Goal: Task Accomplishment & Management: Use online tool/utility

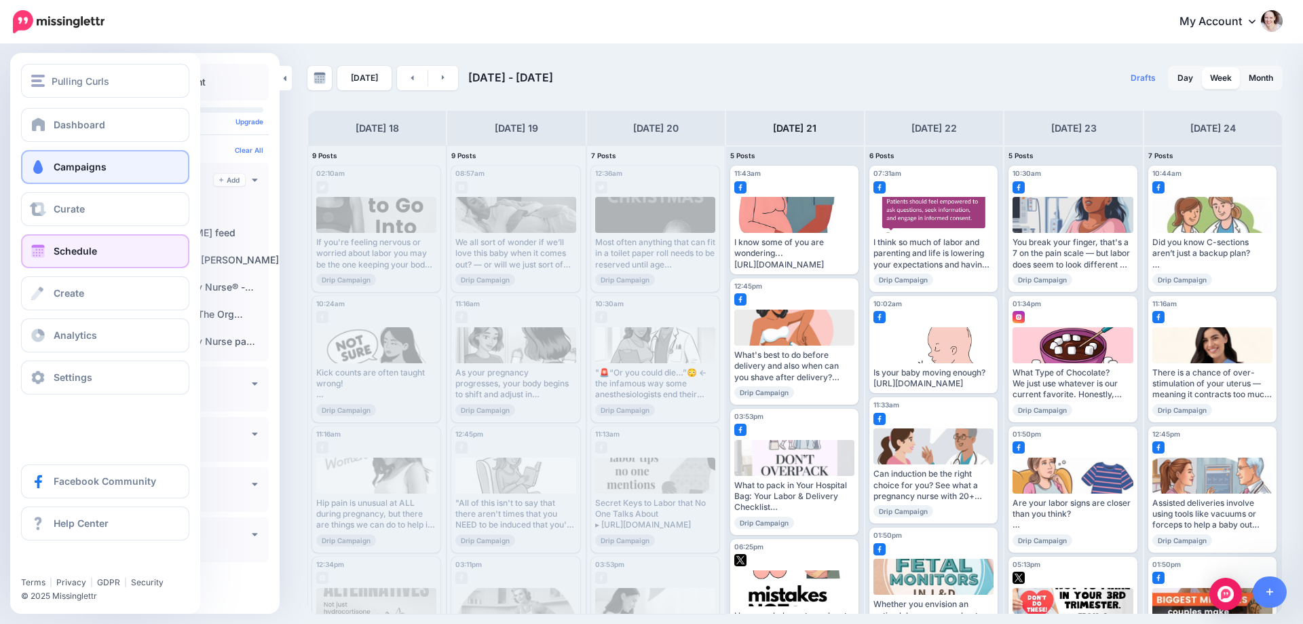
click at [43, 162] on span at bounding box center [38, 167] width 18 height 14
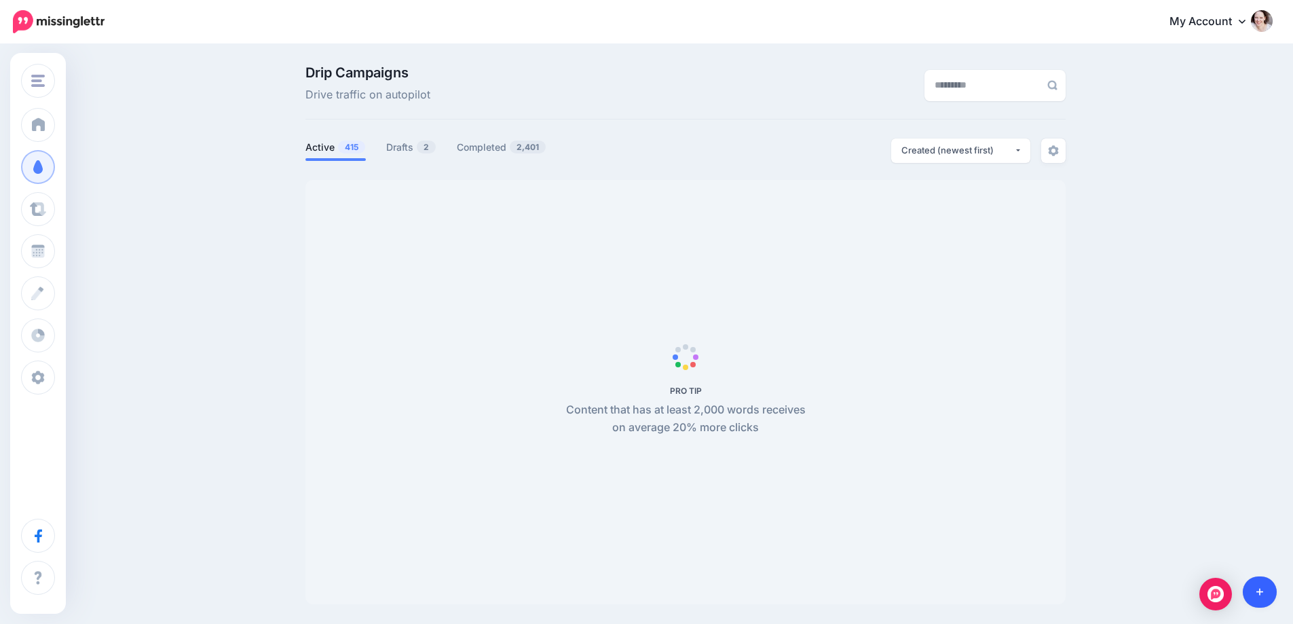
click at [1267, 585] on link at bounding box center [1260, 591] width 35 height 31
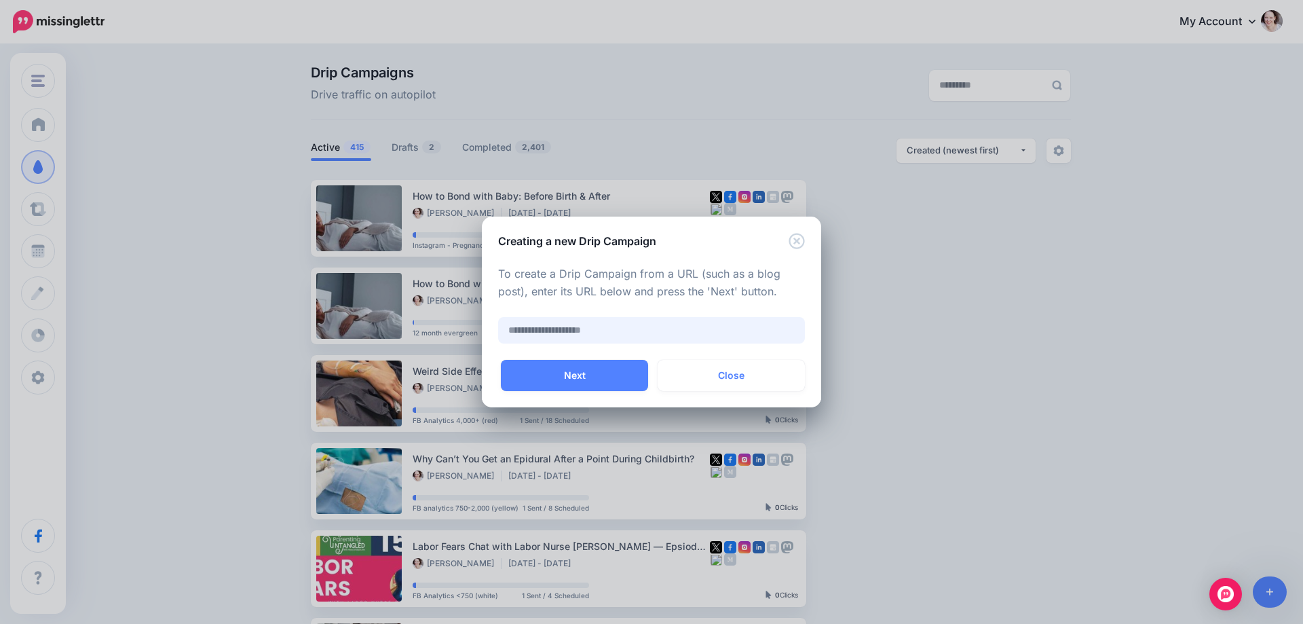
click at [548, 335] on input "text" at bounding box center [651, 330] width 307 height 26
paste input "**********"
type input "**********"
paste input "**********"
click at [555, 379] on button "Next" at bounding box center [574, 375] width 147 height 31
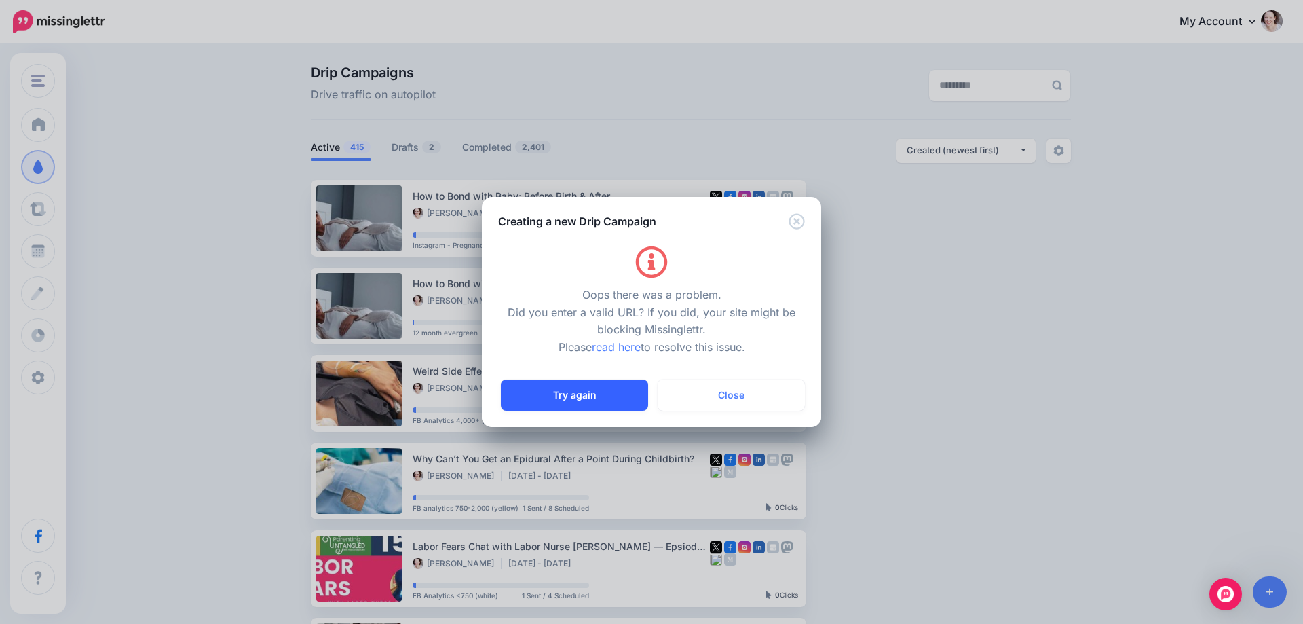
click at [538, 396] on button "Try again" at bounding box center [574, 394] width 147 height 31
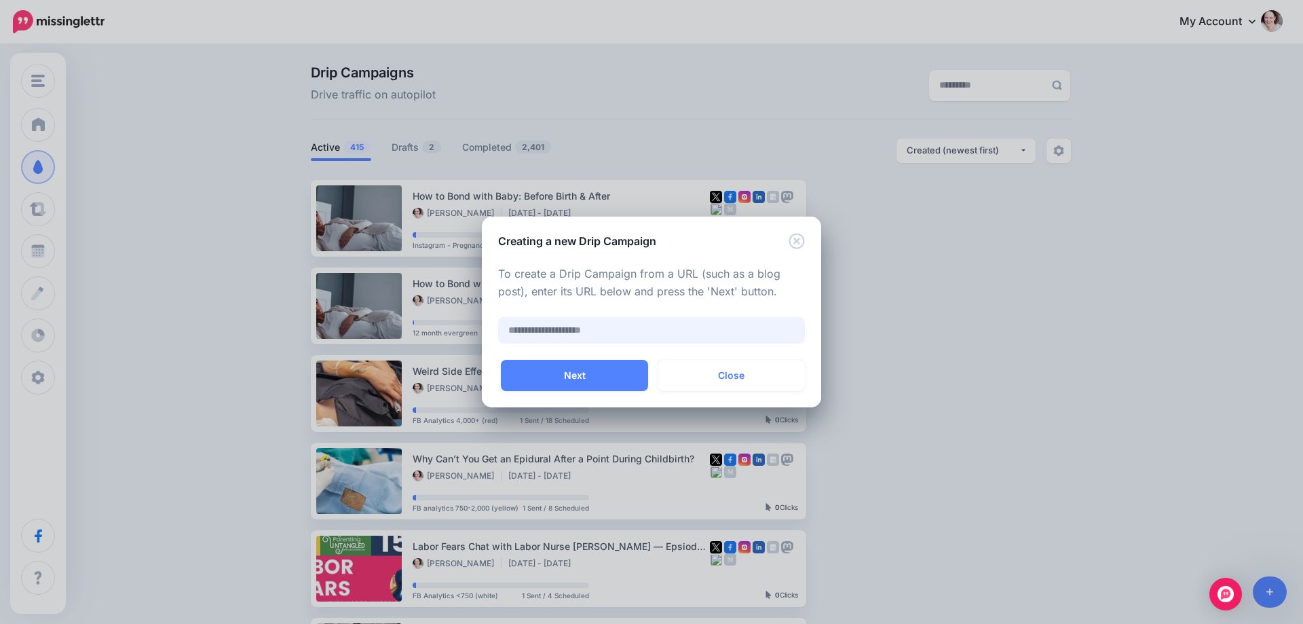
click at [611, 324] on input "text" at bounding box center [651, 330] width 307 height 26
paste input "**********"
type input "**********"
click at [534, 387] on button "Next" at bounding box center [574, 375] width 147 height 31
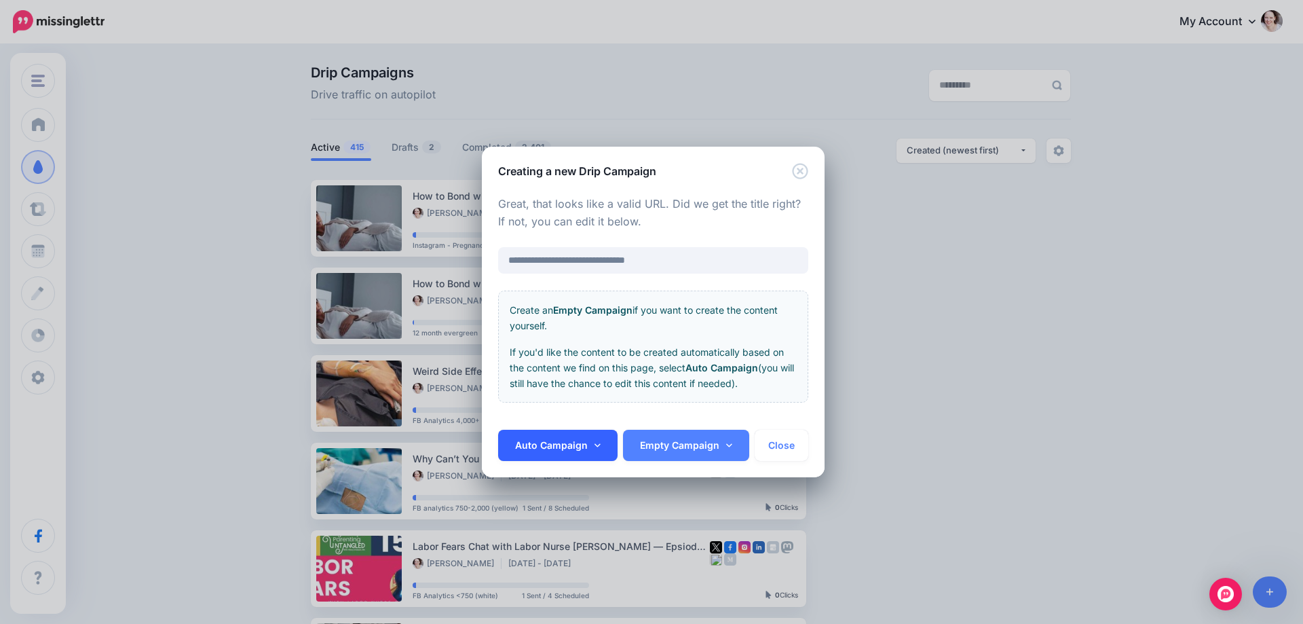
click at [538, 443] on link "Auto Campaign" at bounding box center [557, 445] width 119 height 31
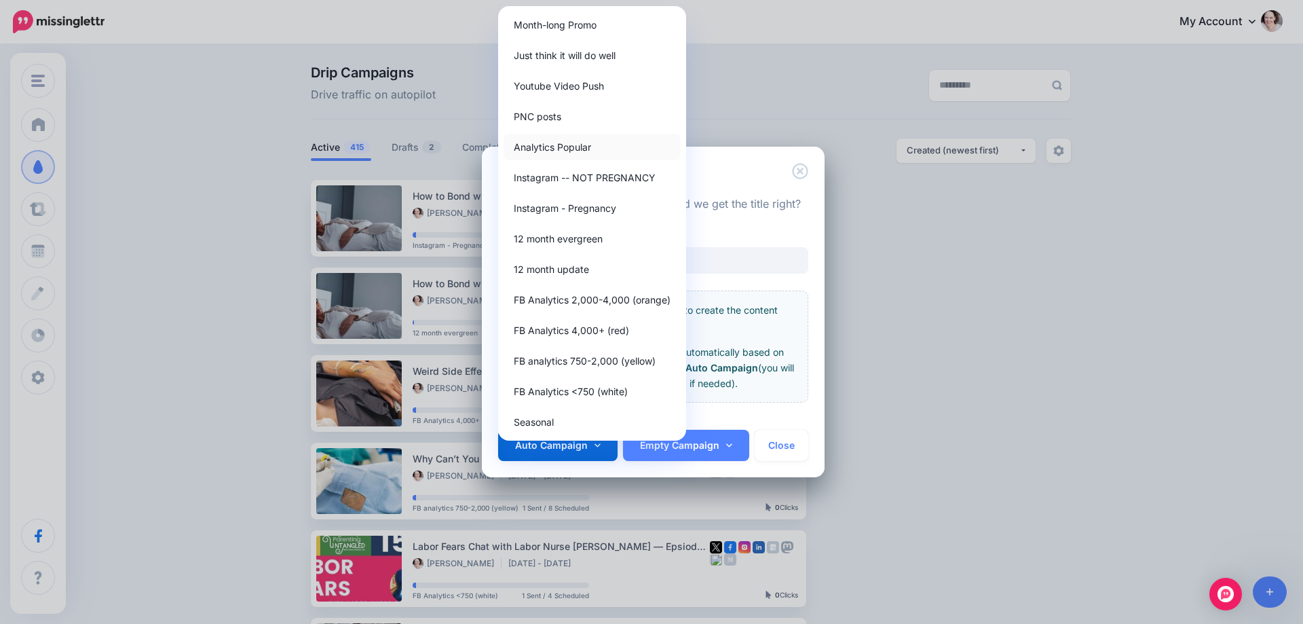
click at [531, 141] on link "Analytics Popular" at bounding box center [592, 147] width 177 height 26
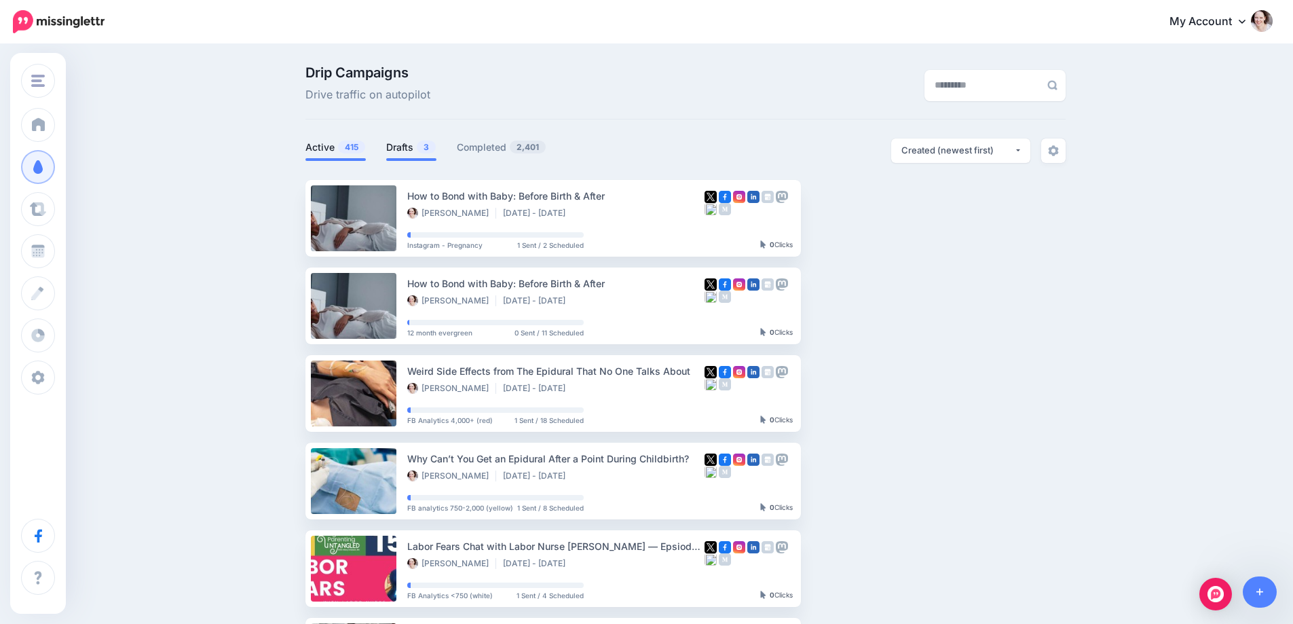
click at [418, 150] on link "Drafts 3" at bounding box center [411, 147] width 50 height 16
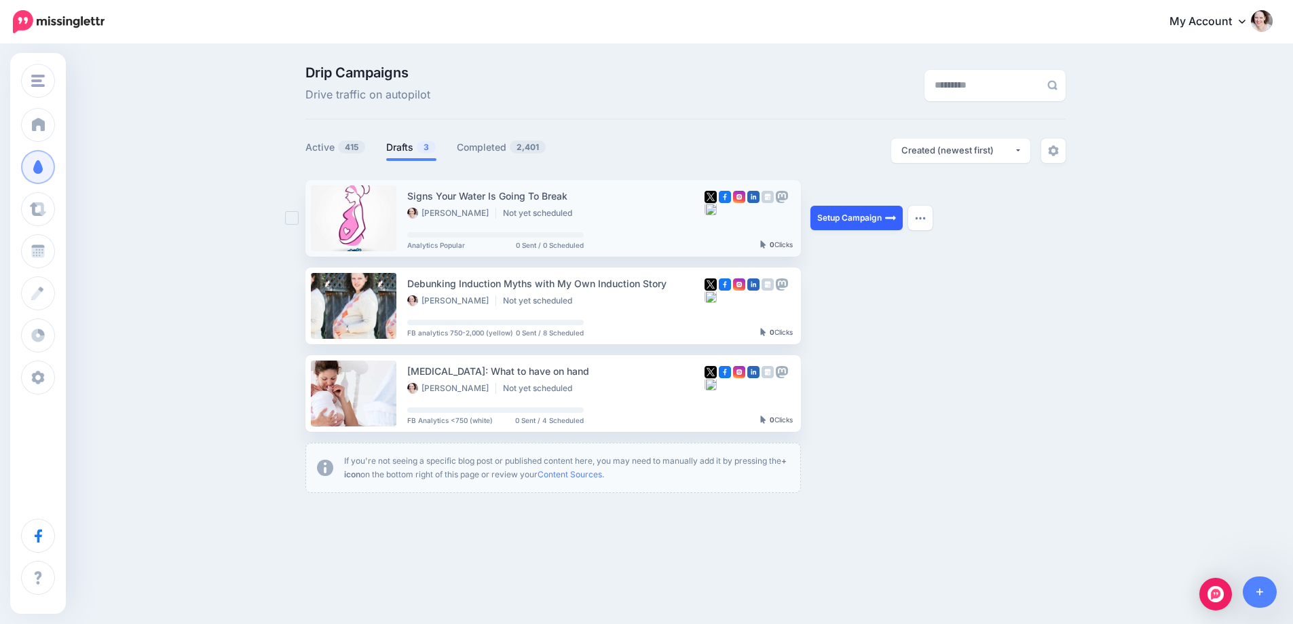
click at [865, 223] on link "Setup Campaign" at bounding box center [856, 218] width 92 height 24
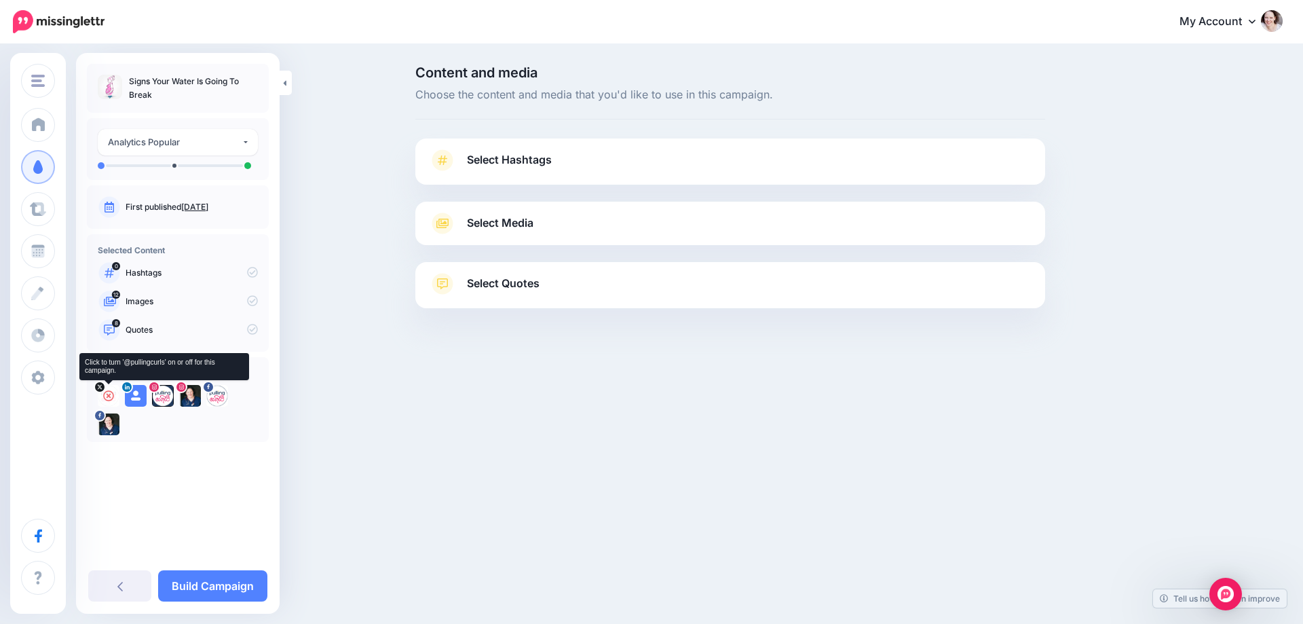
click at [107, 398] on icon at bounding box center [108, 395] width 11 height 11
click at [136, 395] on icon at bounding box center [135, 395] width 11 height 11
click at [167, 395] on icon at bounding box center [162, 395] width 11 height 11
click at [184, 393] on div at bounding box center [190, 396] width 22 height 22
click at [221, 394] on icon at bounding box center [217, 395] width 11 height 11
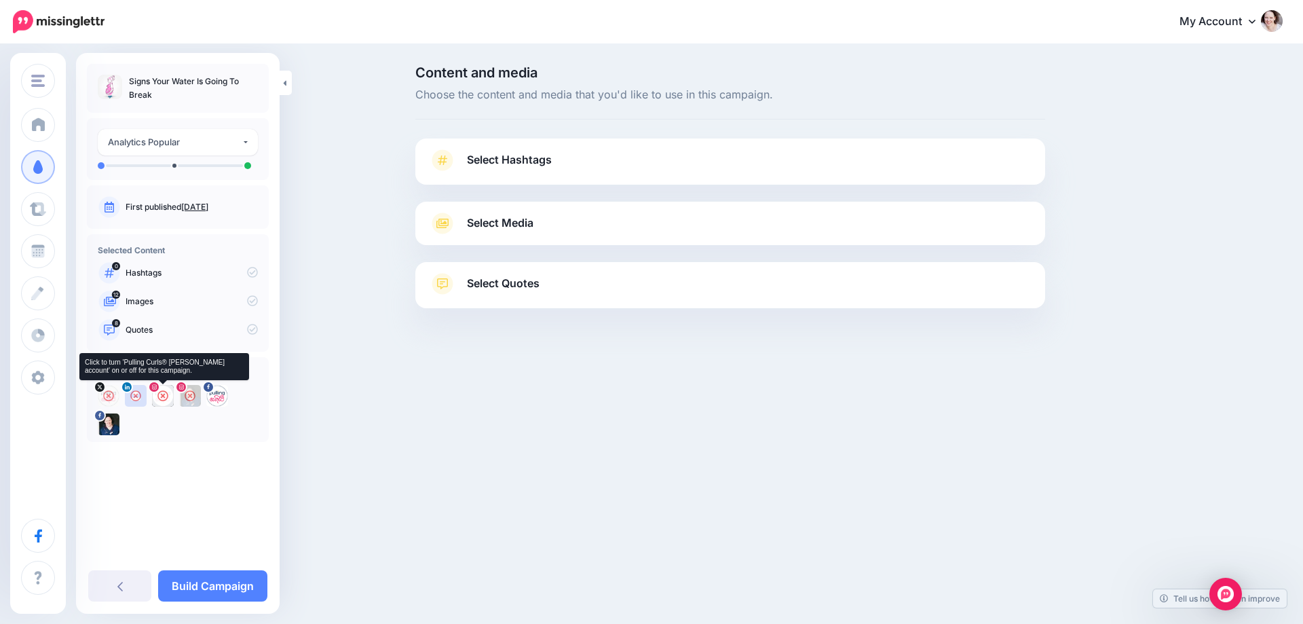
click at [165, 395] on icon at bounding box center [162, 395] width 11 height 11
click at [216, 394] on icon at bounding box center [217, 395] width 11 height 11
click at [540, 157] on span "Select Hashtags" at bounding box center [509, 160] width 85 height 18
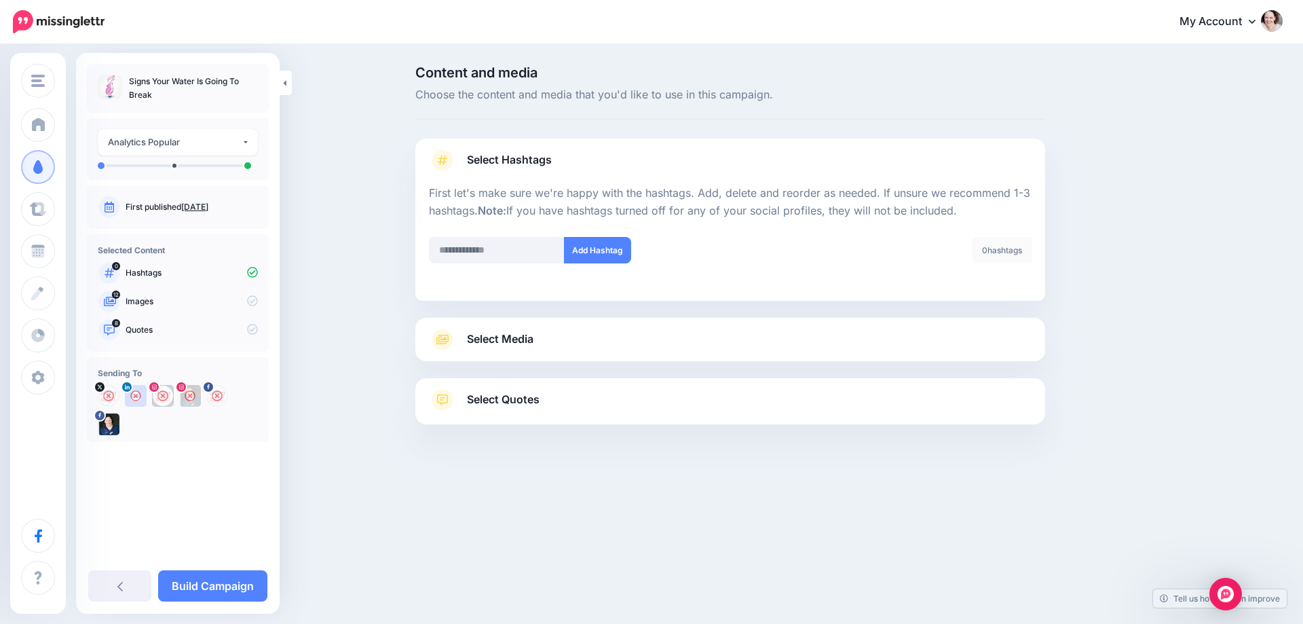
click at [597, 345] on link "Select Media" at bounding box center [730, 340] width 603 height 22
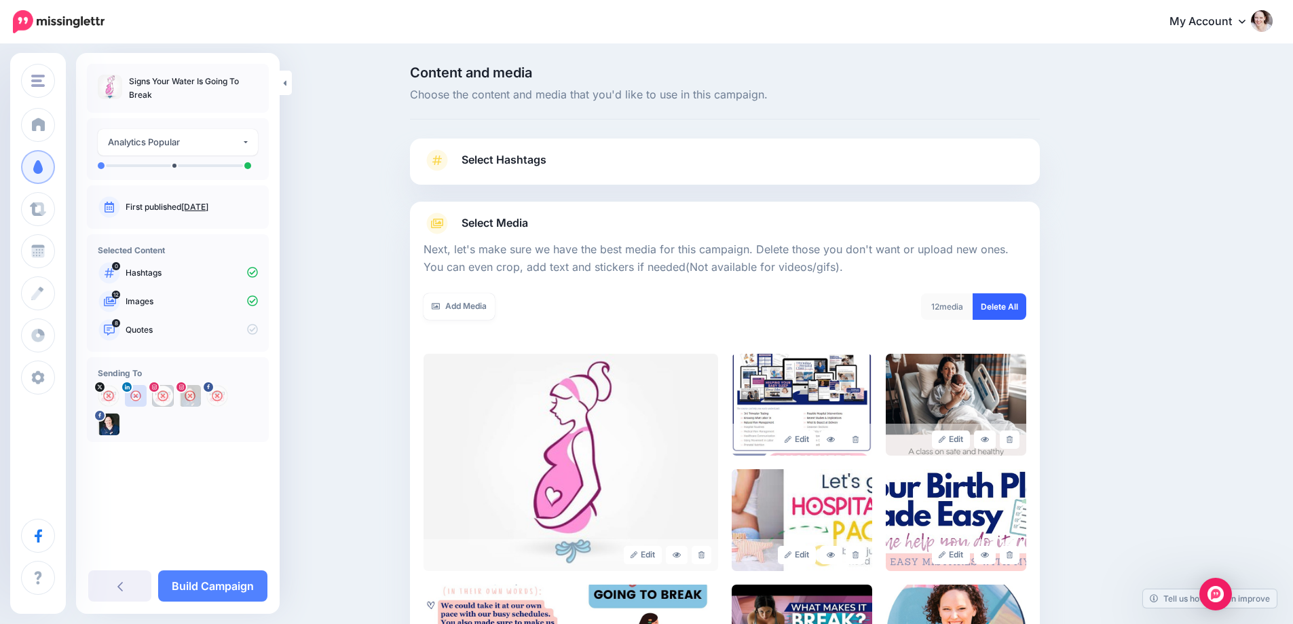
click at [1026, 299] on link "Delete All" at bounding box center [1000, 306] width 54 height 26
click at [511, 301] on div "Add Media" at bounding box center [569, 306] width 291 height 26
click at [483, 301] on link "Add Media" at bounding box center [459, 306] width 71 height 26
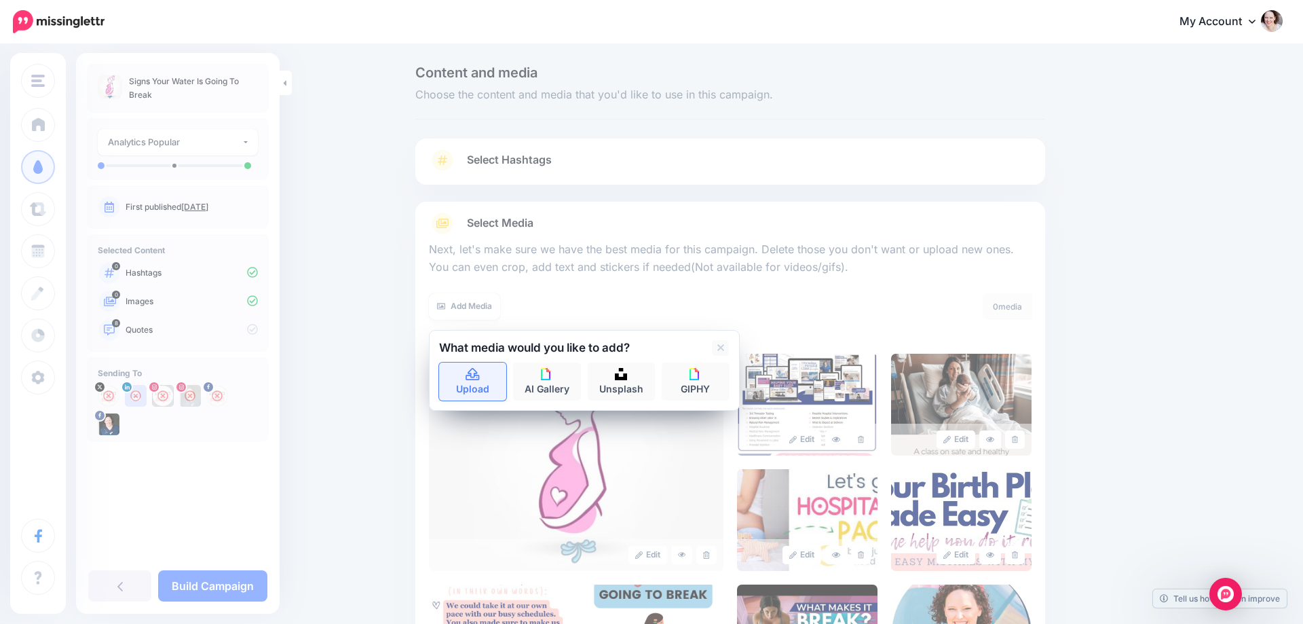
click at [467, 384] on link "Upload" at bounding box center [473, 381] width 68 height 38
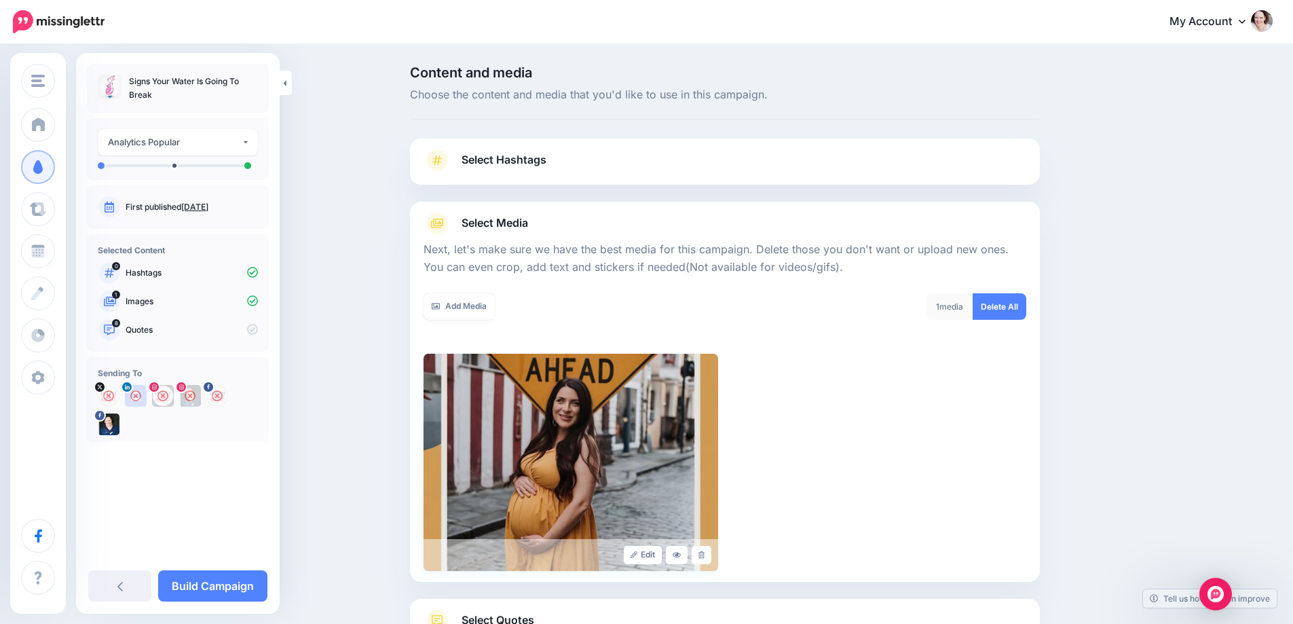
scroll to position [109, 0]
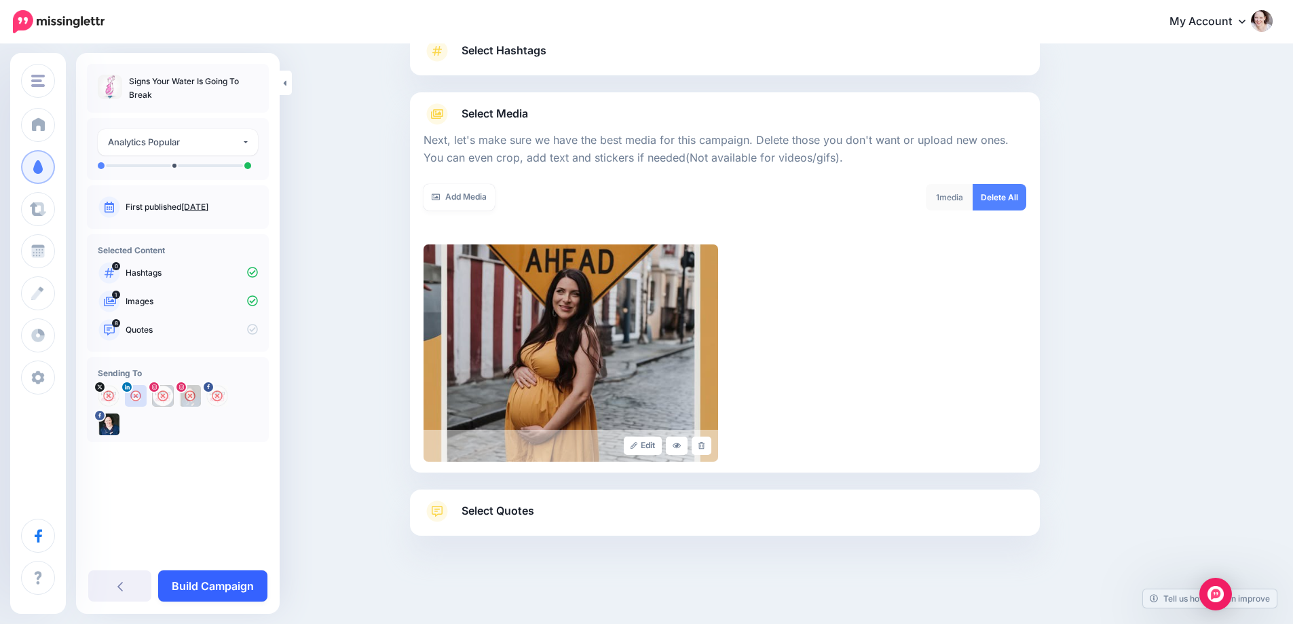
click at [209, 589] on link "Build Campaign" at bounding box center [212, 585] width 109 height 31
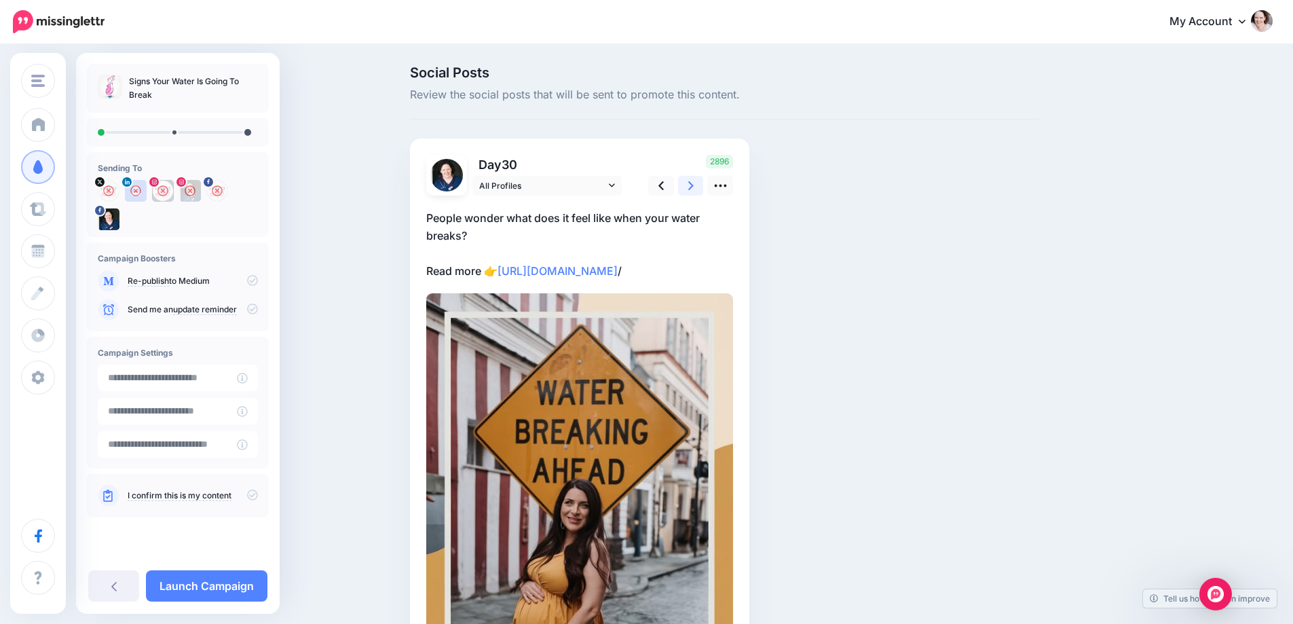
click at [693, 187] on icon at bounding box center [690, 186] width 5 height 14
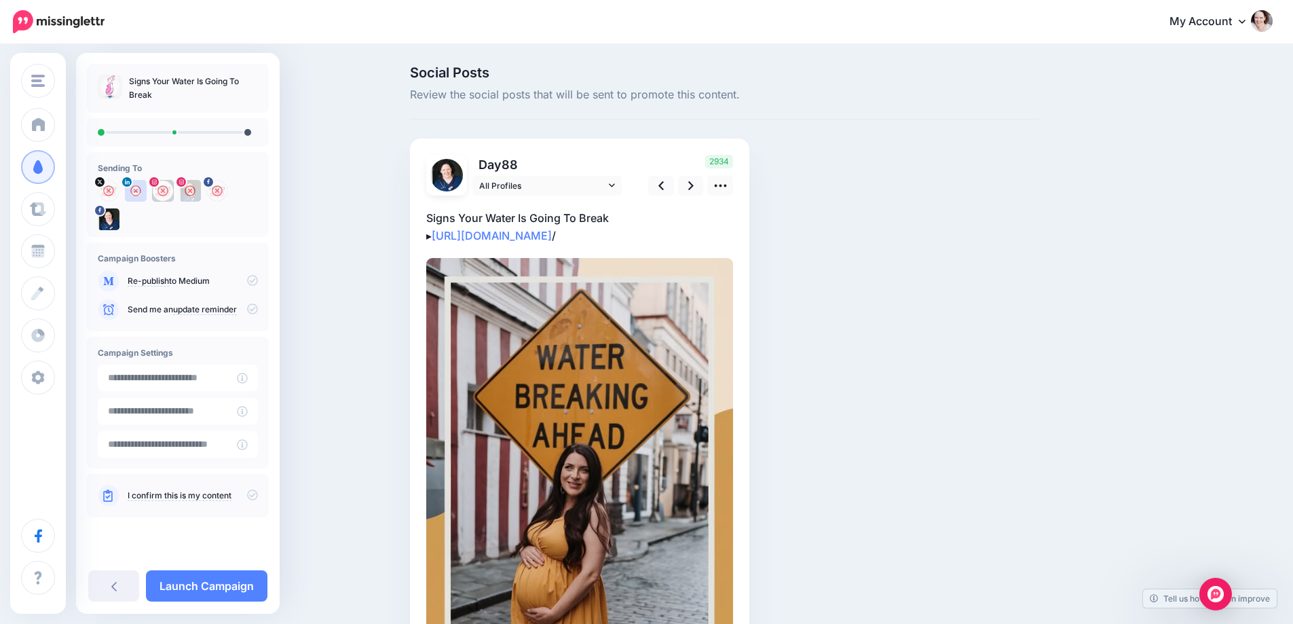
click at [433, 220] on p "Signs Your Water Is Going To Break ▸ https://www.pullingcurls.com/signs-water-b…" at bounding box center [579, 226] width 307 height 35
click at [433, 219] on textarea "**********" at bounding box center [579, 226] width 307 height 35
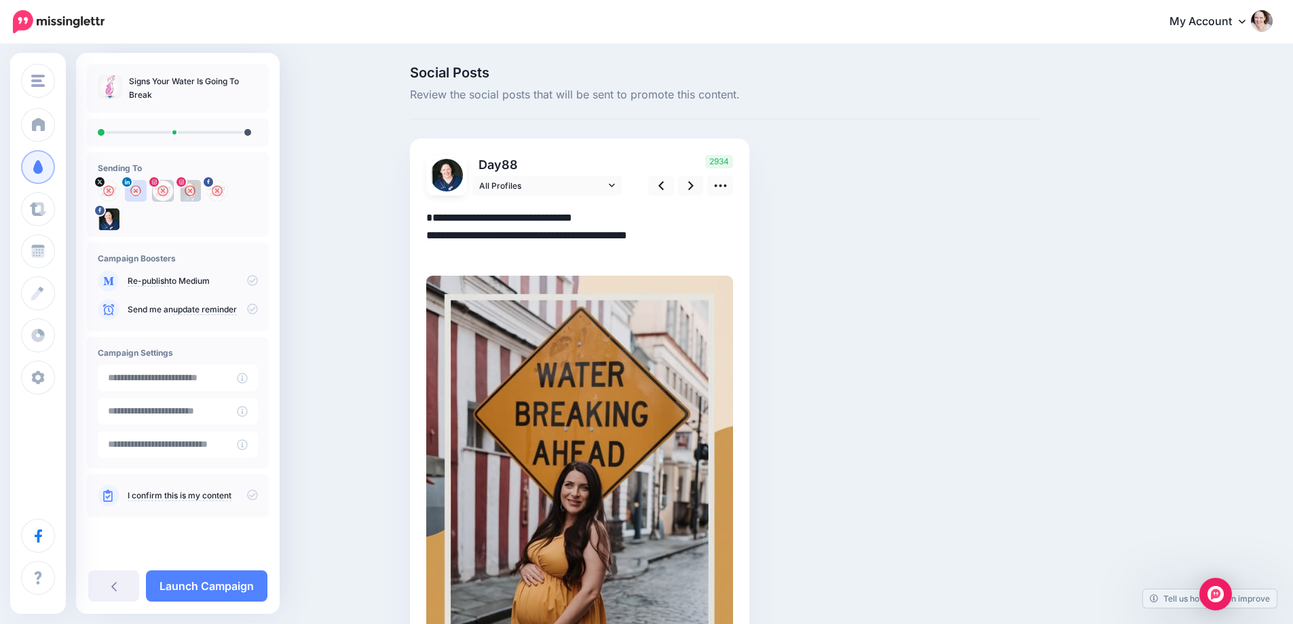
paste textarea "**********"
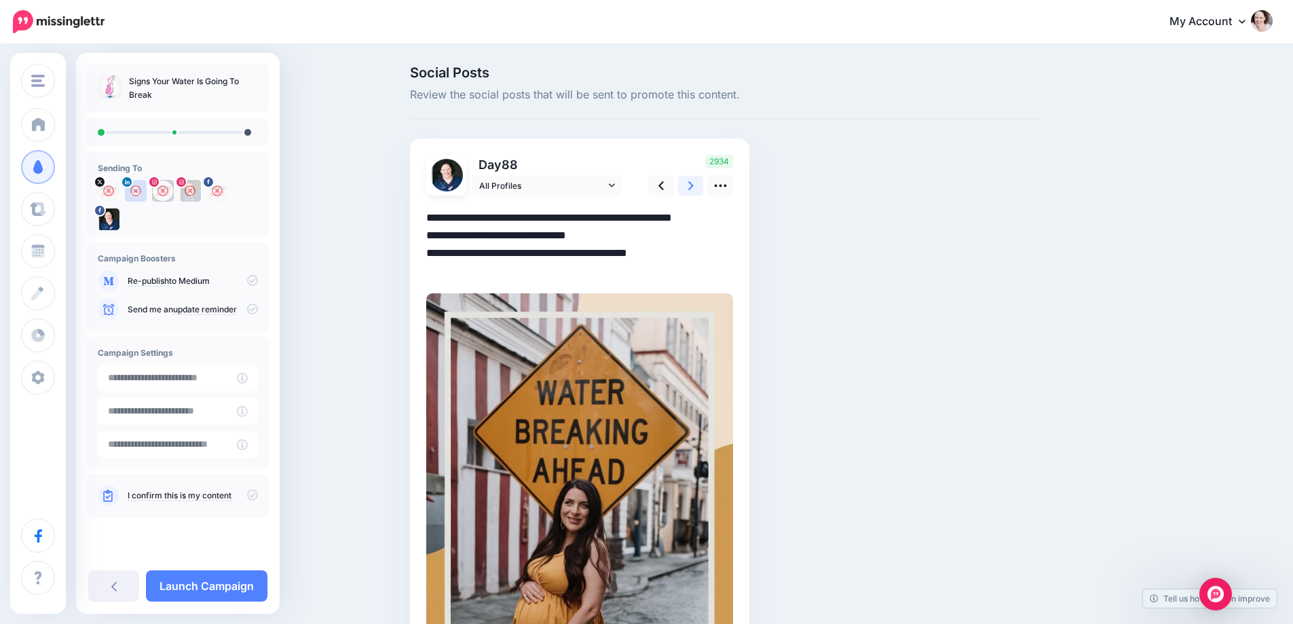
click at [694, 187] on icon at bounding box center [690, 186] width 5 height 14
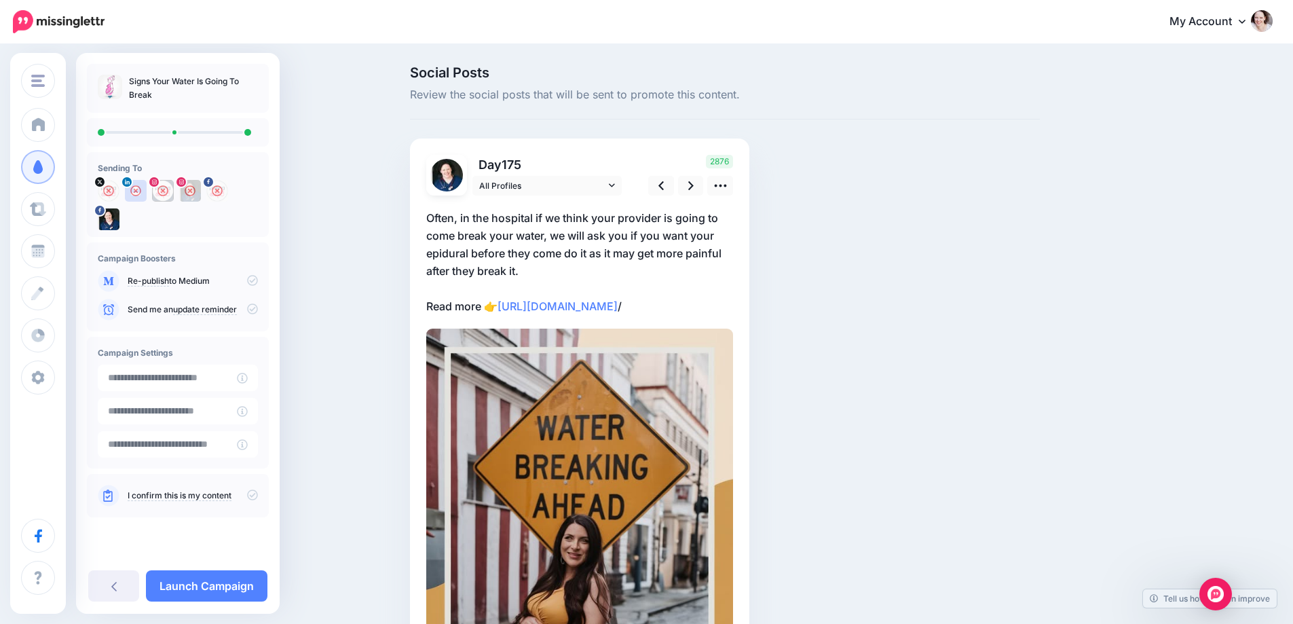
click at [545, 267] on p "Often, in the hospital if we think your provider is going to come break your wa…" at bounding box center [579, 262] width 307 height 106
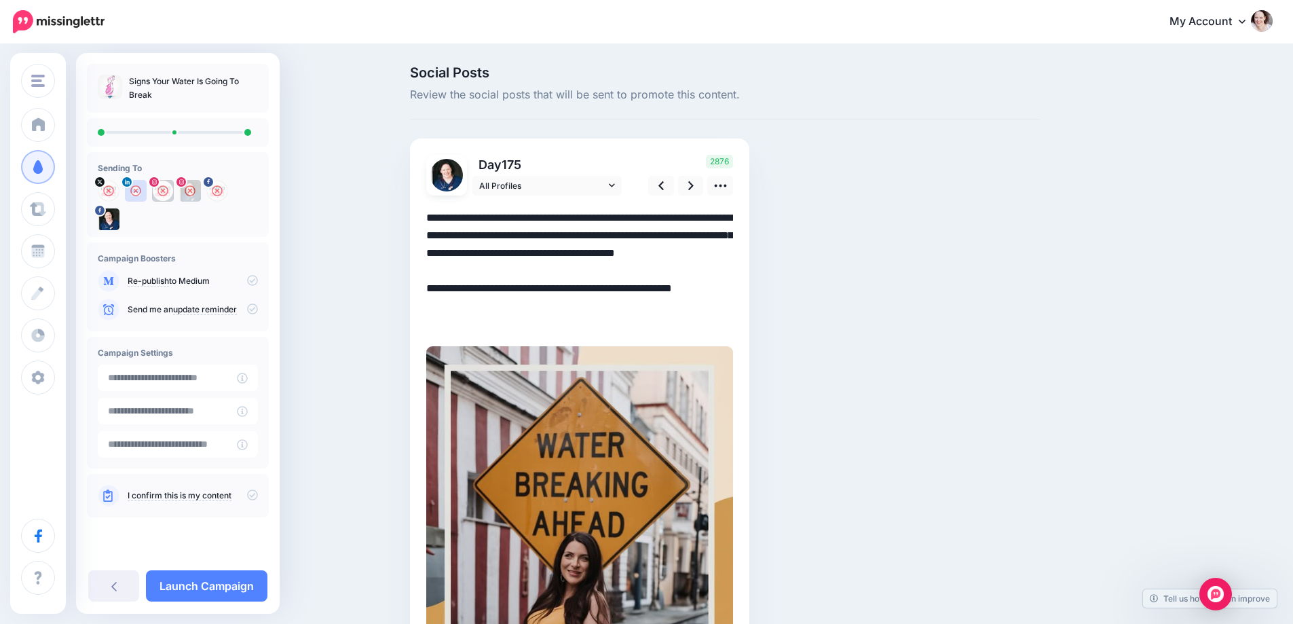
click at [545, 267] on textarea "**********" at bounding box center [579, 271] width 307 height 124
click at [540, 269] on textarea "**********" at bounding box center [579, 271] width 307 height 124
drag, startPoint x: 533, startPoint y: 271, endPoint x: 410, endPoint y: 211, distance: 136.6
click at [410, 211] on div "Social Posts Review the social posts that will be sent to promote this content.…" at bounding box center [725, 508] width 650 height 884
paste textarea
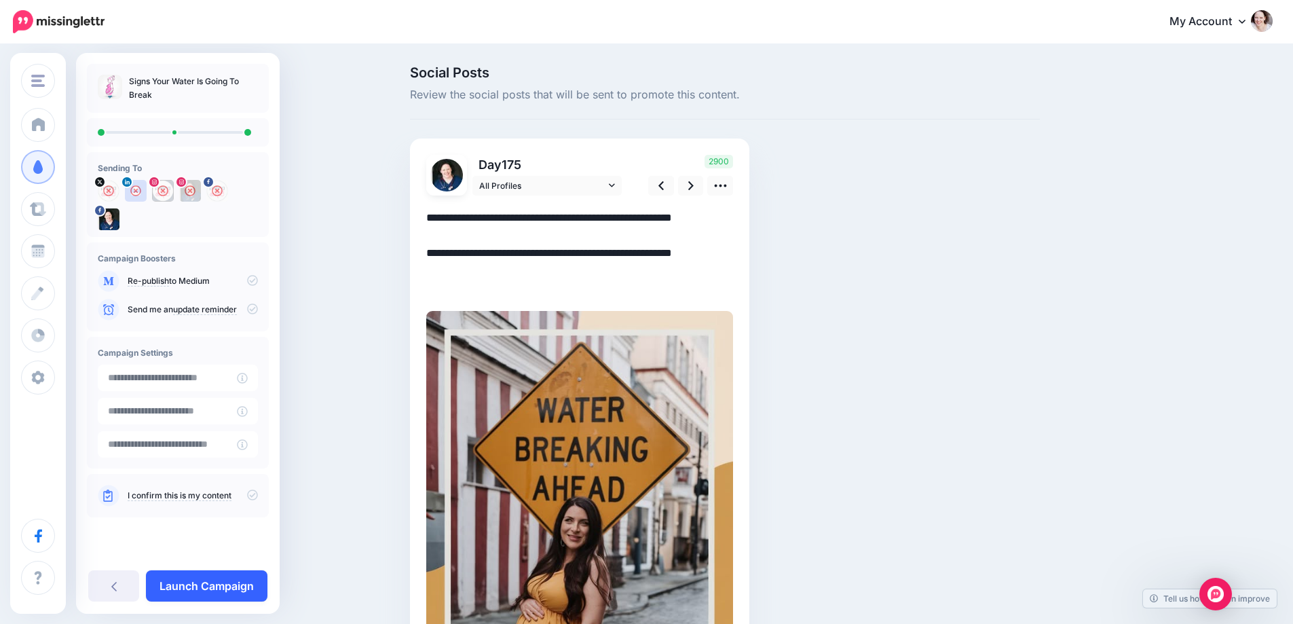
type textarea "**********"
click at [206, 584] on link "Launch Campaign" at bounding box center [207, 585] width 122 height 31
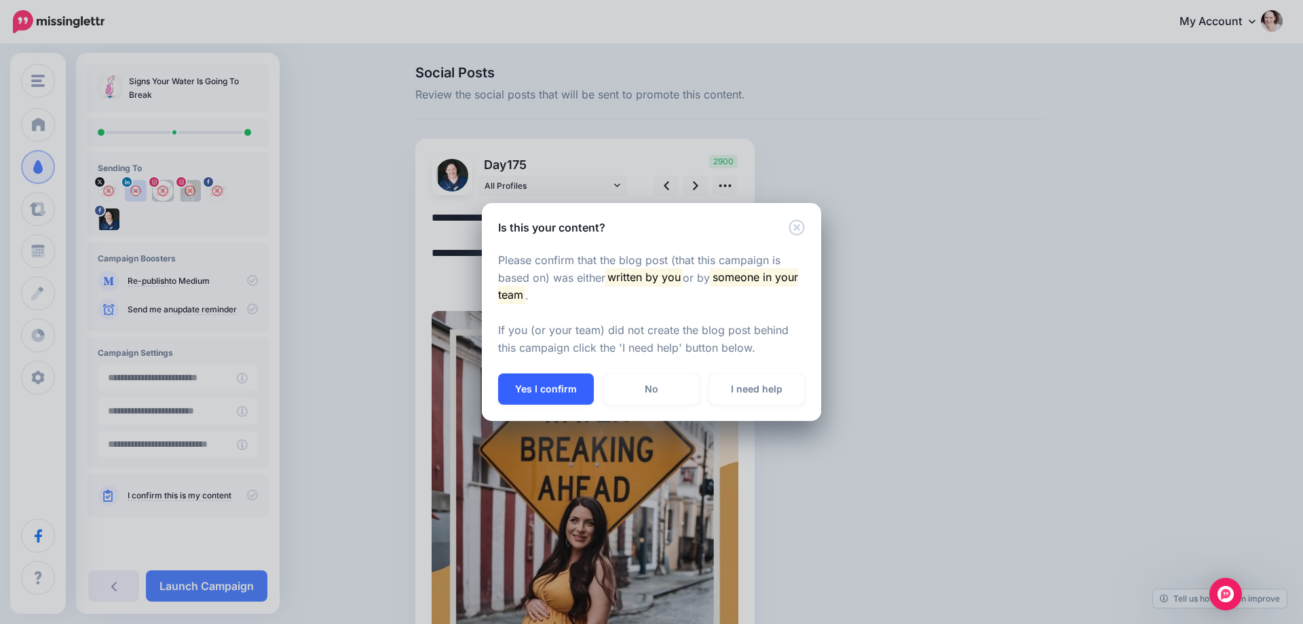
click at [557, 395] on button "Yes I confirm" at bounding box center [546, 388] width 96 height 31
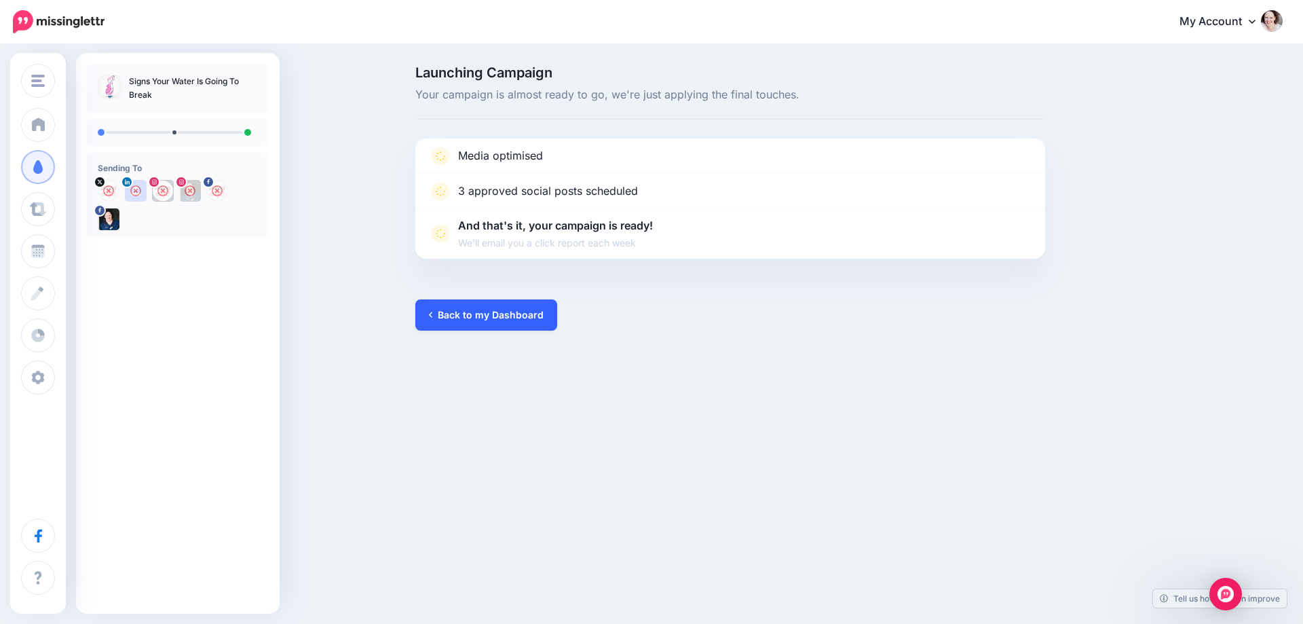
click at [440, 314] on link "Back to my Dashboard" at bounding box center [486, 314] width 142 height 31
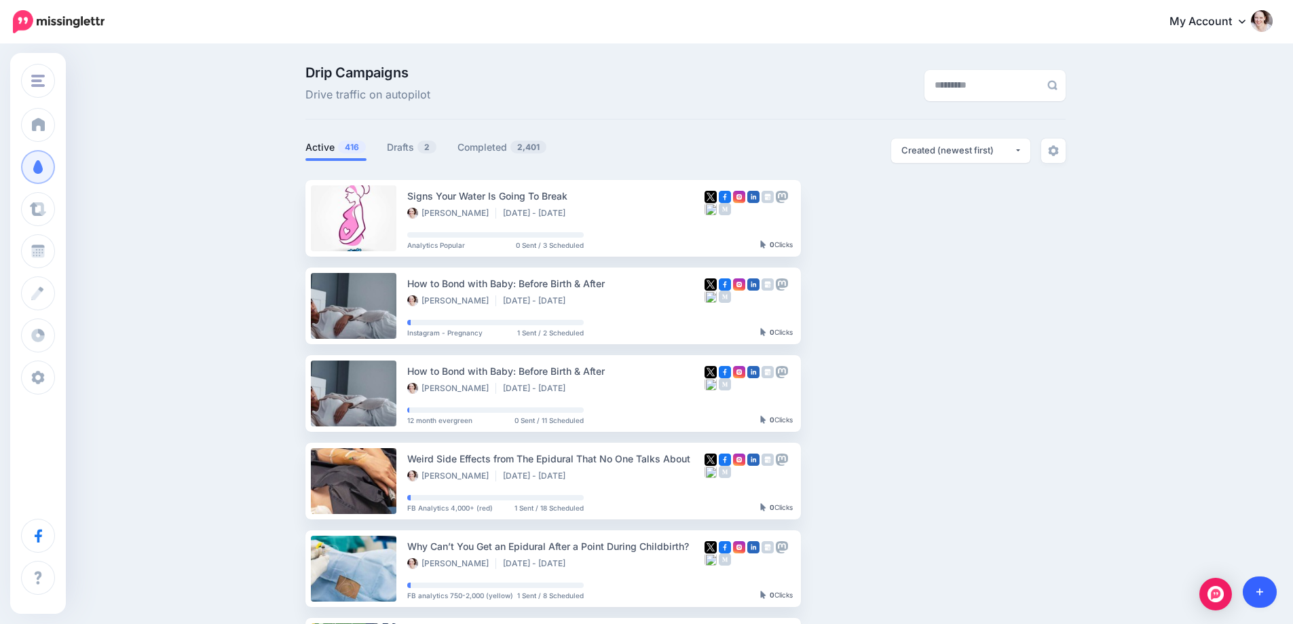
click at [1259, 591] on icon at bounding box center [1259, 592] width 7 height 7
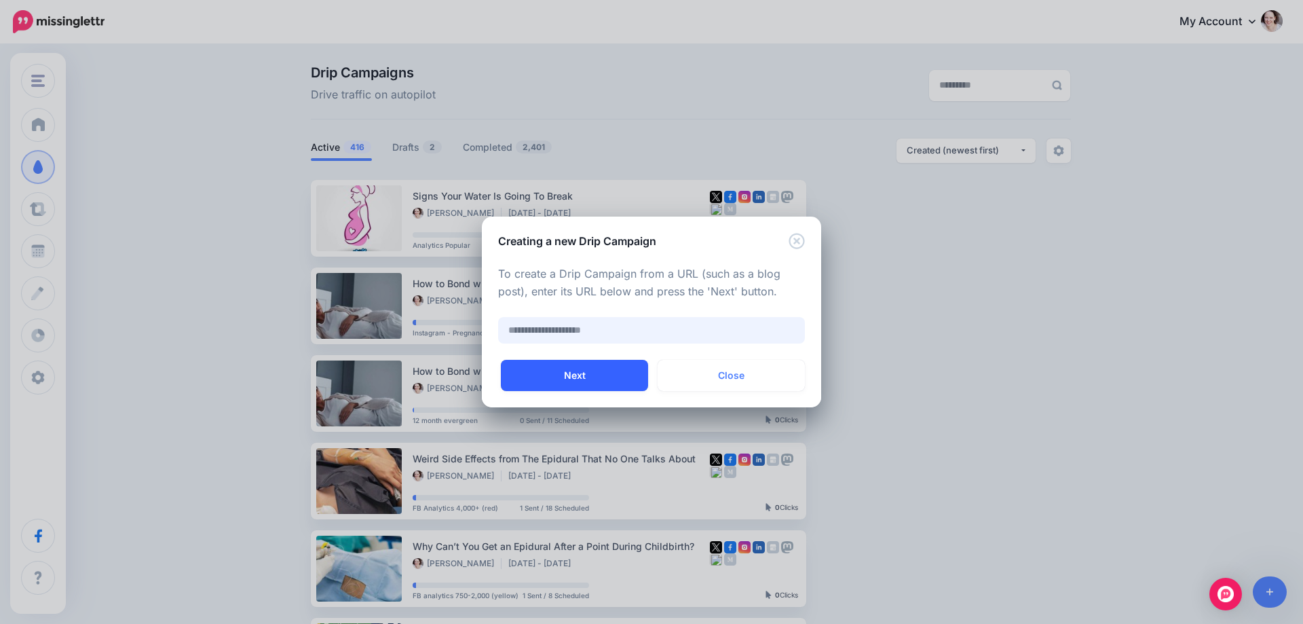
paste input "**********"
type input "**********"
click at [599, 384] on button "Next" at bounding box center [574, 375] width 147 height 31
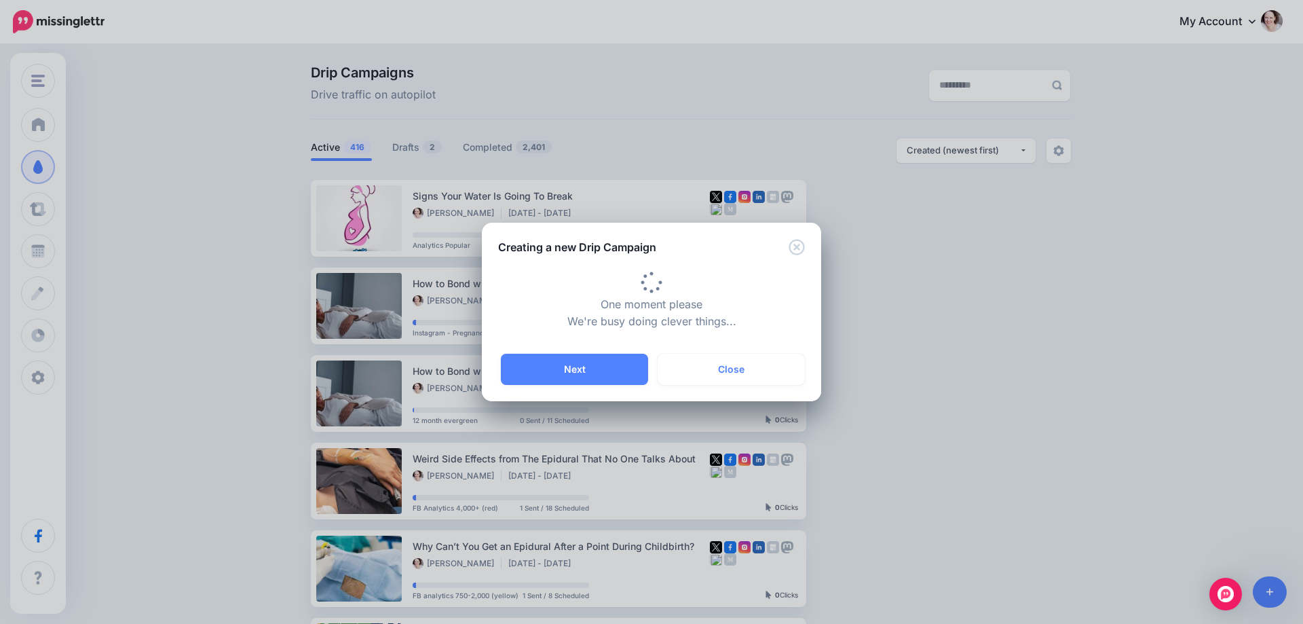
type input "**********"
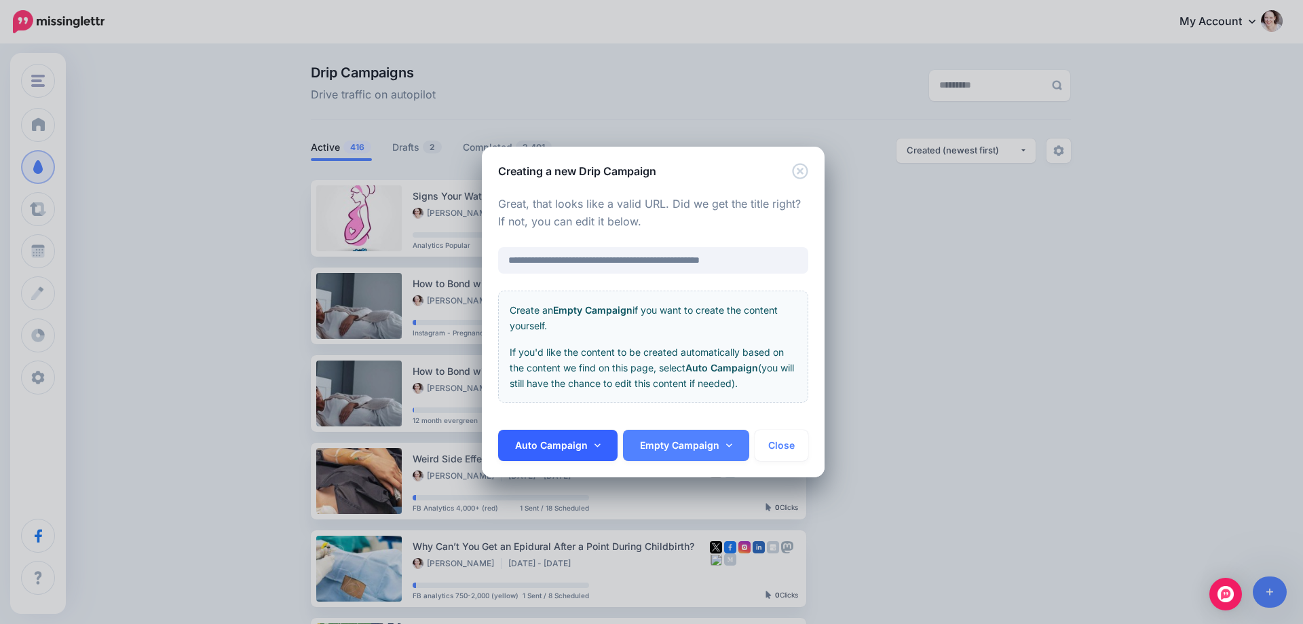
click at [531, 439] on link "Auto Campaign" at bounding box center [557, 445] width 119 height 31
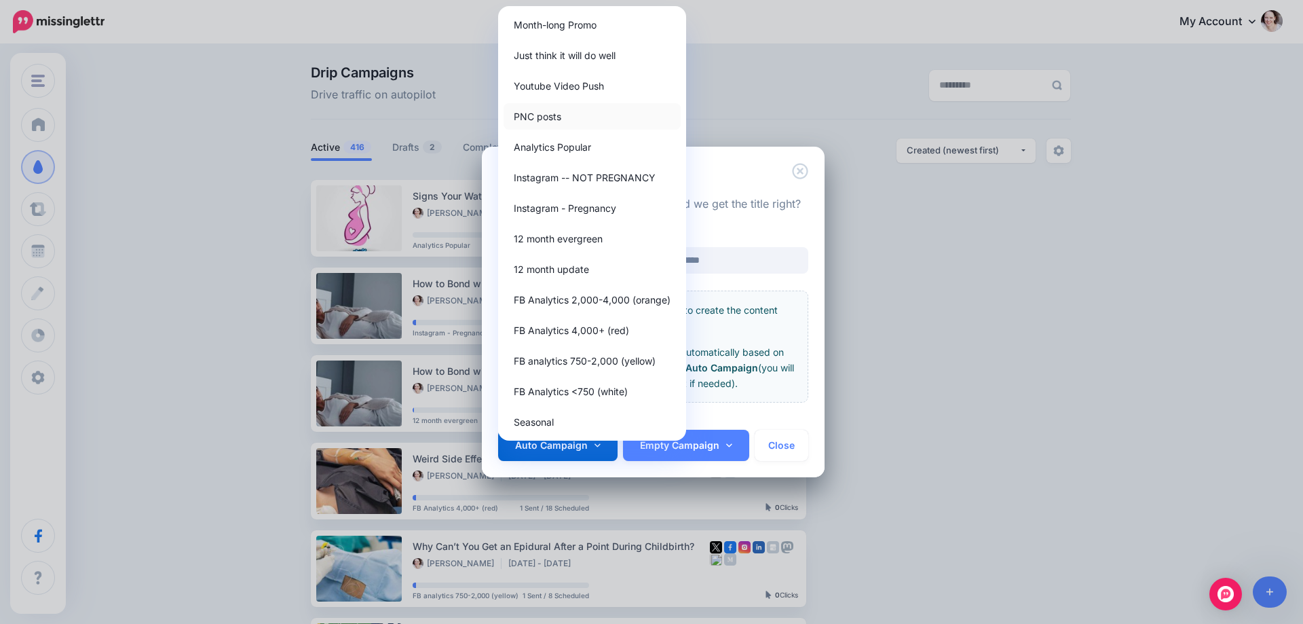
click at [527, 117] on link "PNC posts" at bounding box center [592, 116] width 177 height 26
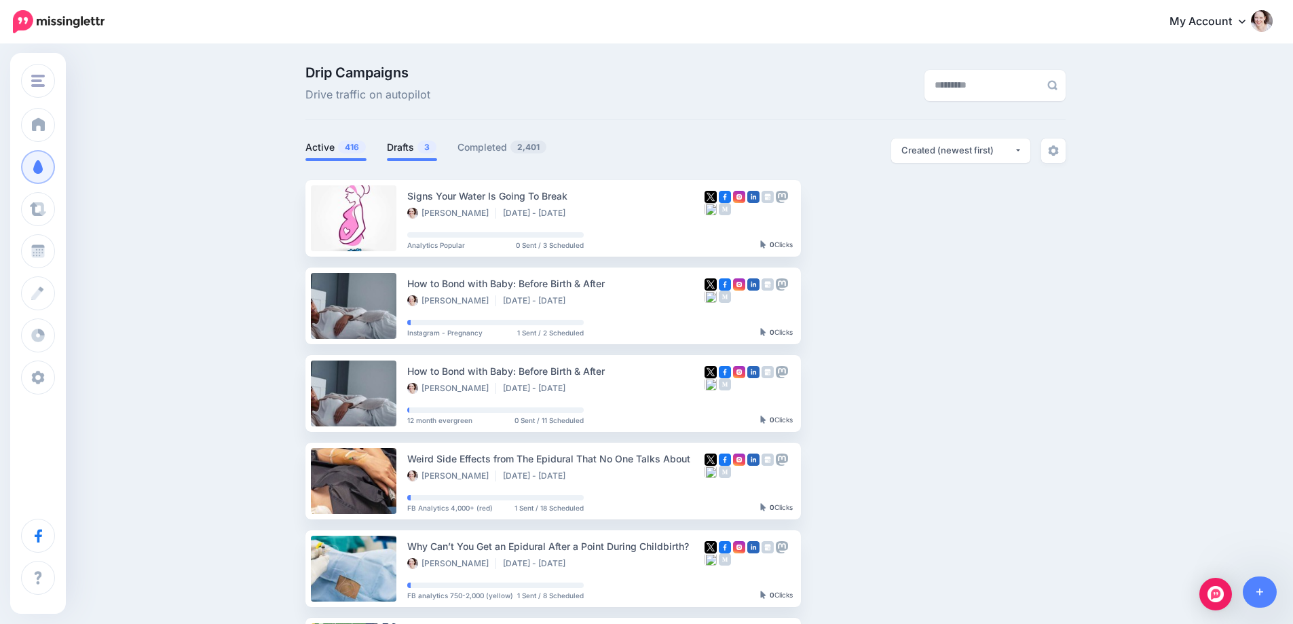
click at [391, 153] on link "Drafts 3" at bounding box center [412, 147] width 50 height 16
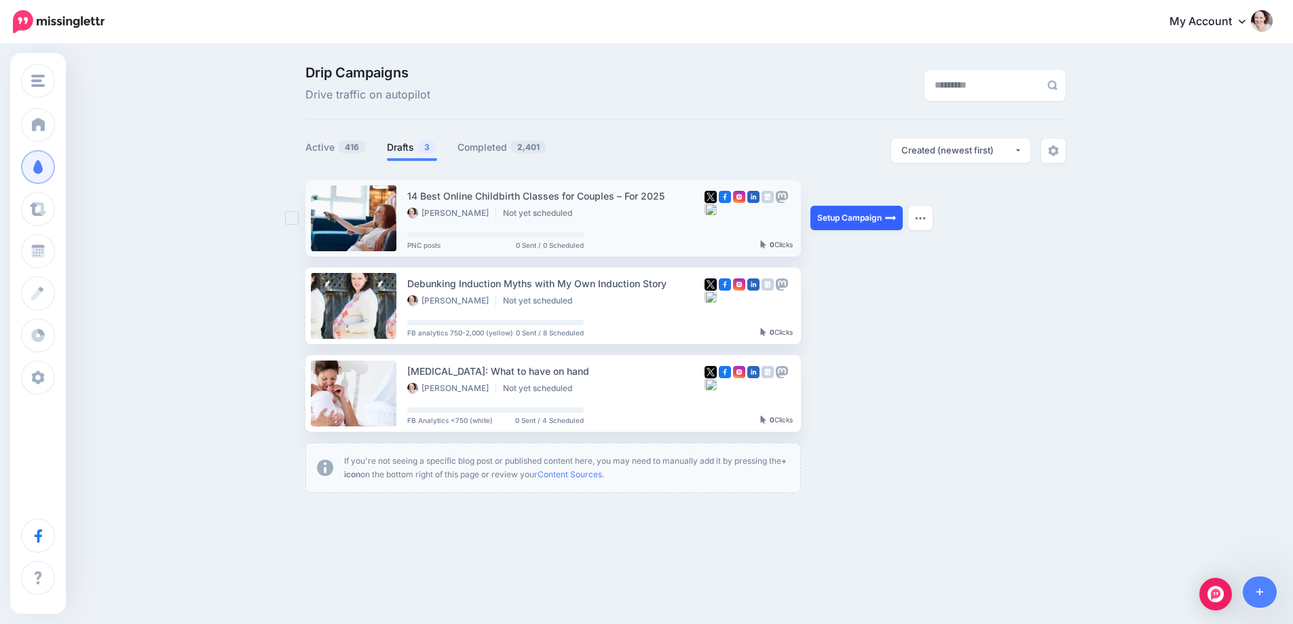
click at [867, 228] on link "Setup Campaign" at bounding box center [856, 218] width 92 height 24
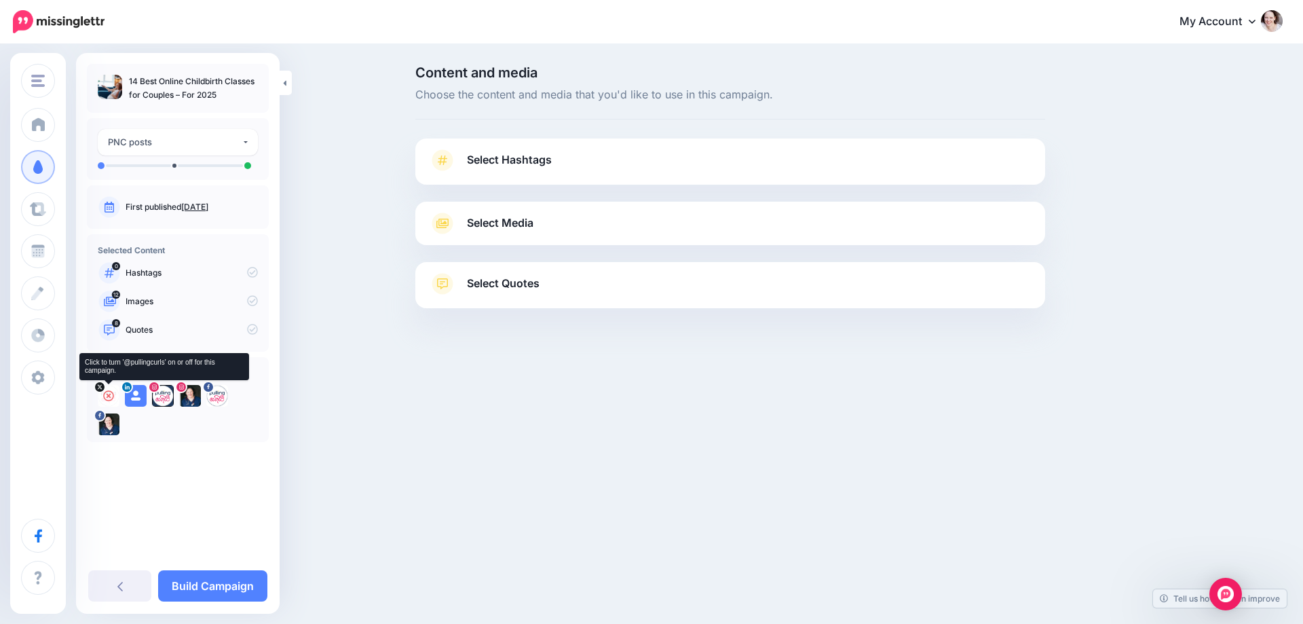
click at [106, 395] on icon at bounding box center [108, 395] width 11 height 11
click at [133, 394] on icon at bounding box center [135, 395] width 11 height 11
click at [160, 394] on icon at bounding box center [162, 395] width 11 height 11
click at [192, 394] on icon at bounding box center [190, 395] width 11 height 11
click at [213, 392] on icon at bounding box center [217, 395] width 11 height 11
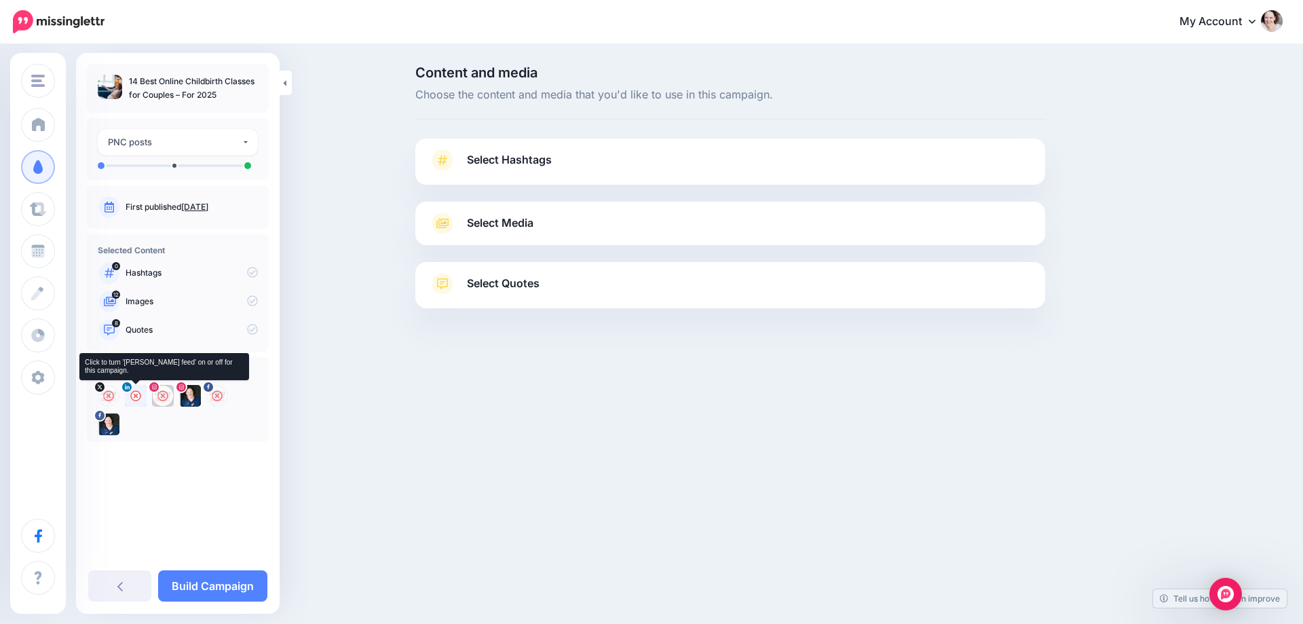
click at [138, 397] on icon at bounding box center [135, 395] width 11 height 11
click at [195, 397] on icon at bounding box center [190, 395] width 11 height 11
click at [543, 152] on span "Select Hashtags" at bounding box center [509, 160] width 85 height 18
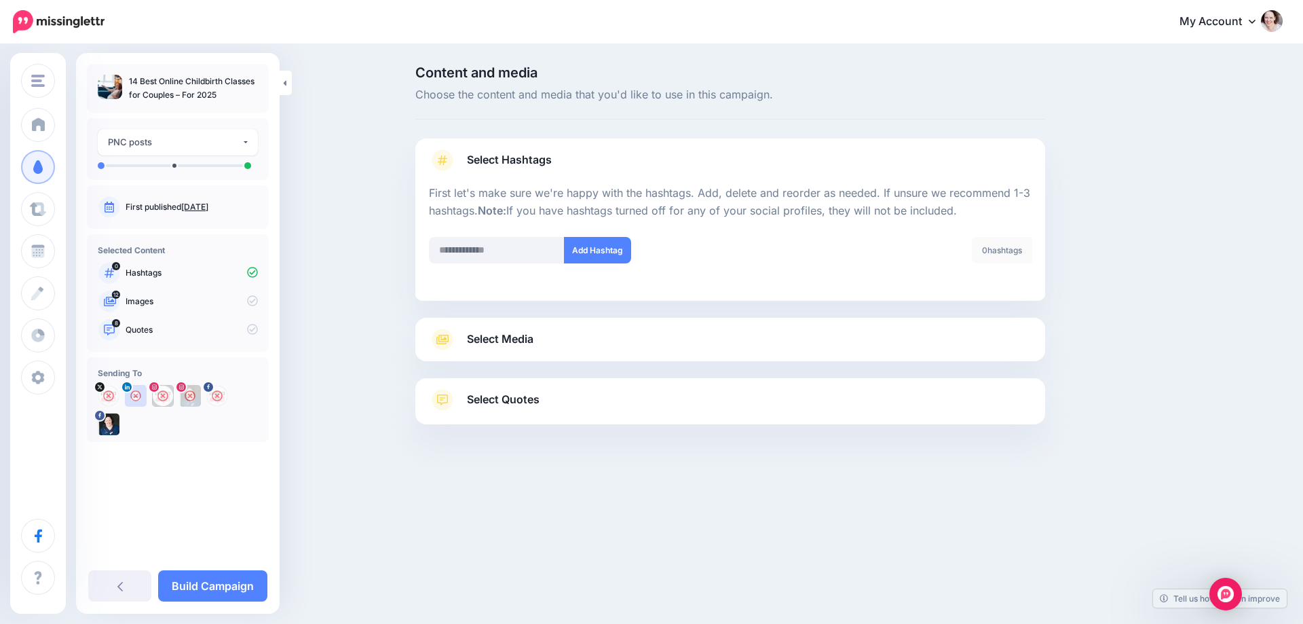
click at [640, 329] on link "Select Media" at bounding box center [730, 340] width 603 height 22
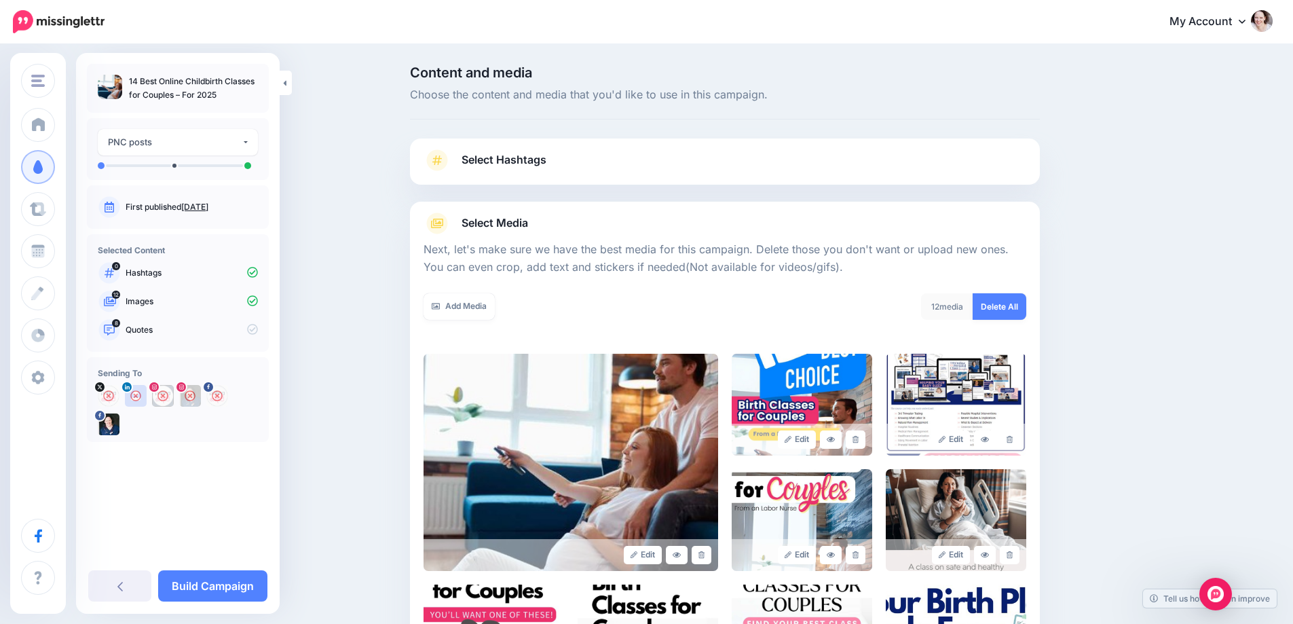
click at [999, 294] on link "Delete All" at bounding box center [1000, 306] width 54 height 26
click at [486, 309] on link "Add Media" at bounding box center [459, 306] width 71 height 26
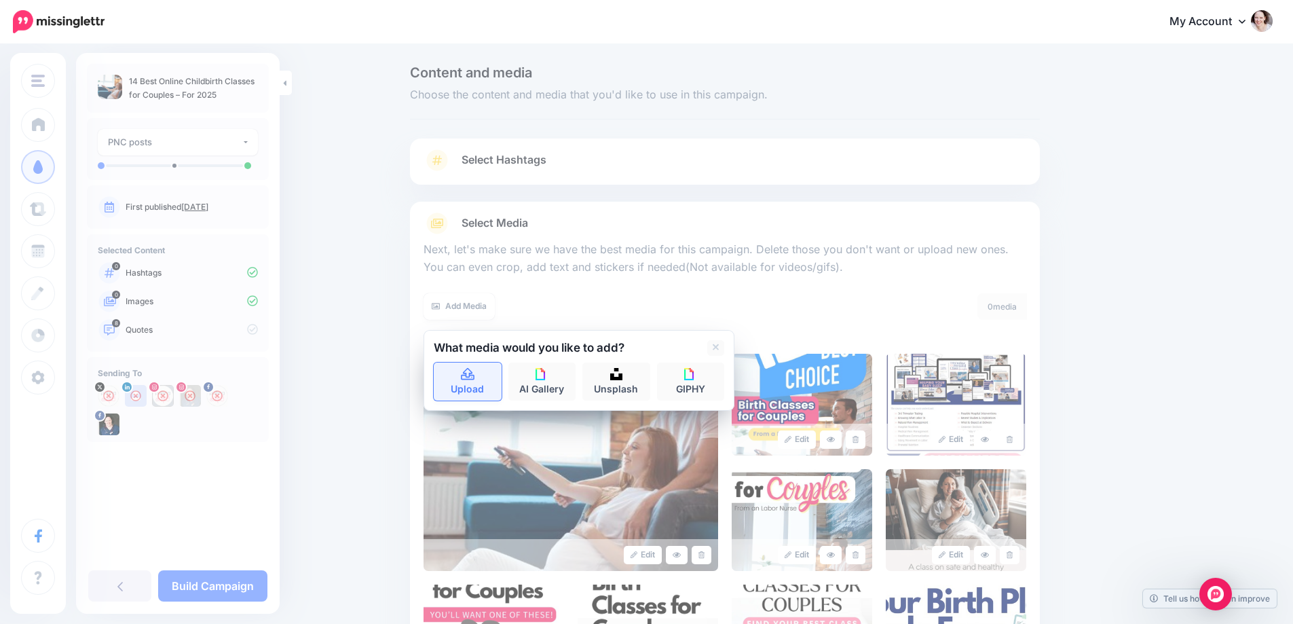
click at [488, 378] on link "Upload" at bounding box center [468, 381] width 68 height 38
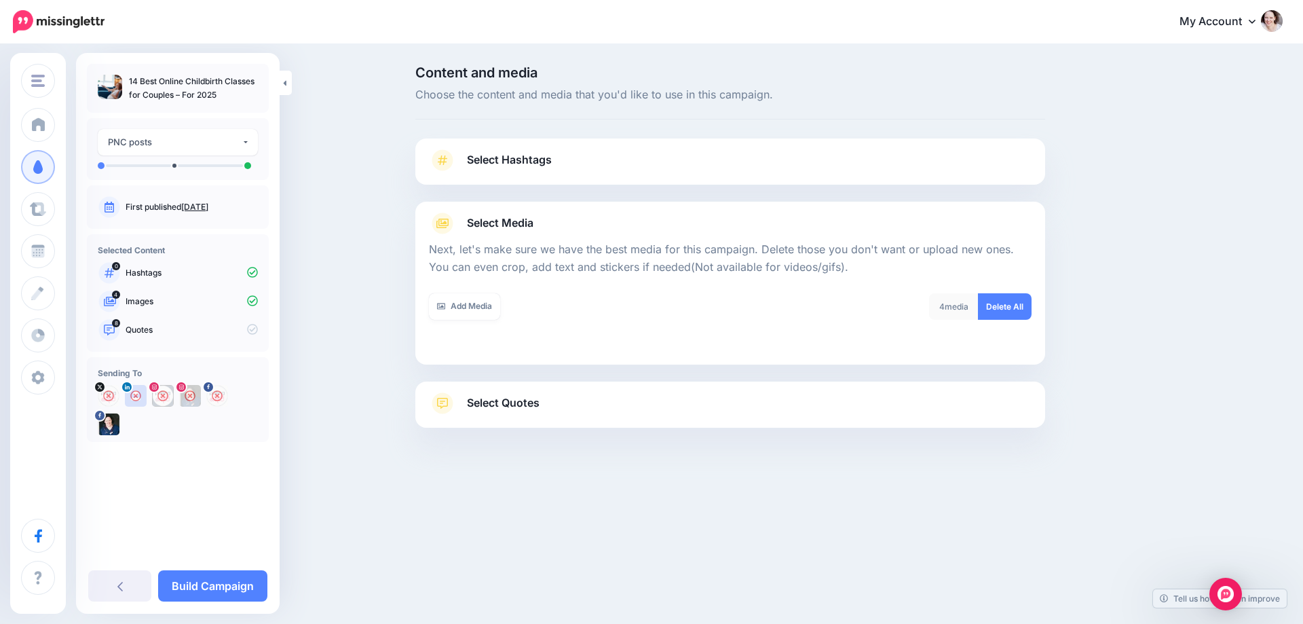
click at [505, 400] on span "Select Quotes" at bounding box center [503, 403] width 73 height 18
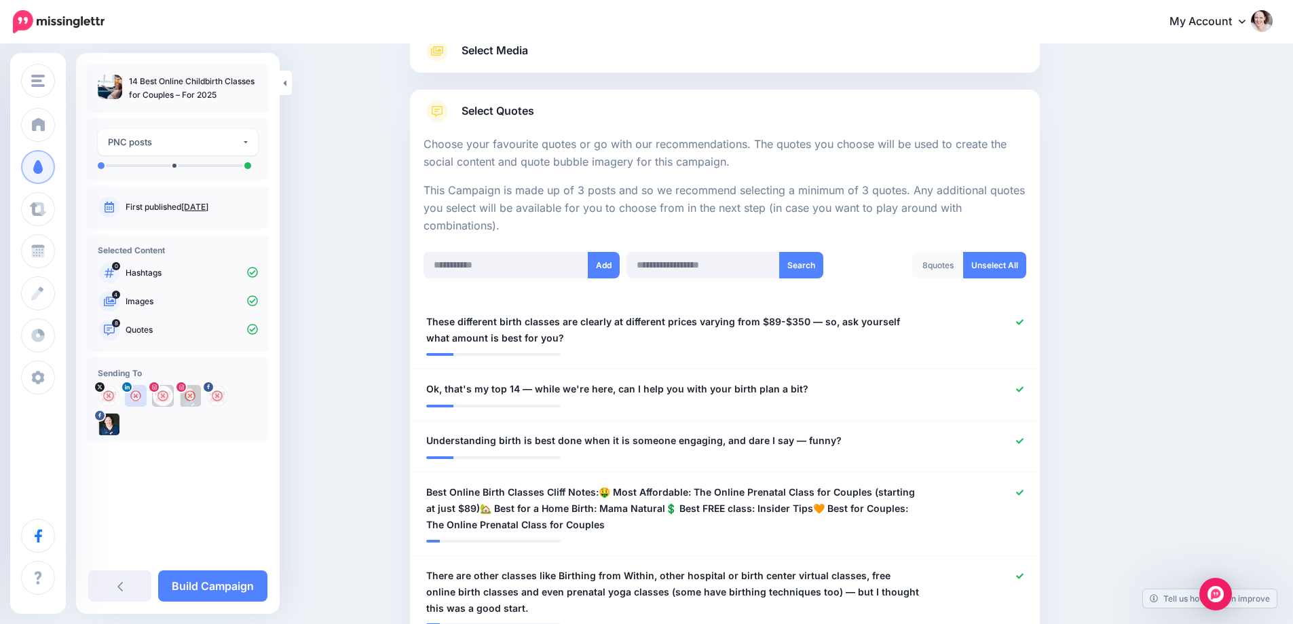
scroll to position [204, 0]
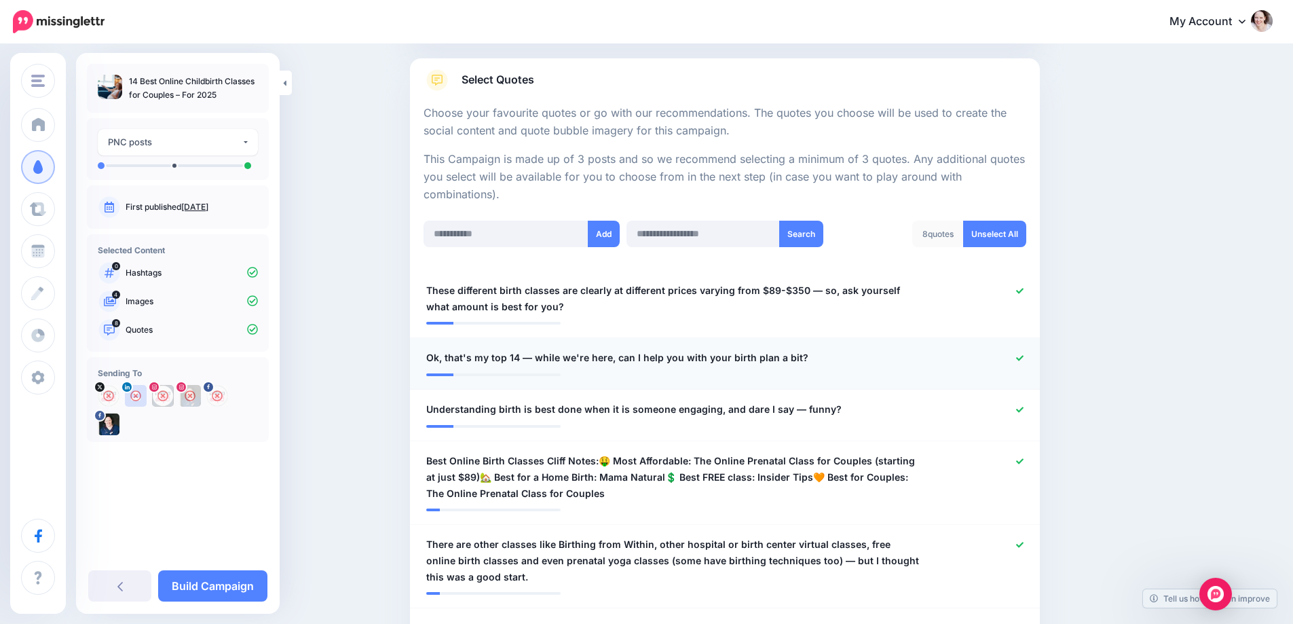
click at [1024, 357] on icon at bounding box center [1019, 357] width 7 height 7
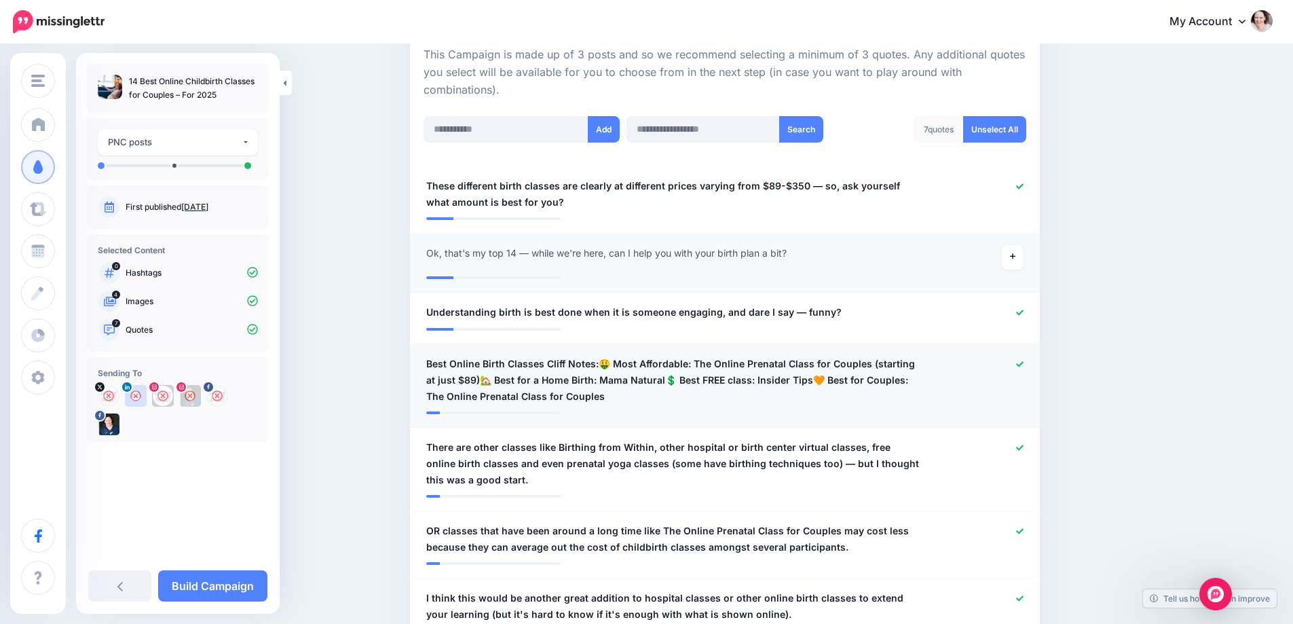
scroll to position [339, 0]
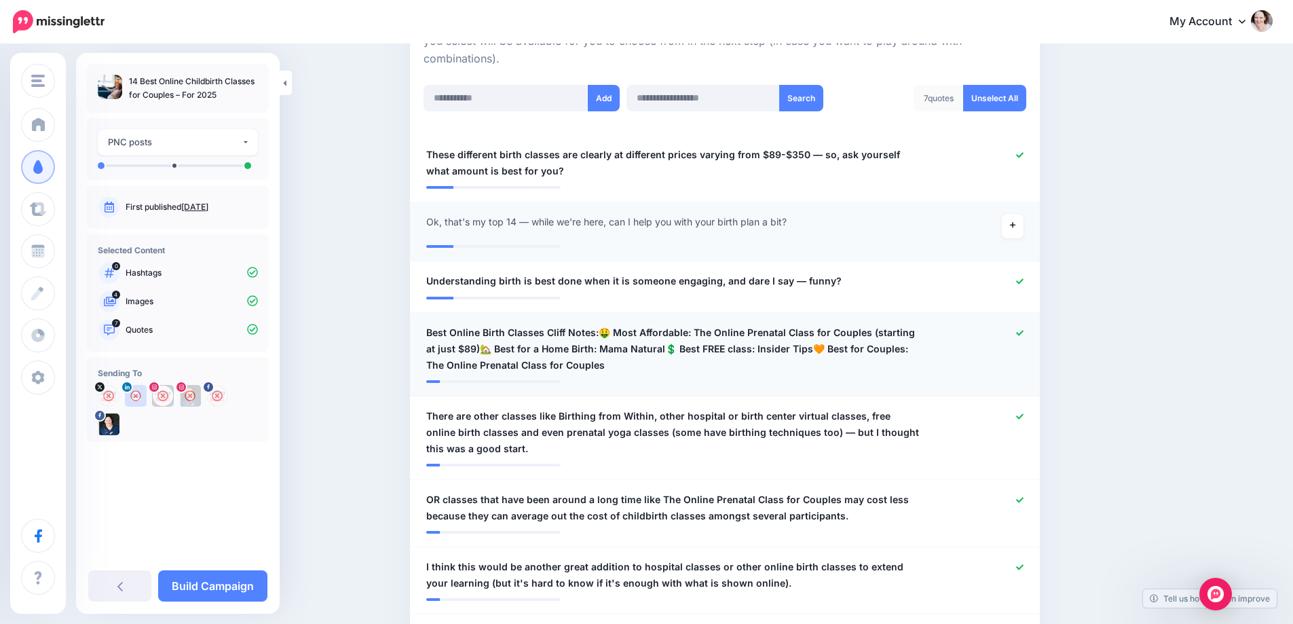
click at [1023, 331] on icon at bounding box center [1019, 332] width 7 height 7
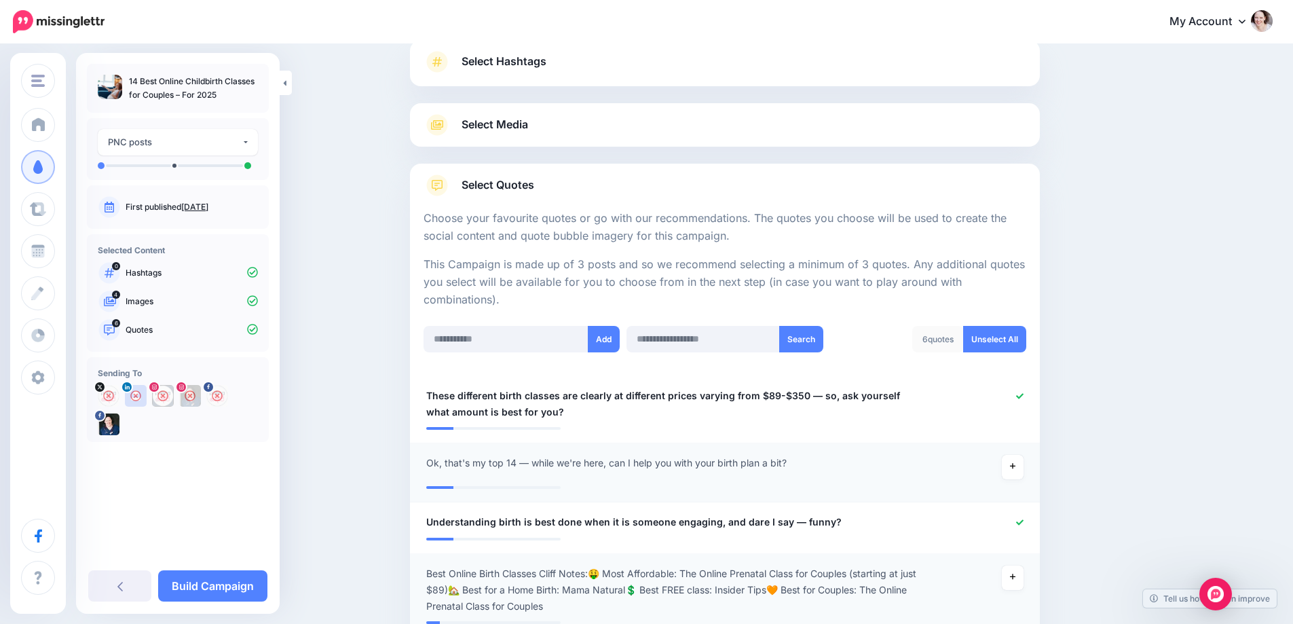
scroll to position [272, 0]
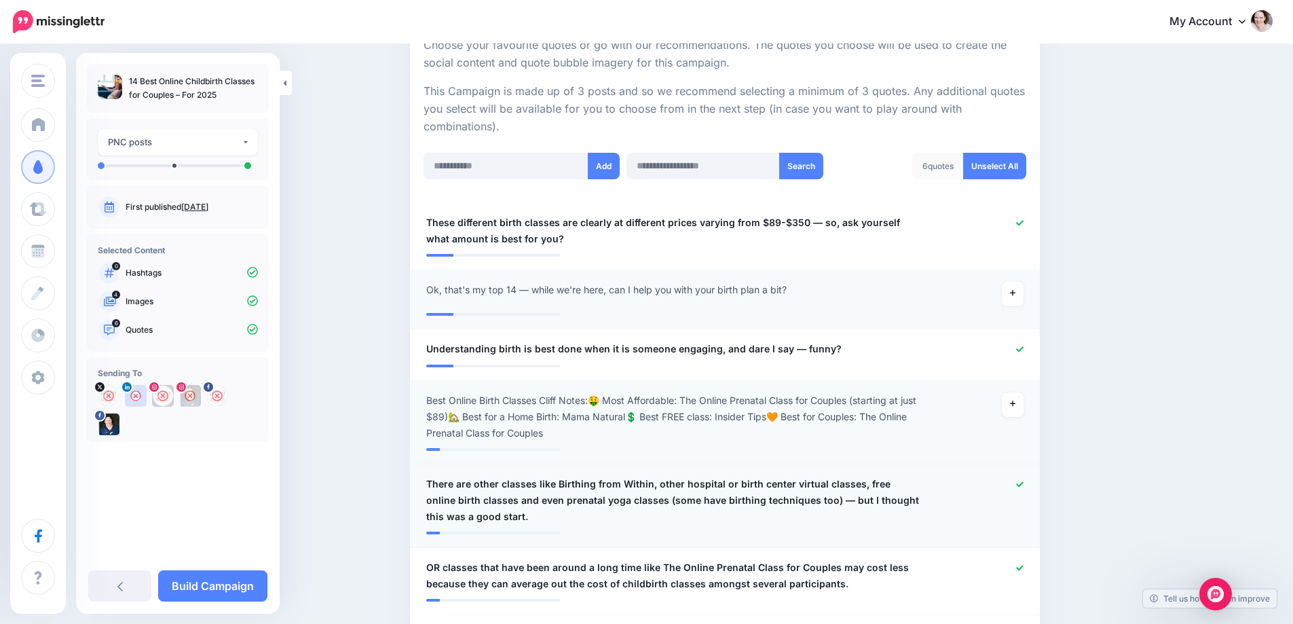
click at [1024, 481] on icon at bounding box center [1019, 484] width 7 height 7
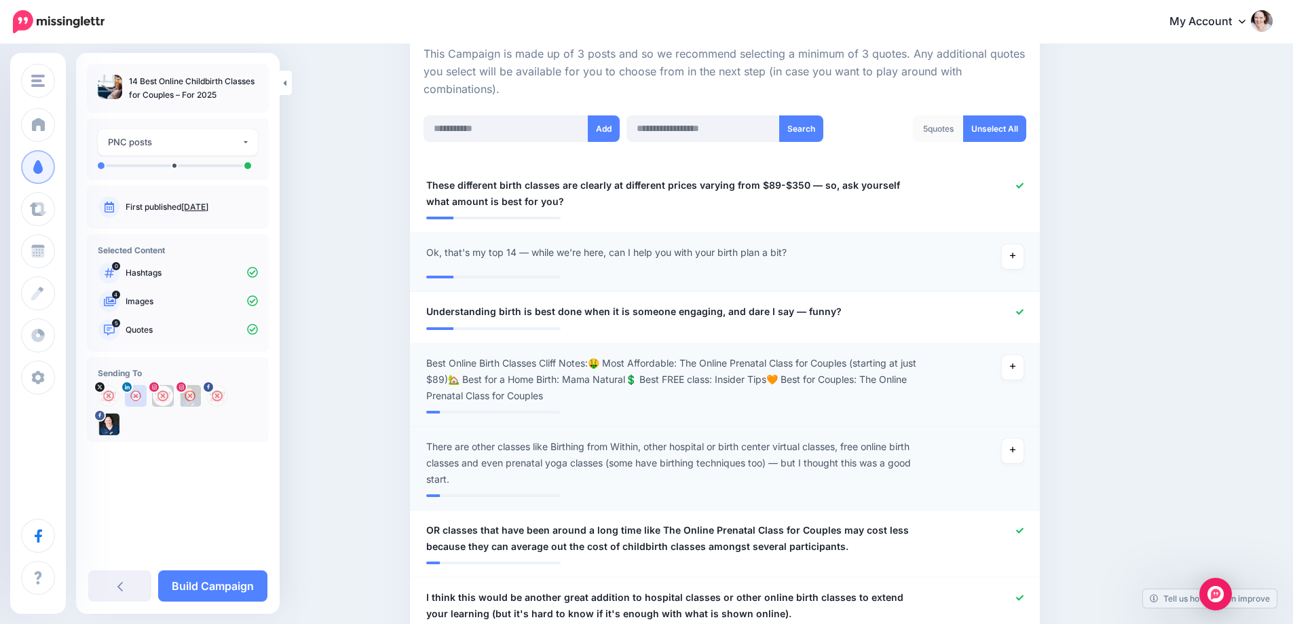
scroll to position [339, 0]
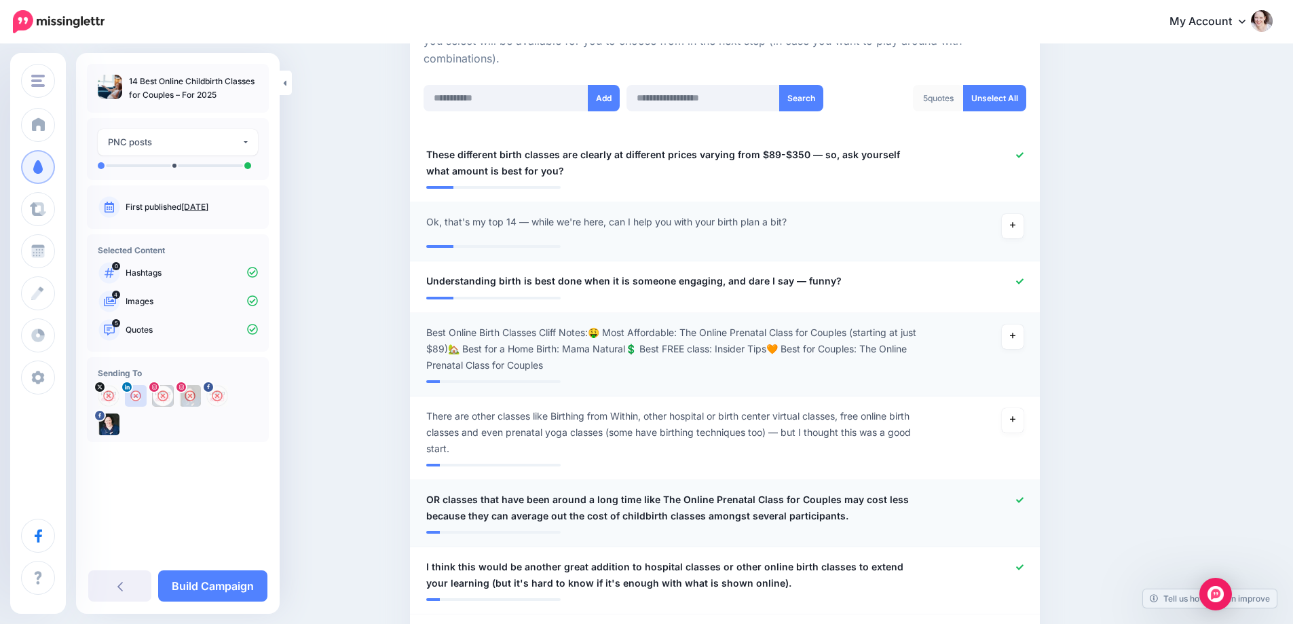
click at [1024, 498] on icon at bounding box center [1019, 499] width 7 height 7
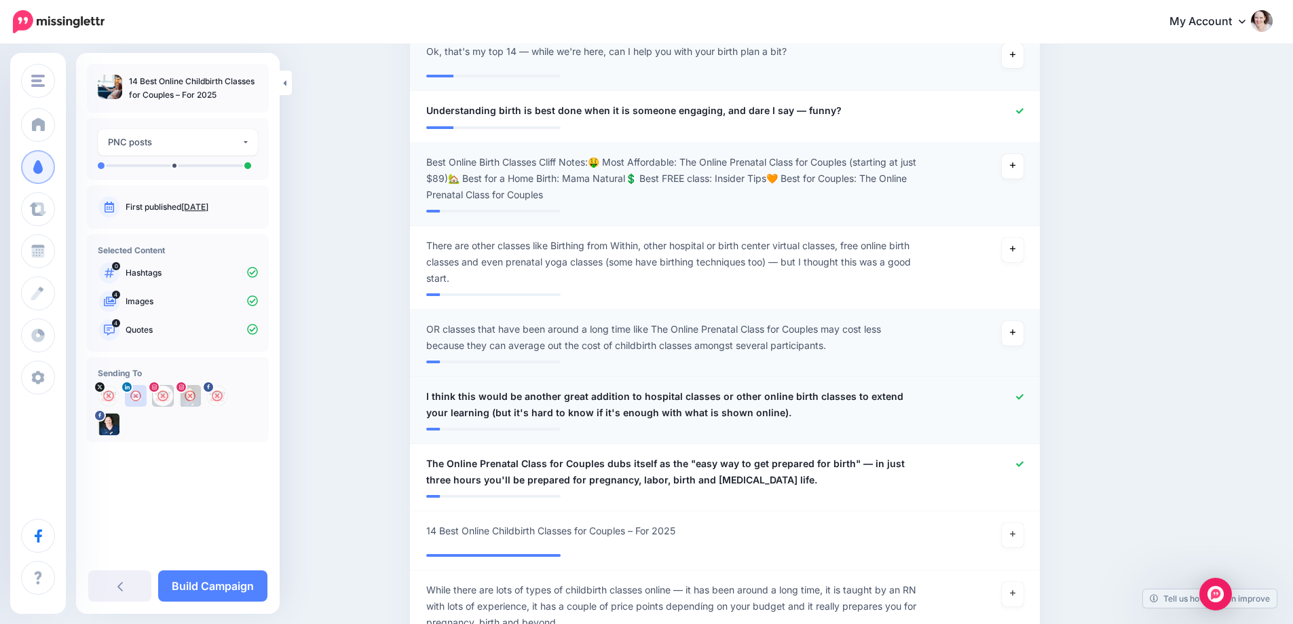
scroll to position [543, 0]
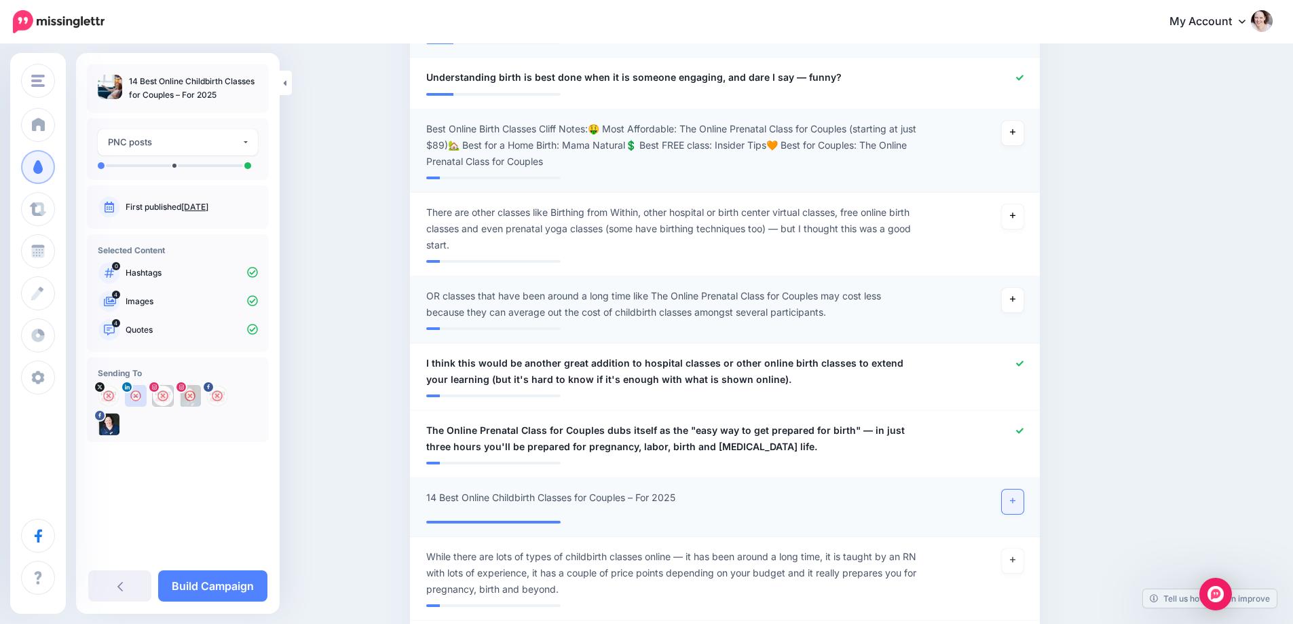
click at [1016, 503] on icon at bounding box center [1012, 500] width 5 height 7
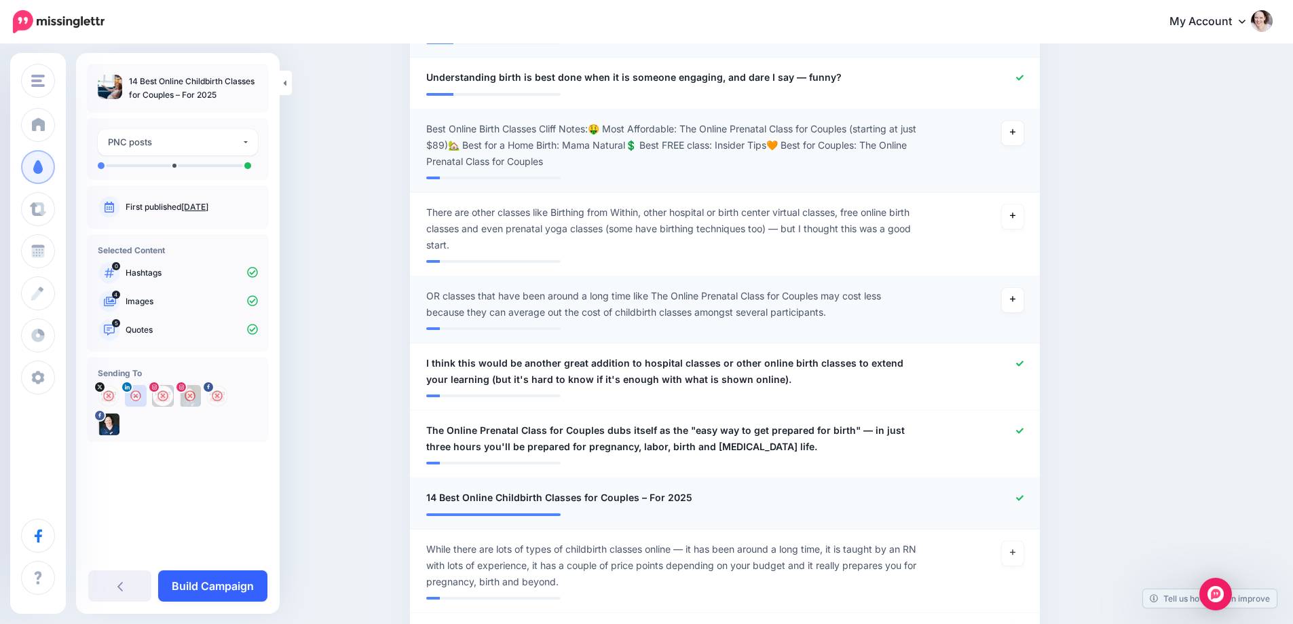
click at [203, 591] on link "Build Campaign" at bounding box center [212, 585] width 109 height 31
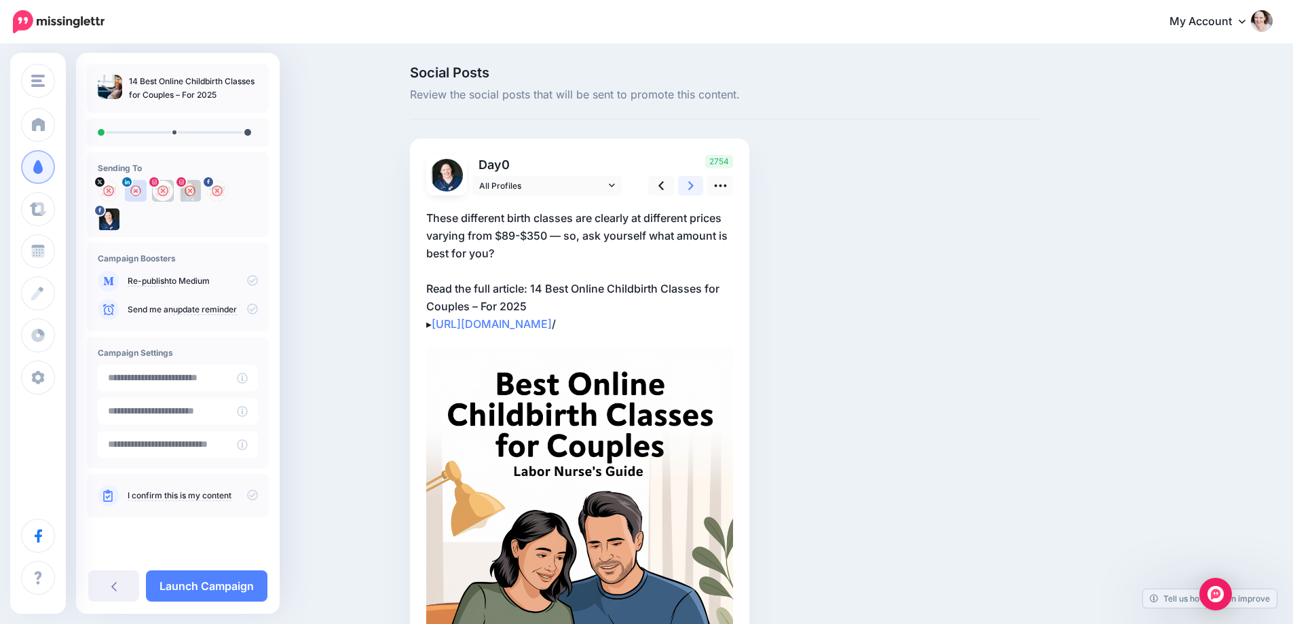
click at [694, 183] on icon at bounding box center [690, 185] width 5 height 9
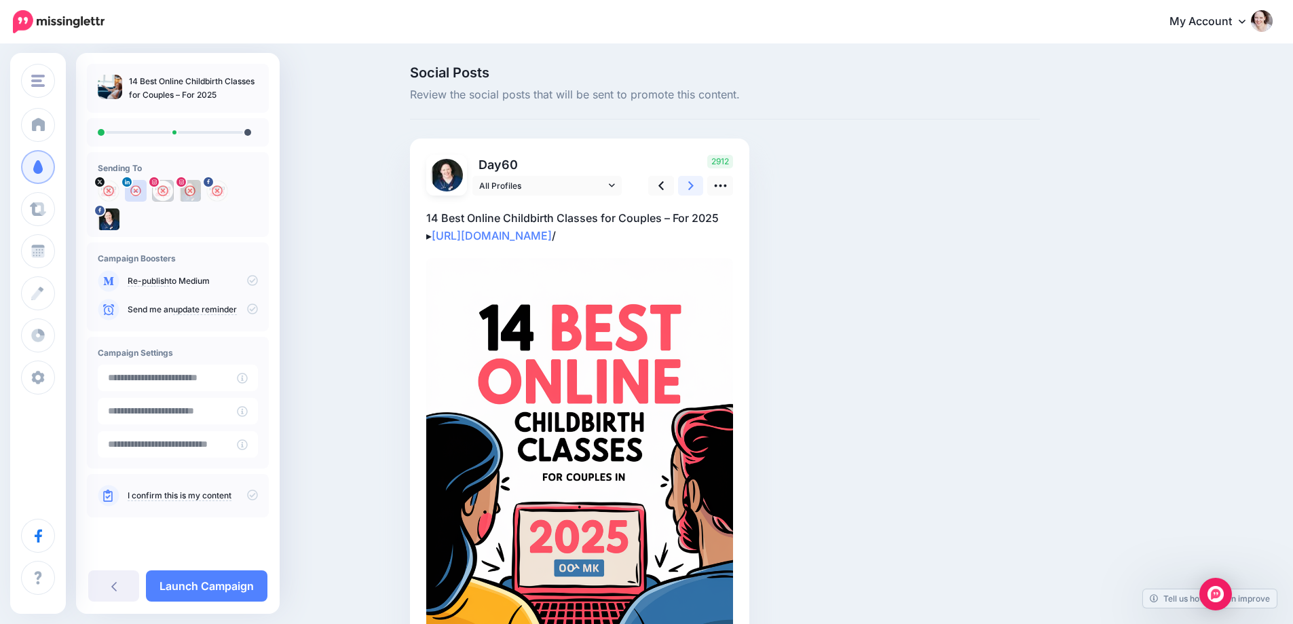
click at [694, 184] on icon at bounding box center [690, 186] width 5 height 14
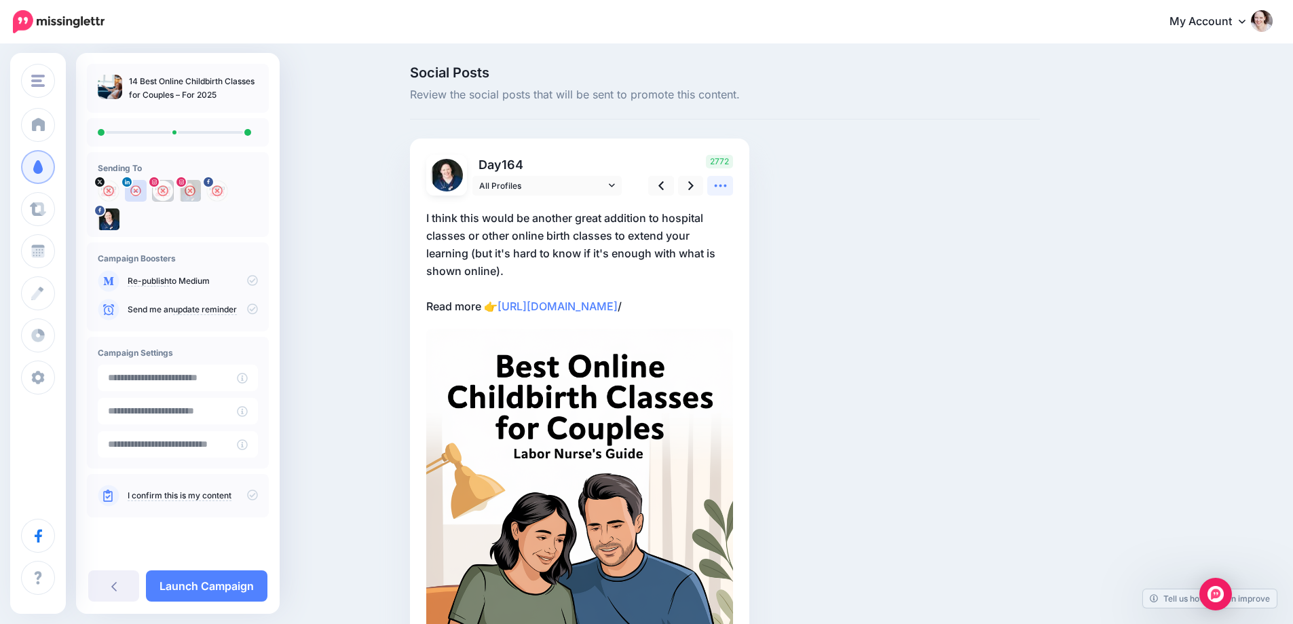
click at [722, 184] on icon at bounding box center [720, 186] width 14 height 14
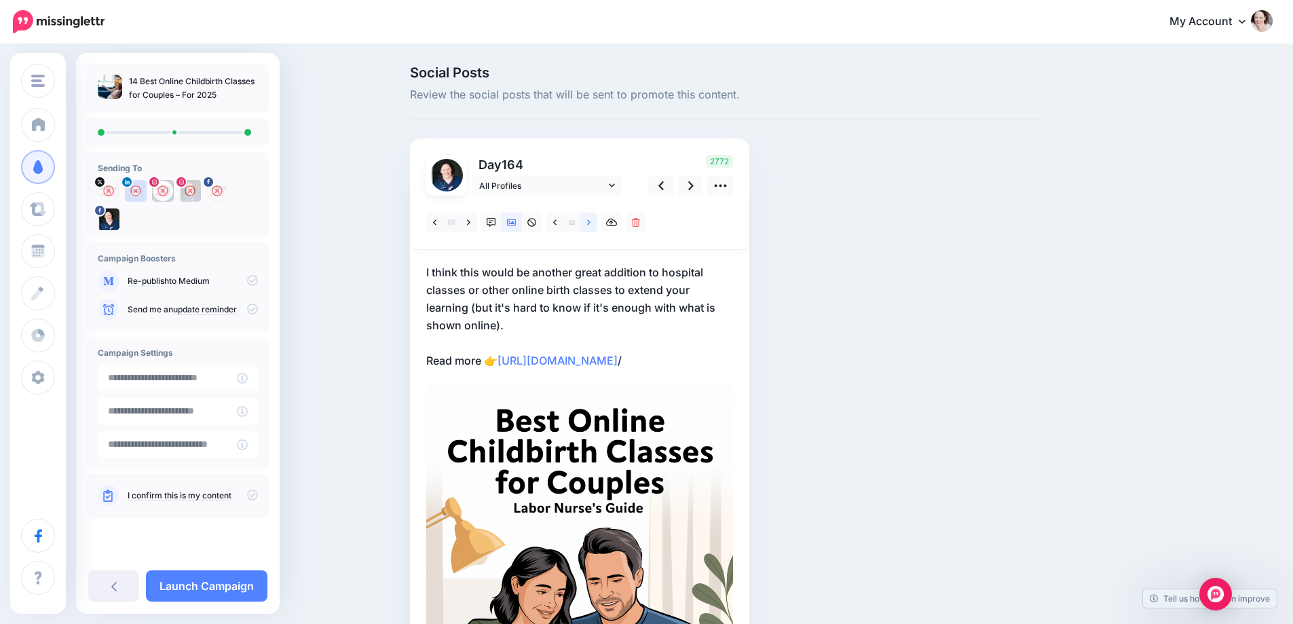
click at [591, 223] on icon at bounding box center [588, 221] width 3 height 5
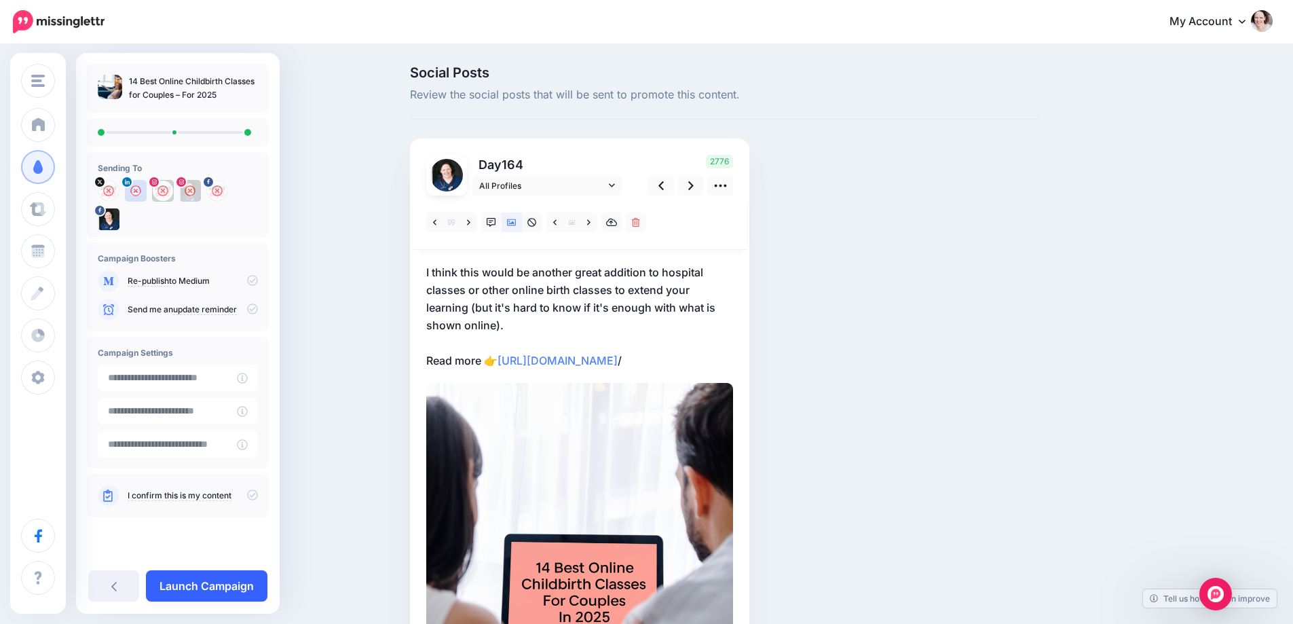
click at [157, 585] on link "Launch Campaign" at bounding box center [207, 585] width 122 height 31
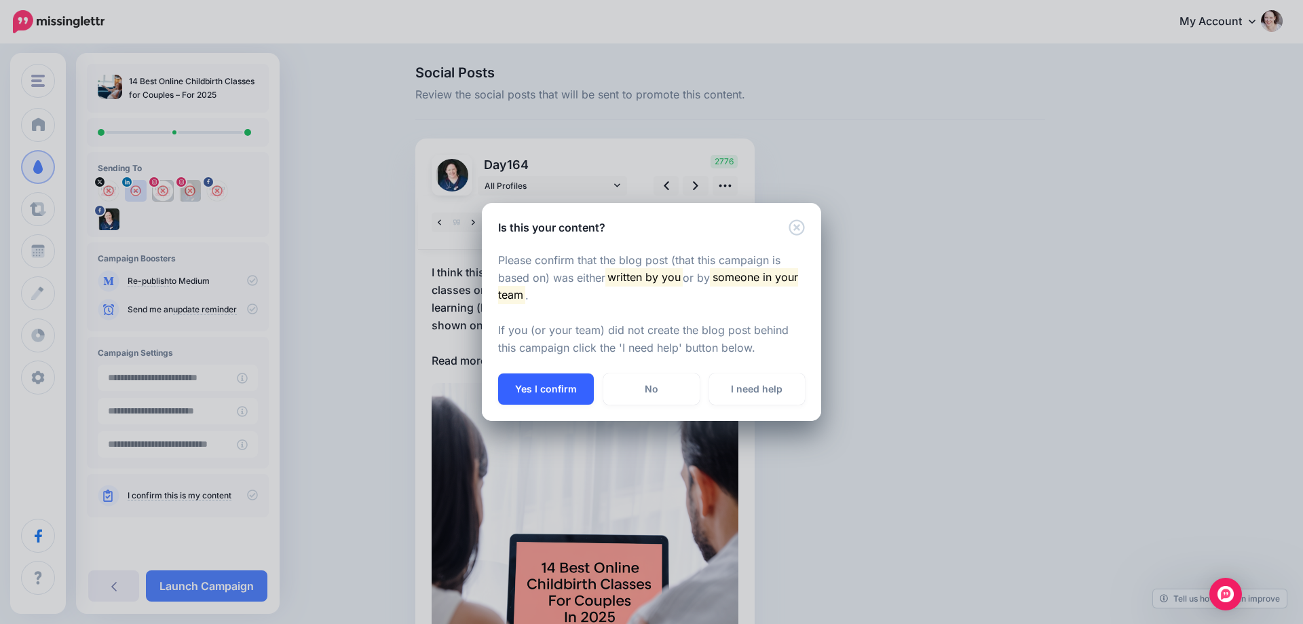
click at [555, 377] on button "Yes I confirm" at bounding box center [546, 388] width 96 height 31
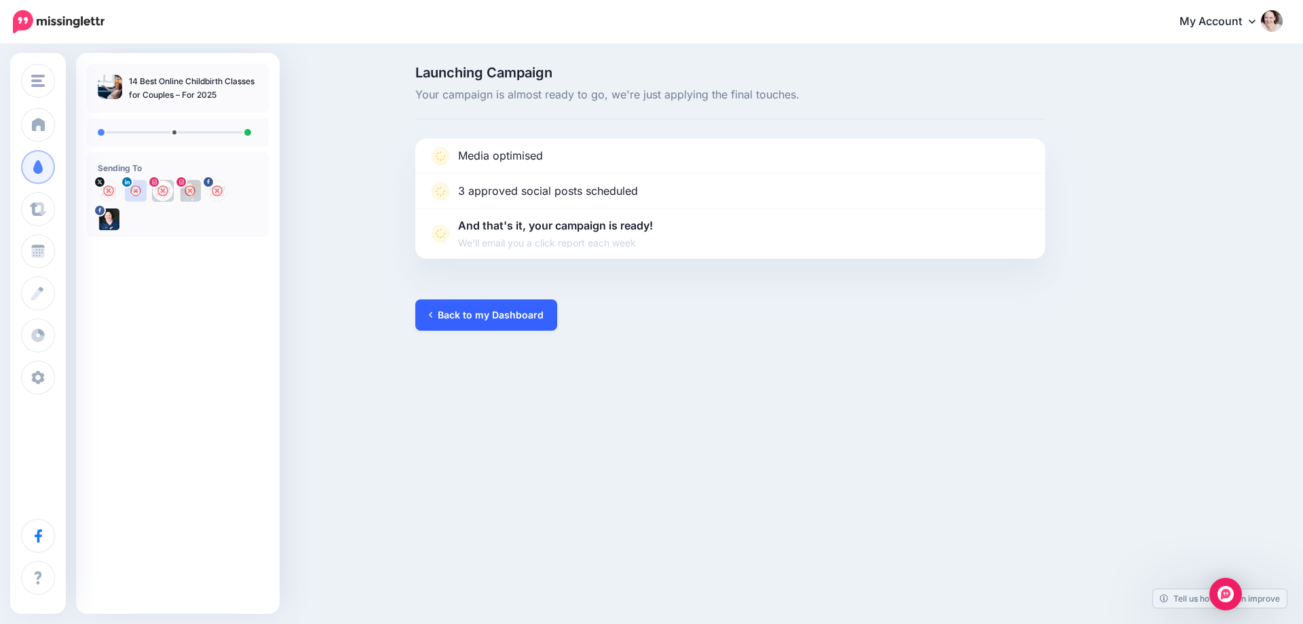
click at [515, 303] on link "Back to my Dashboard" at bounding box center [486, 314] width 142 height 31
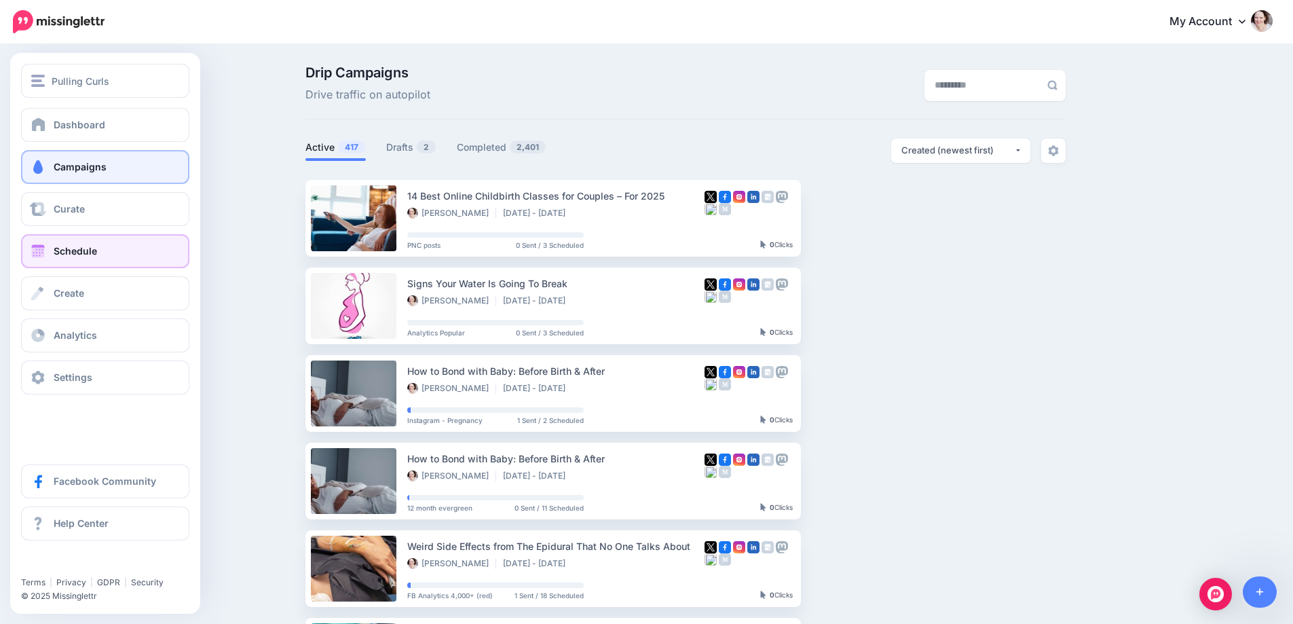
click at [69, 263] on link "Schedule" at bounding box center [105, 251] width 168 height 34
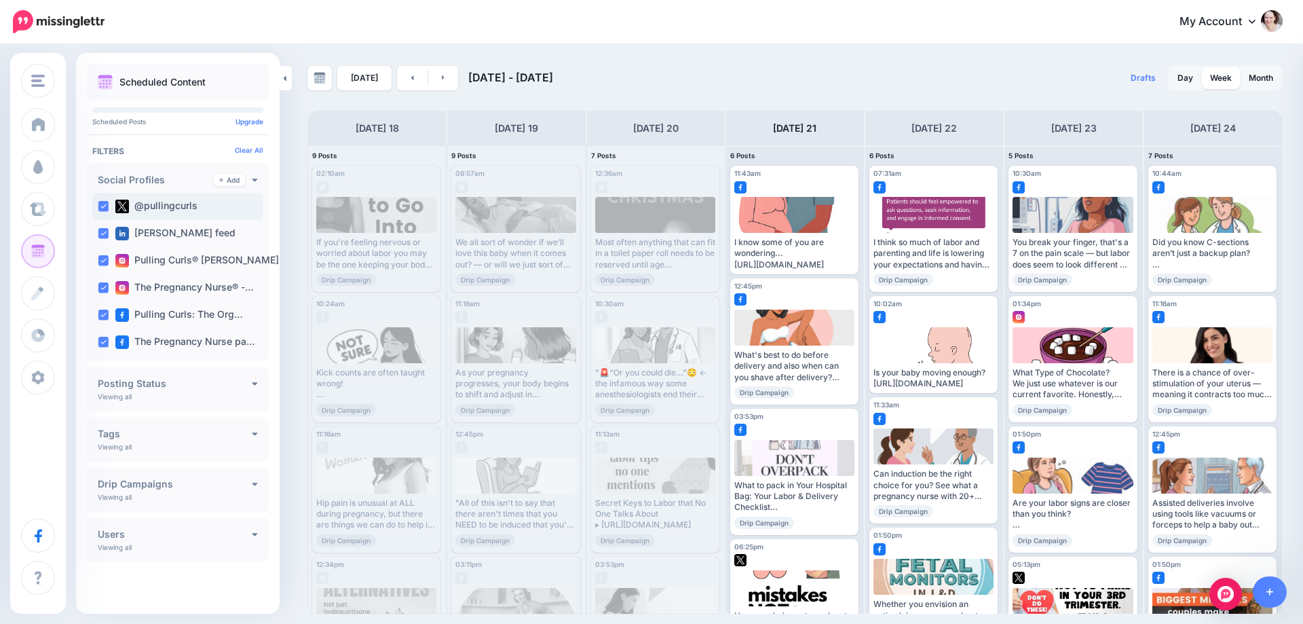
click at [98, 206] on ins at bounding box center [103, 206] width 11 height 11
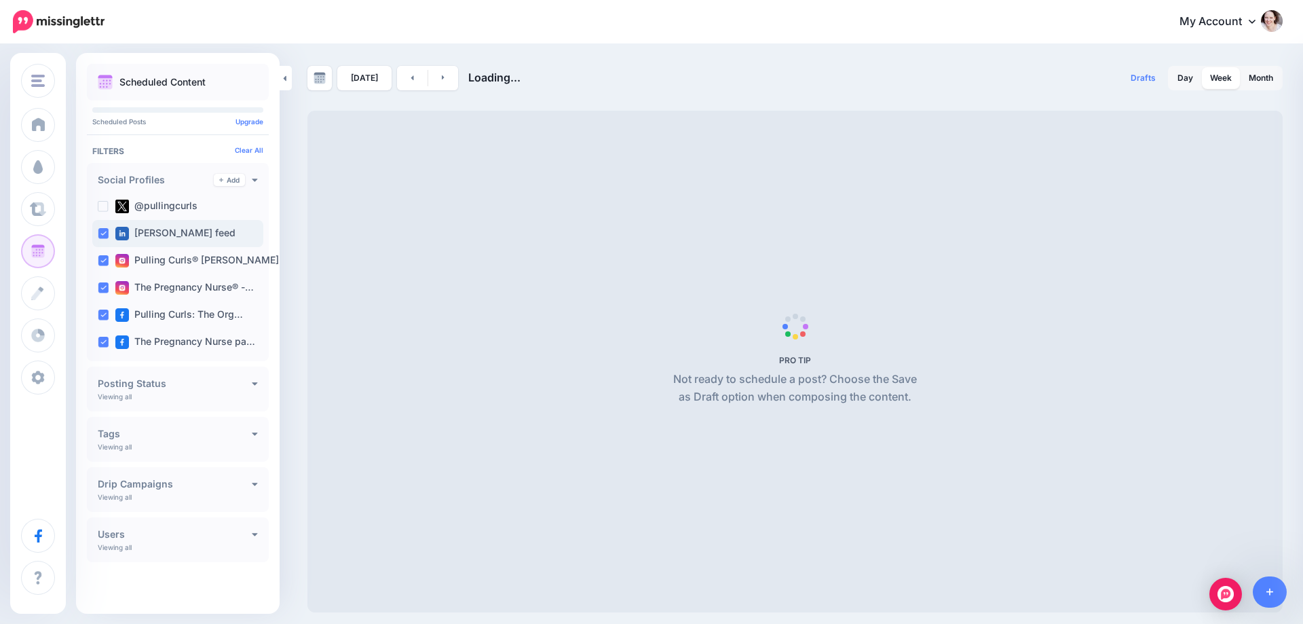
click at [107, 236] on ins at bounding box center [103, 233] width 11 height 11
click at [103, 263] on ins at bounding box center [103, 260] width 11 height 11
click at [103, 292] on ins at bounding box center [103, 287] width 11 height 11
click at [103, 314] on ins at bounding box center [103, 315] width 11 height 11
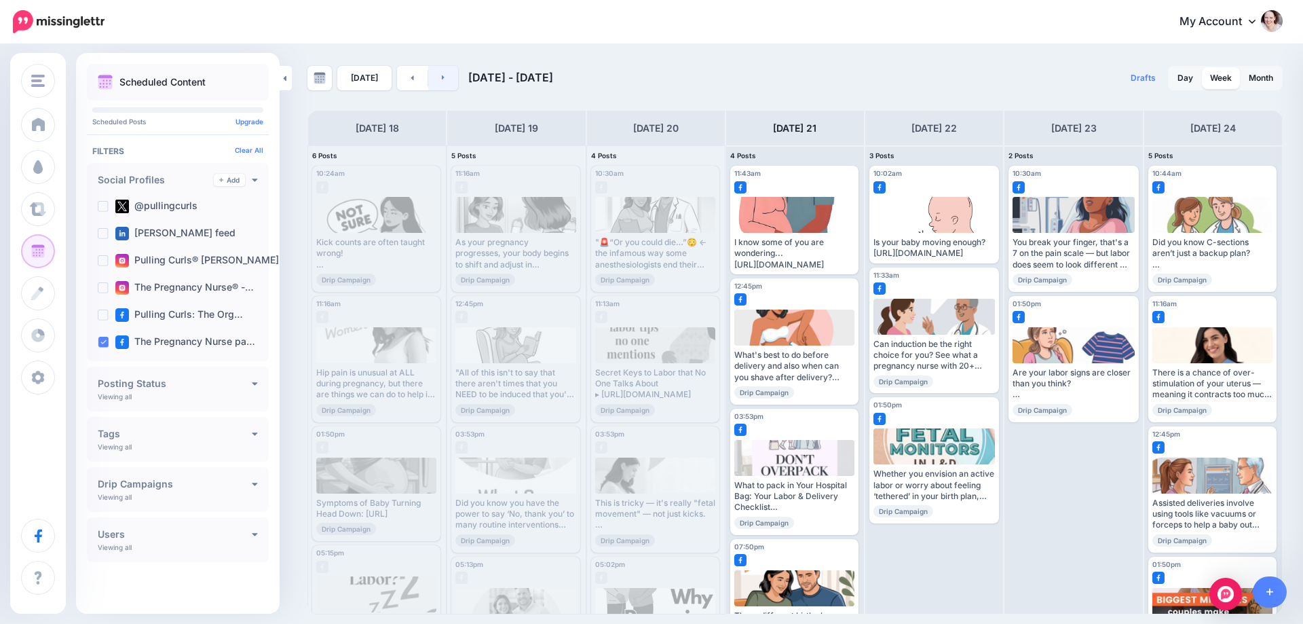
click at [436, 82] on link at bounding box center [443, 78] width 31 height 24
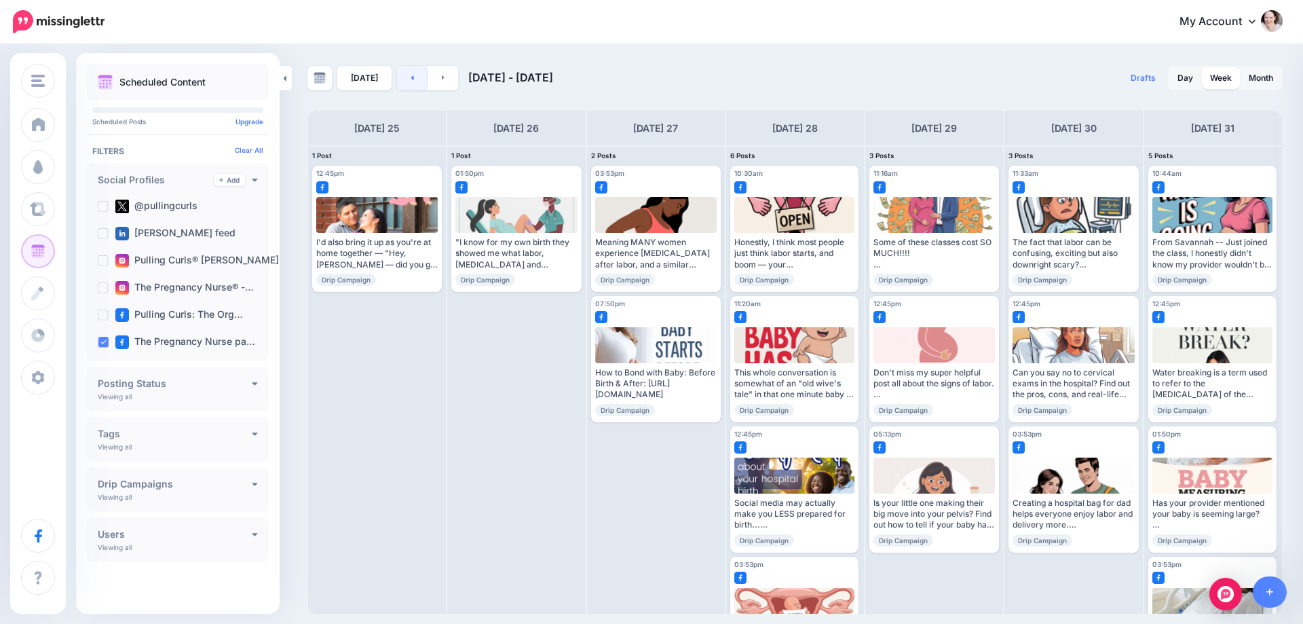
click at [411, 77] on icon at bounding box center [412, 77] width 3 height 8
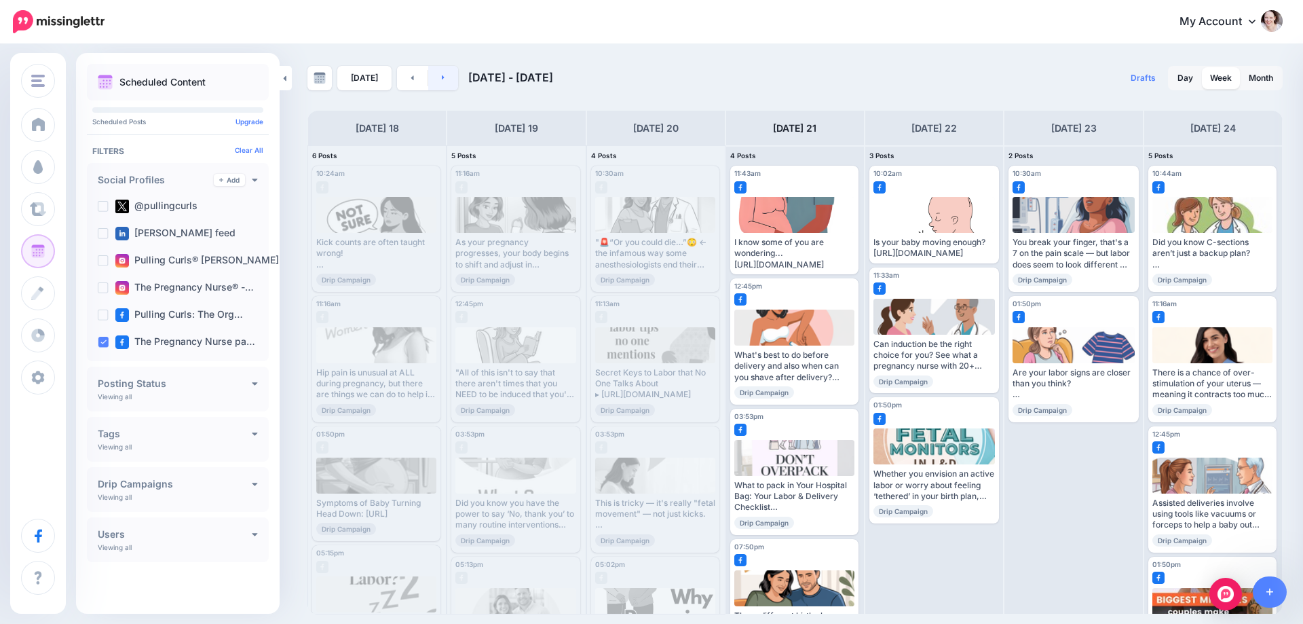
click at [431, 81] on link at bounding box center [443, 78] width 31 height 24
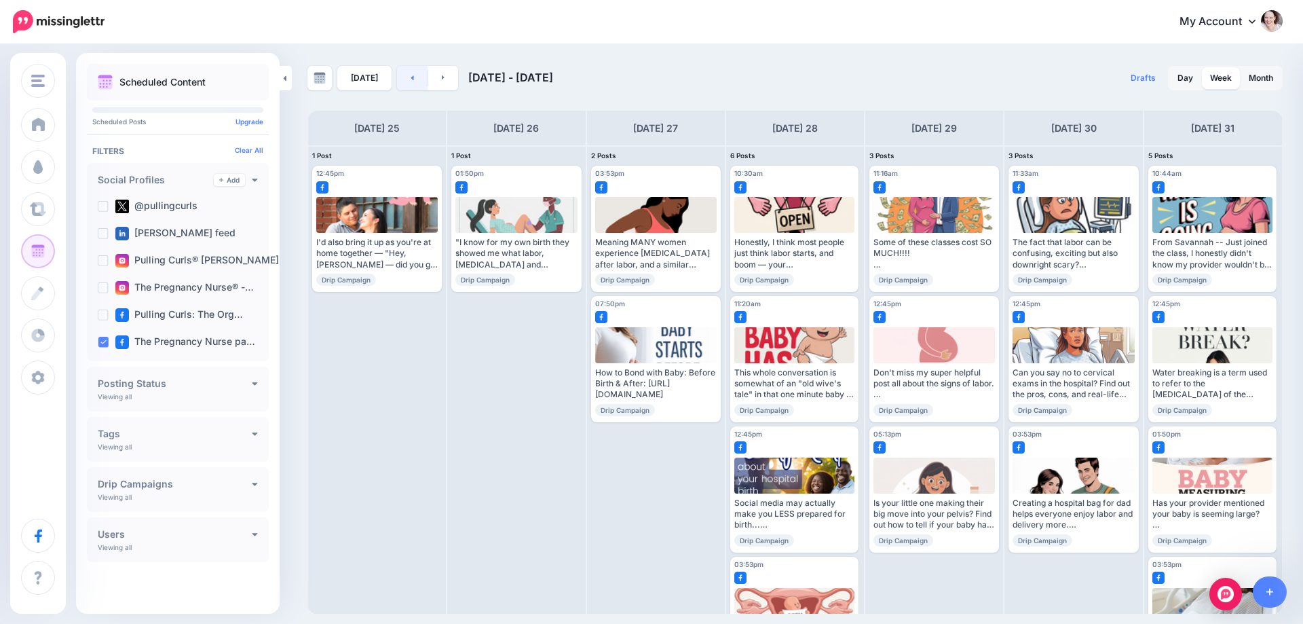
click at [403, 80] on link at bounding box center [412, 78] width 31 height 24
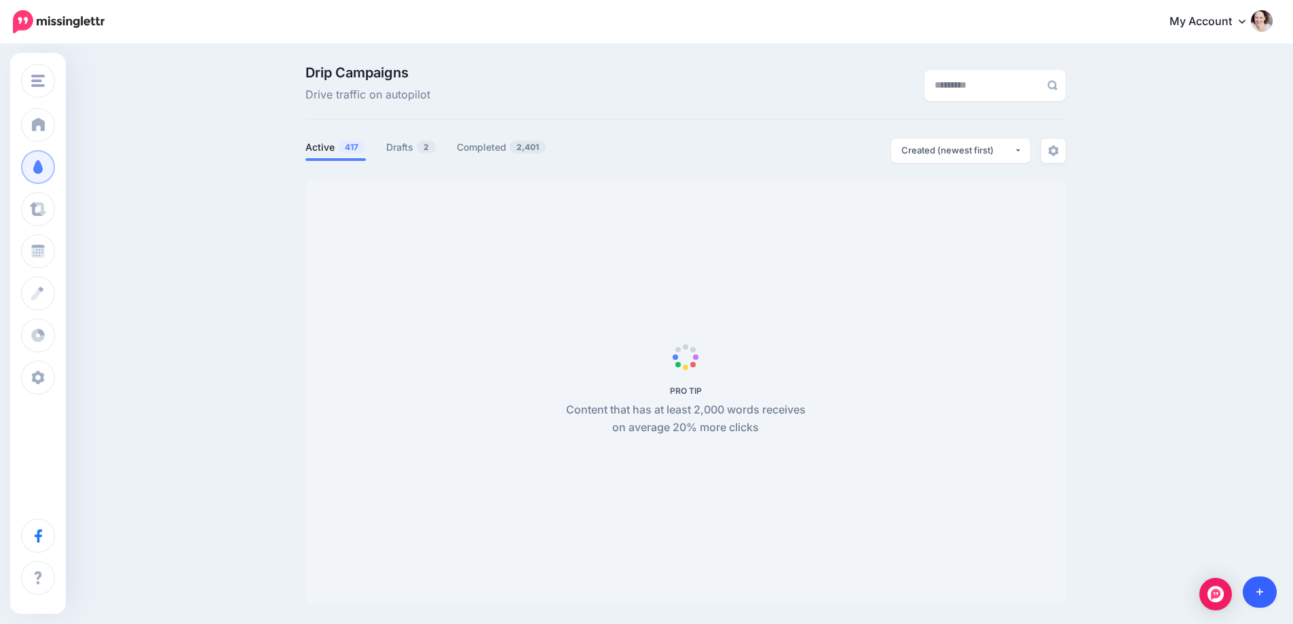
click at [1259, 589] on icon at bounding box center [1259, 592] width 7 height 7
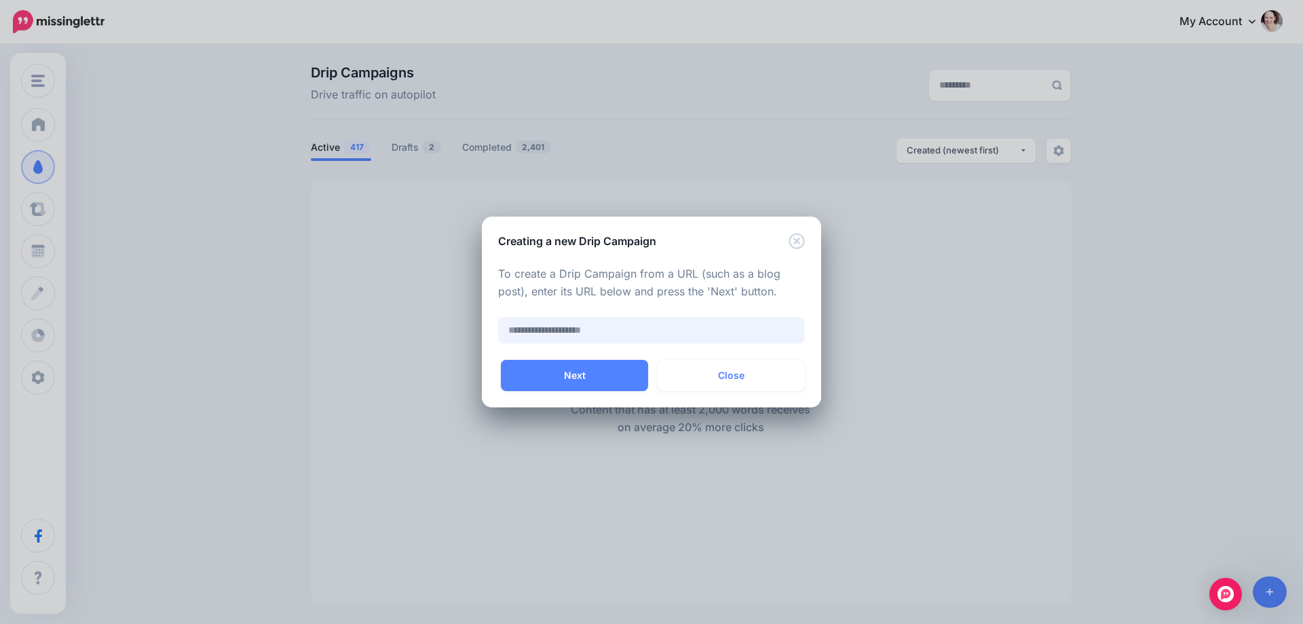
paste input "**********"
click at [553, 383] on button "Next" at bounding box center [574, 375] width 147 height 31
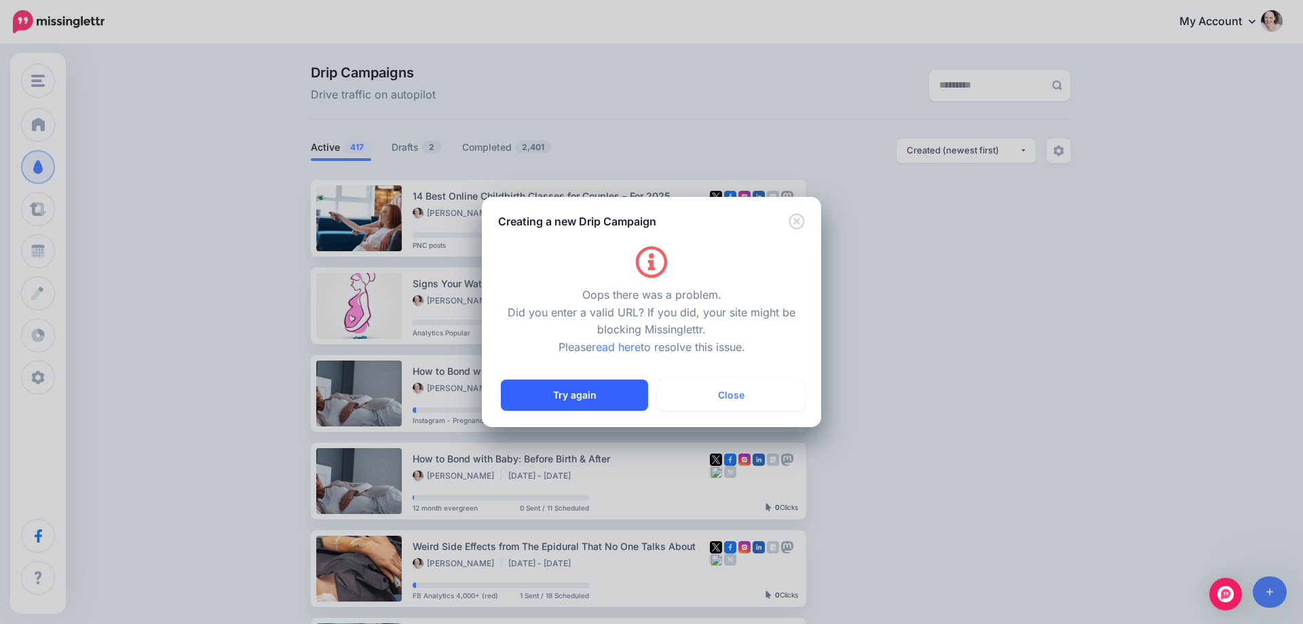
click at [562, 386] on button "Try again" at bounding box center [574, 394] width 147 height 31
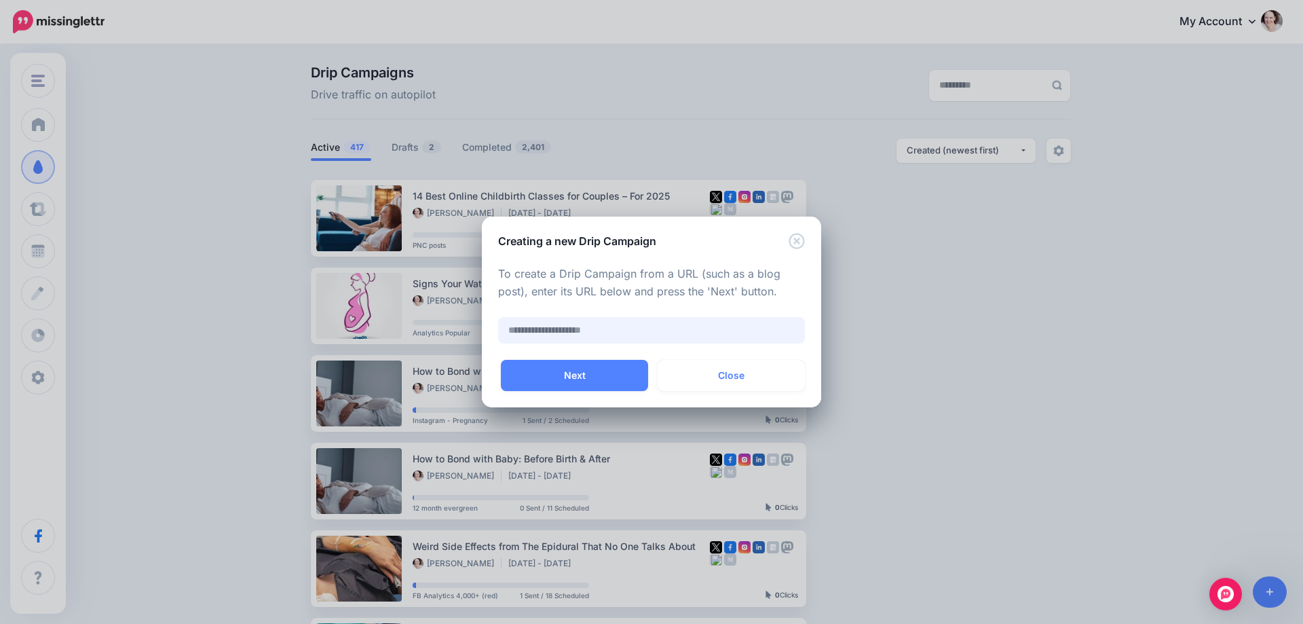
drag, startPoint x: 562, startPoint y: 343, endPoint x: 566, endPoint y: 337, distance: 7.9
click at [562, 343] on input "text" at bounding box center [651, 330] width 307 height 26
paste input "**********"
type input "**********"
click at [529, 375] on button "Next" at bounding box center [574, 375] width 147 height 31
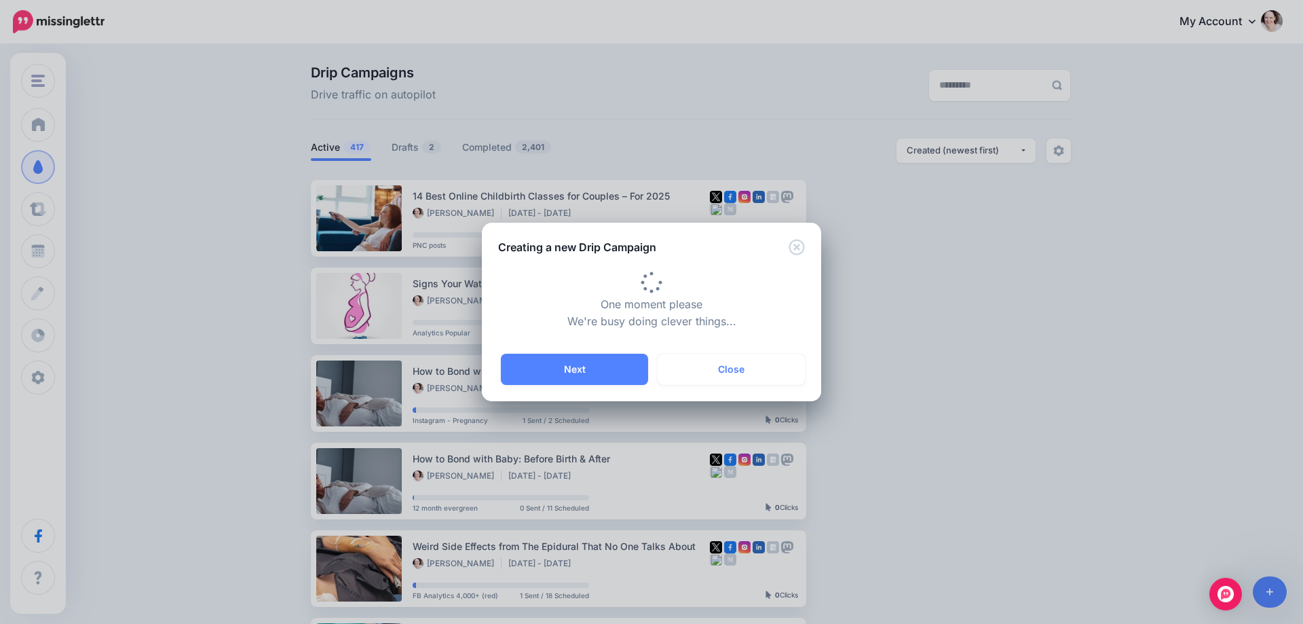
type input "**********"
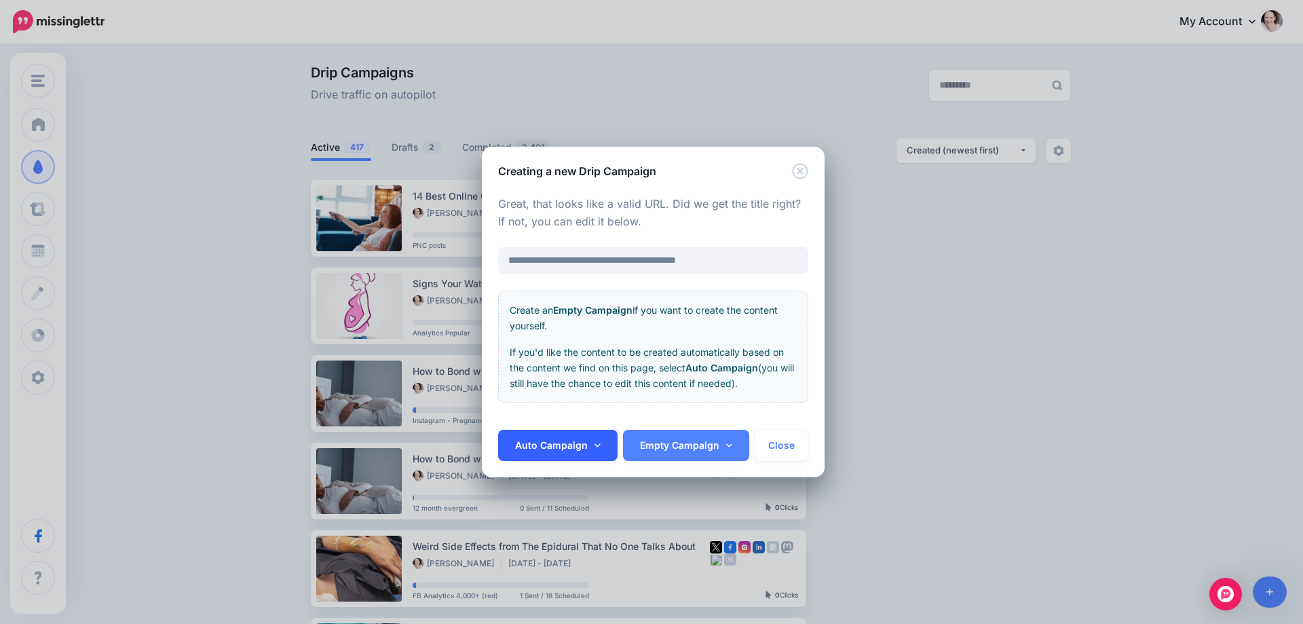
click at [563, 447] on link "Auto Campaign" at bounding box center [557, 445] width 119 height 31
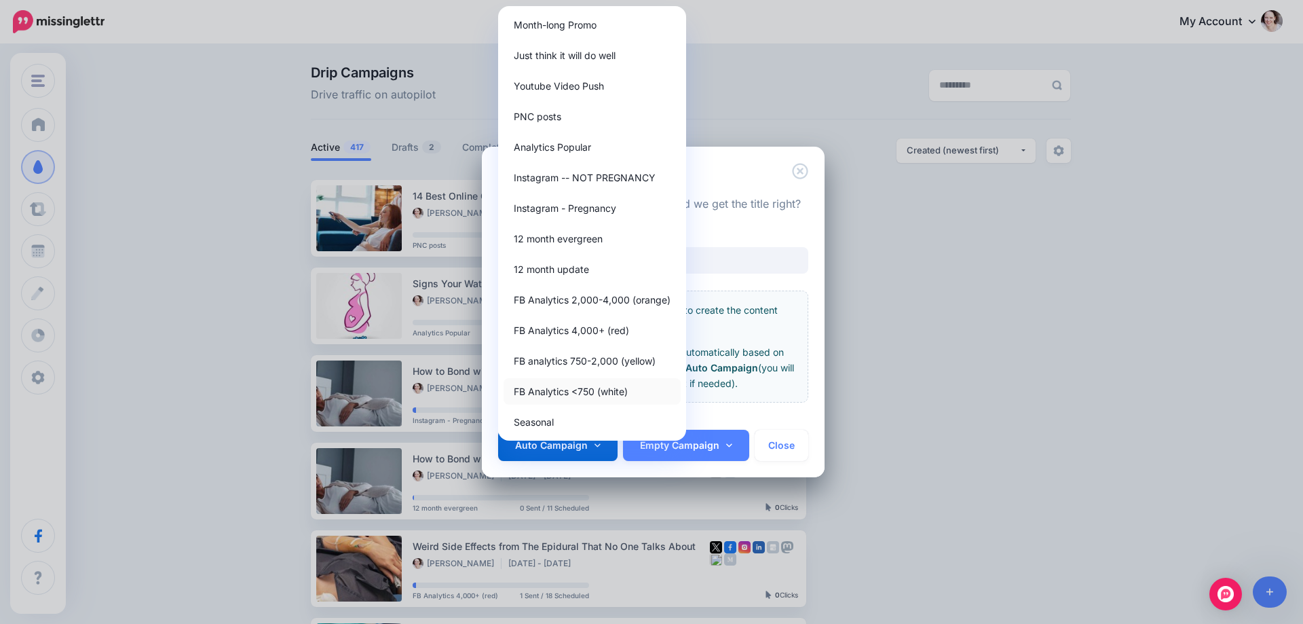
click at [573, 389] on link "FB Analytics <750 (white)" at bounding box center [592, 391] width 177 height 26
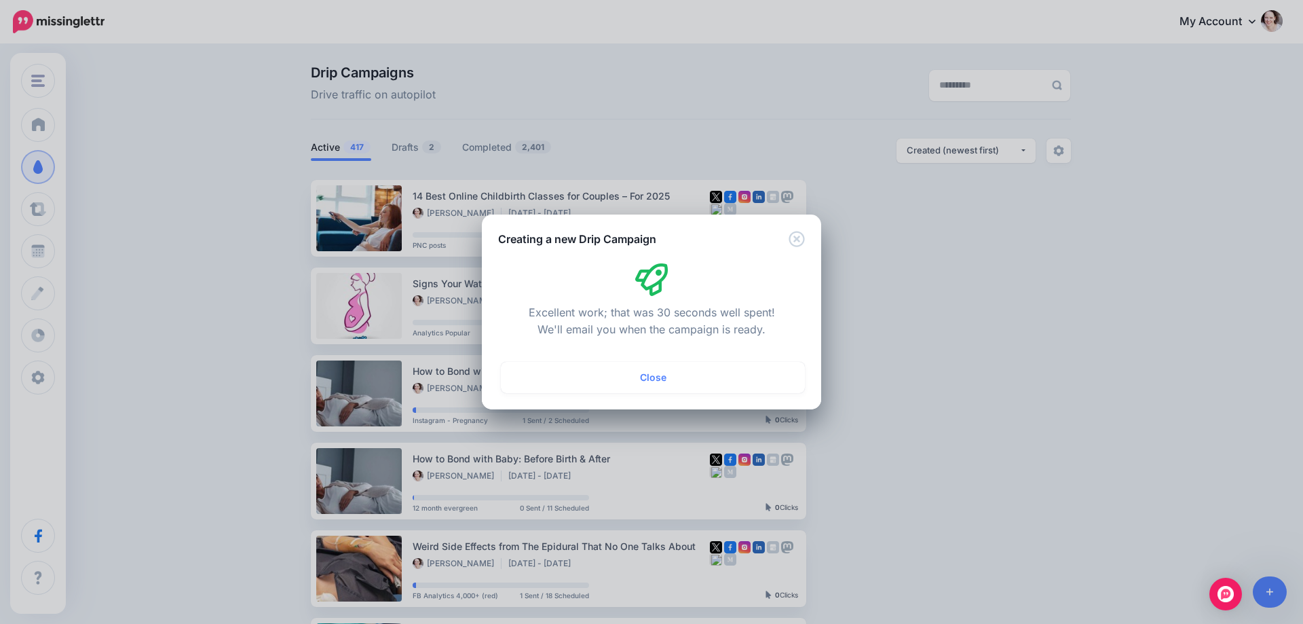
click at [573, 389] on button "Close" at bounding box center [653, 377] width 304 height 31
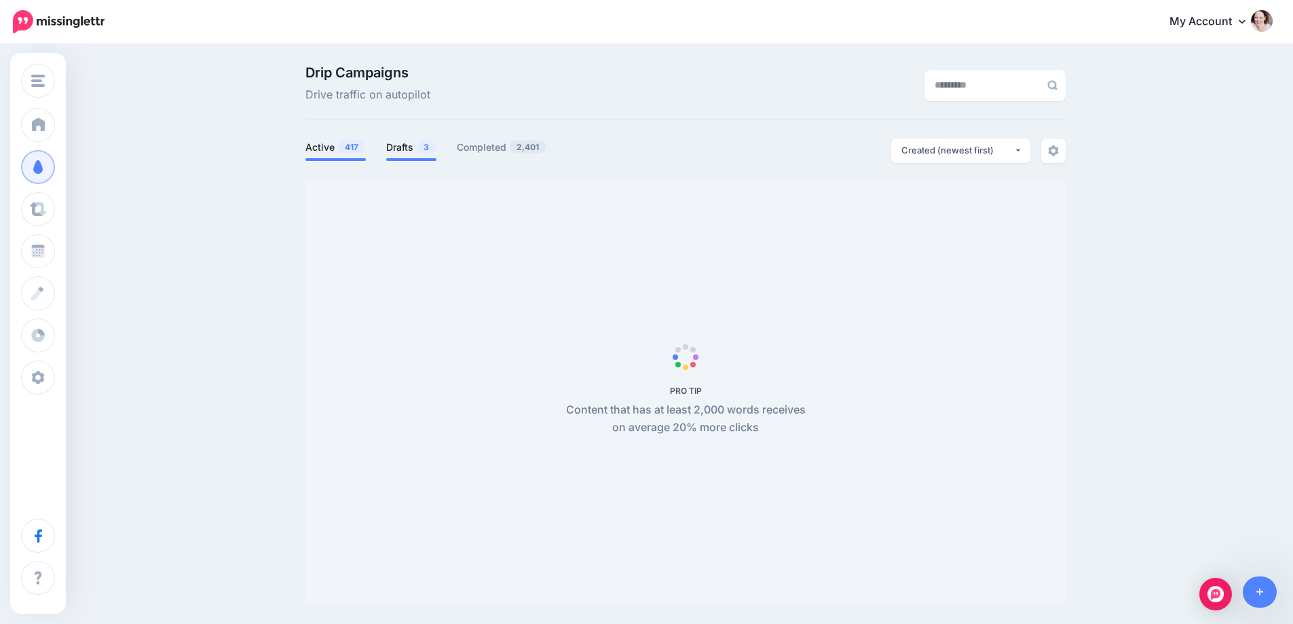
click at [422, 148] on span "3" at bounding box center [426, 147] width 19 height 13
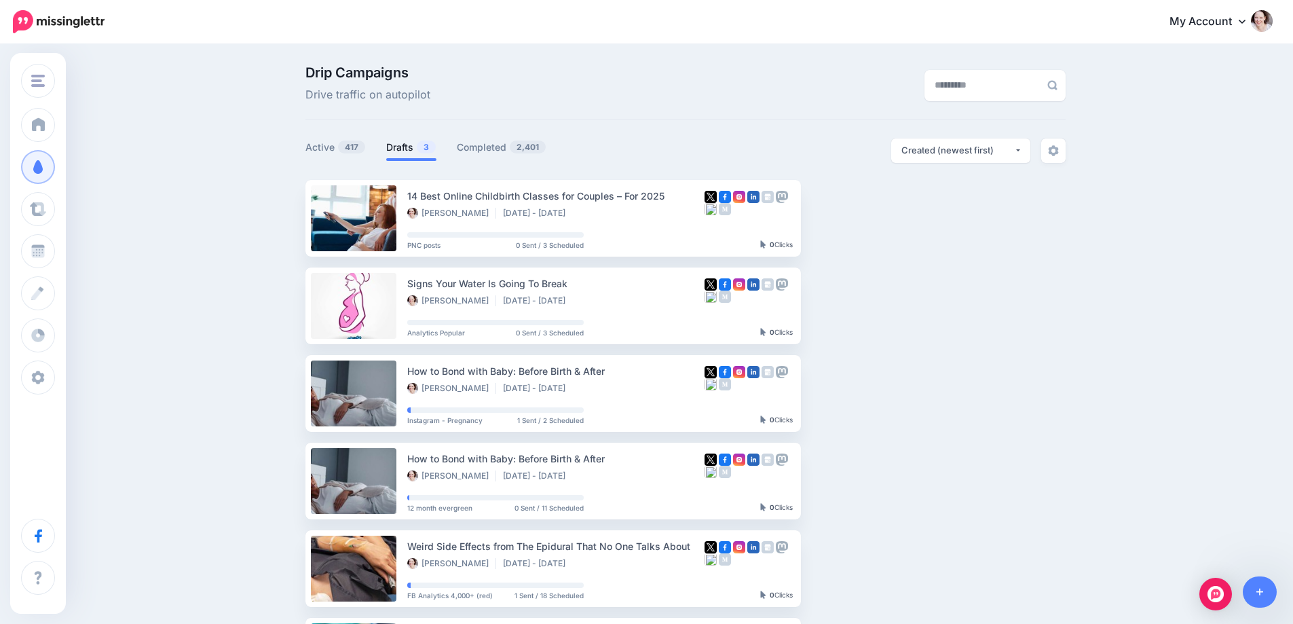
click at [422, 148] on span "3" at bounding box center [426, 147] width 19 height 13
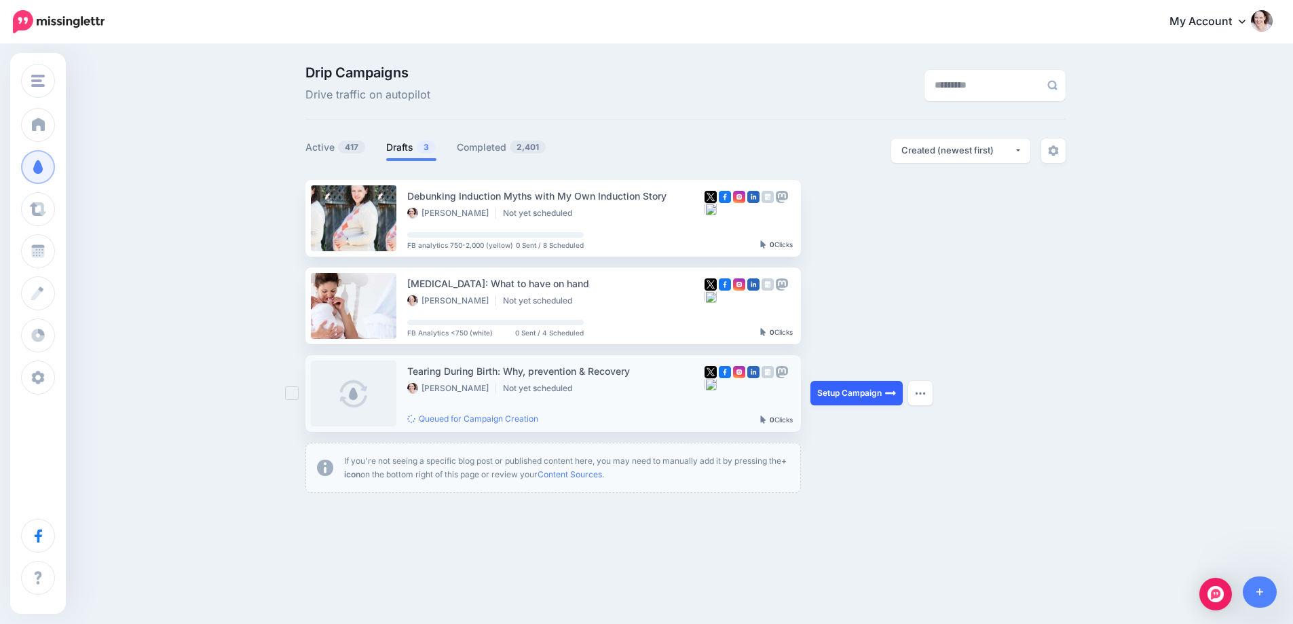
click at [857, 392] on link "Setup Campaign" at bounding box center [856, 393] width 92 height 24
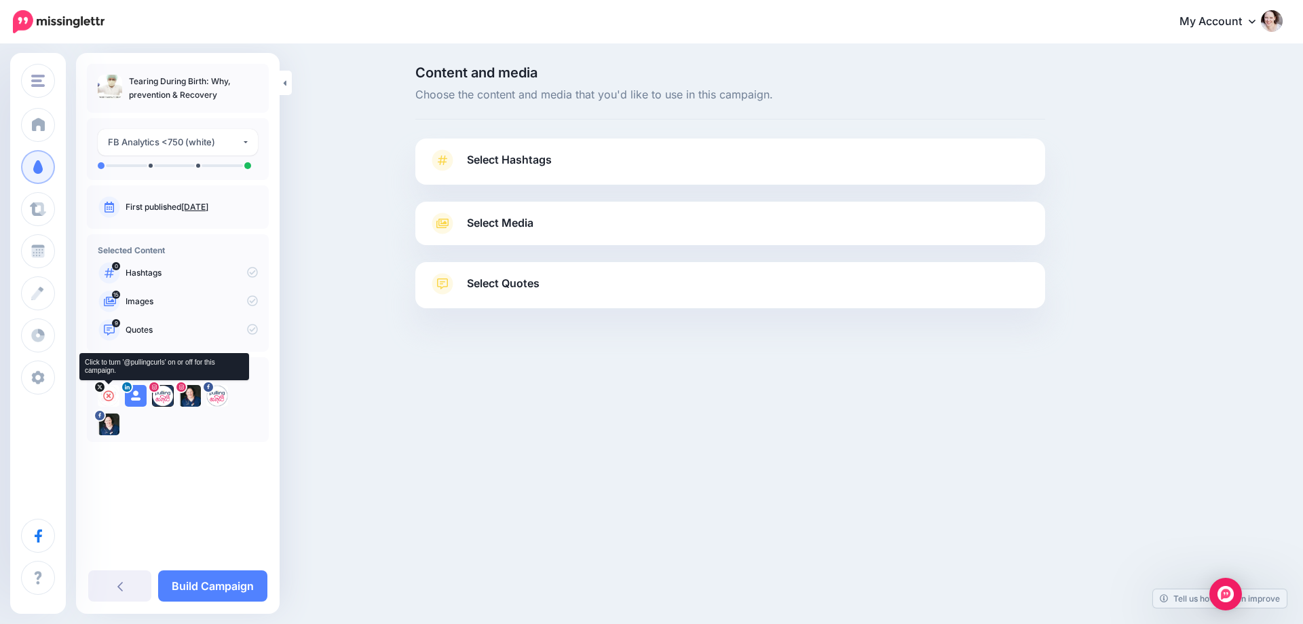
click at [107, 394] on icon at bounding box center [108, 395] width 11 height 11
click at [138, 394] on icon at bounding box center [135, 395] width 11 height 11
click at [162, 396] on icon at bounding box center [162, 395] width 11 height 11
click at [191, 398] on icon at bounding box center [190, 395] width 11 height 11
click at [216, 392] on icon at bounding box center [217, 395] width 11 height 11
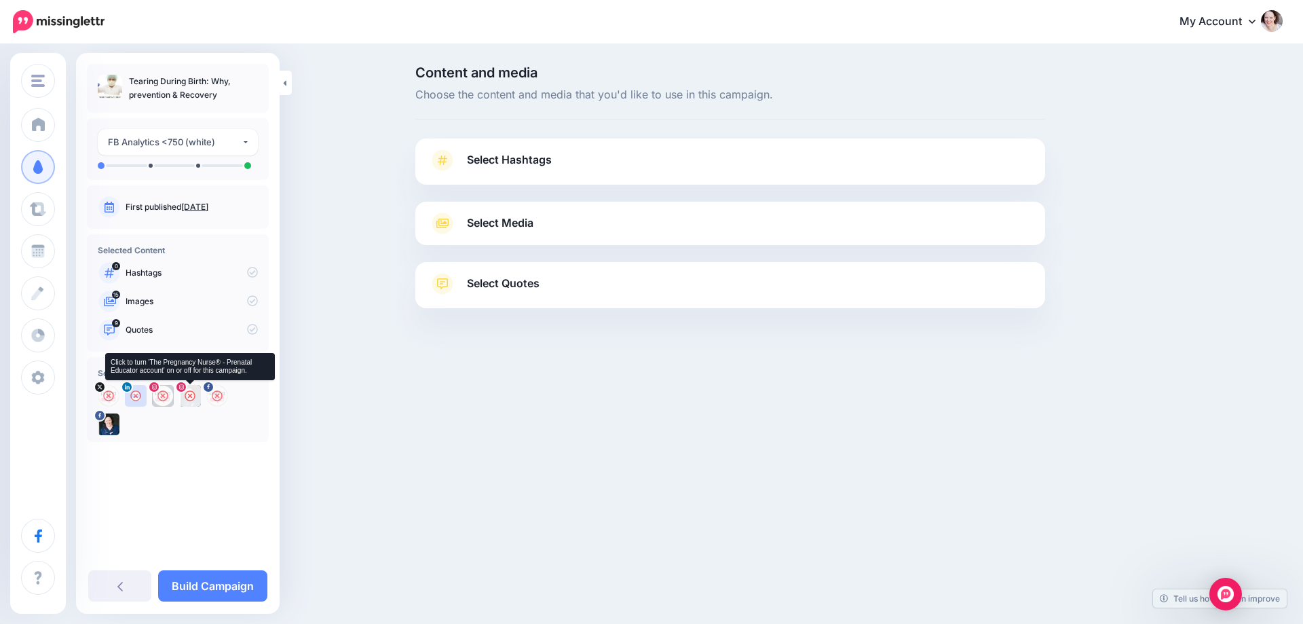
click at [186, 394] on icon at bounding box center [190, 395] width 11 height 11
click at [527, 156] on span "Select Hashtags" at bounding box center [509, 160] width 85 height 18
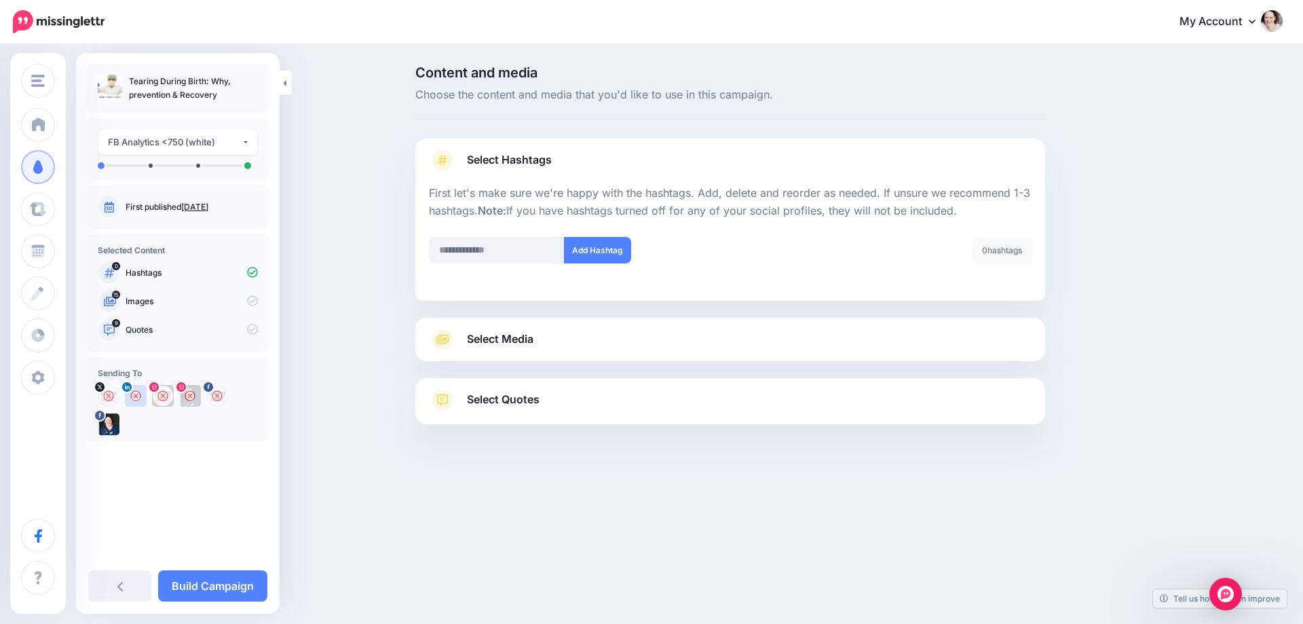
click at [520, 357] on div "Select Media Next, let's make sure we have the best media for this campaign. De…" at bounding box center [730, 339] width 630 height 43
click at [531, 335] on span "Select Media" at bounding box center [500, 339] width 67 height 18
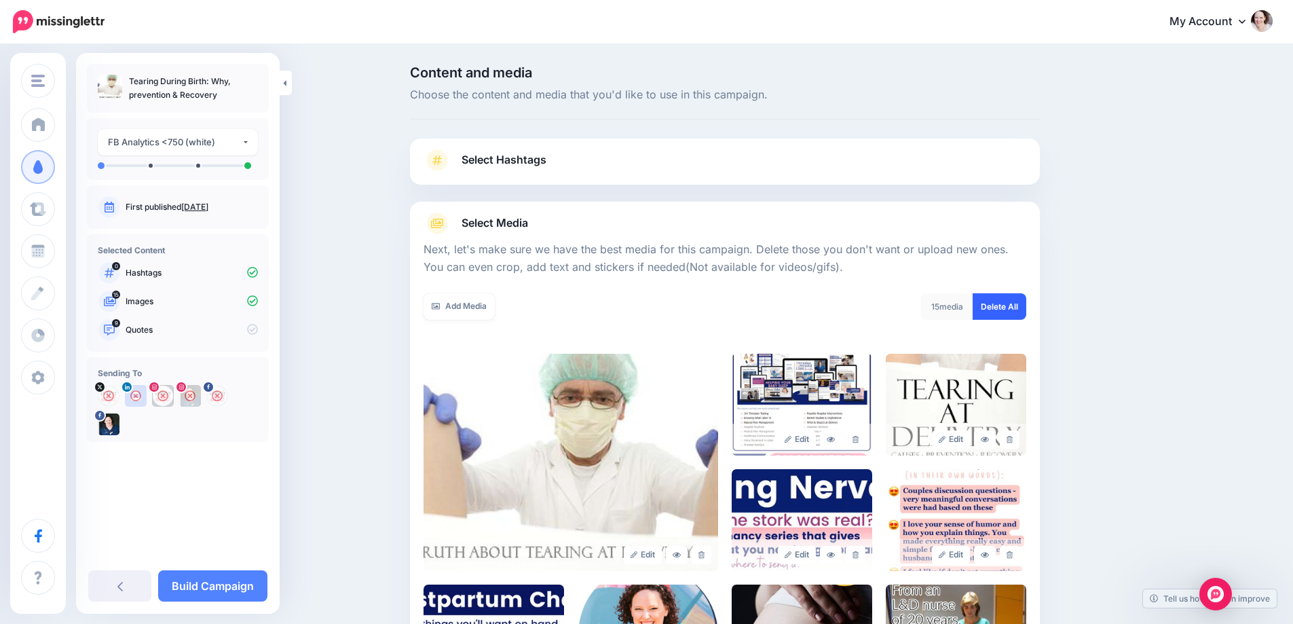
click at [986, 300] on link "Delete All" at bounding box center [1000, 306] width 54 height 26
click at [470, 309] on link "Add Media" at bounding box center [459, 306] width 71 height 26
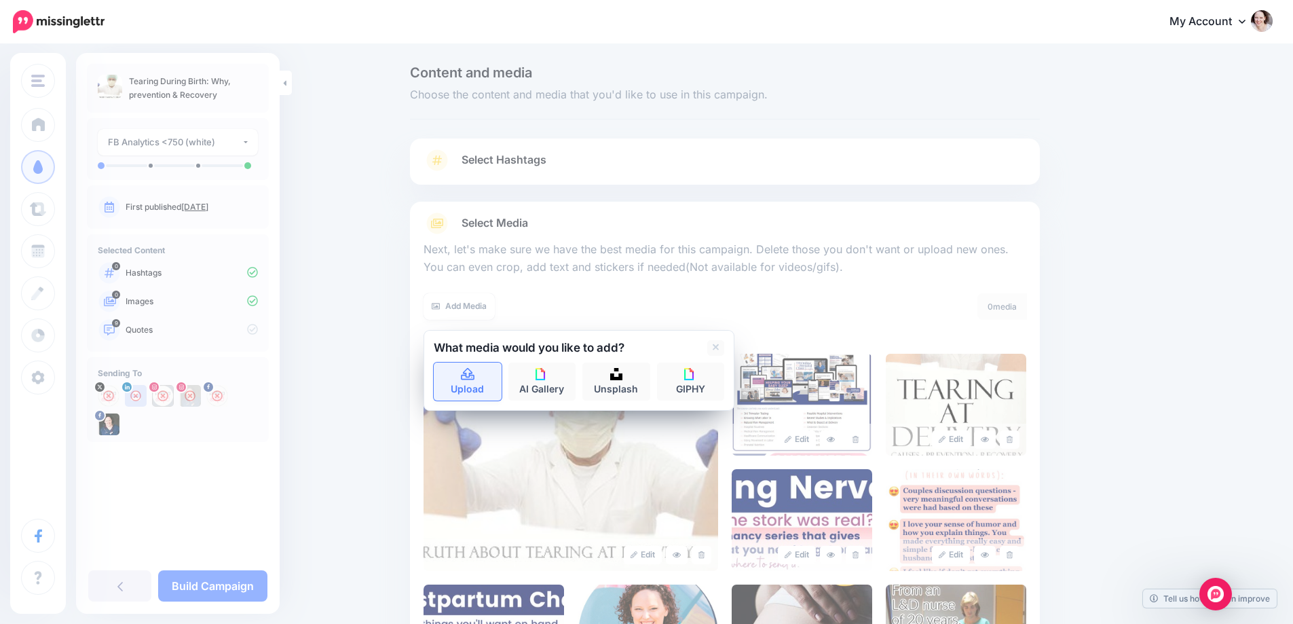
click at [466, 383] on link "Upload" at bounding box center [468, 381] width 68 height 38
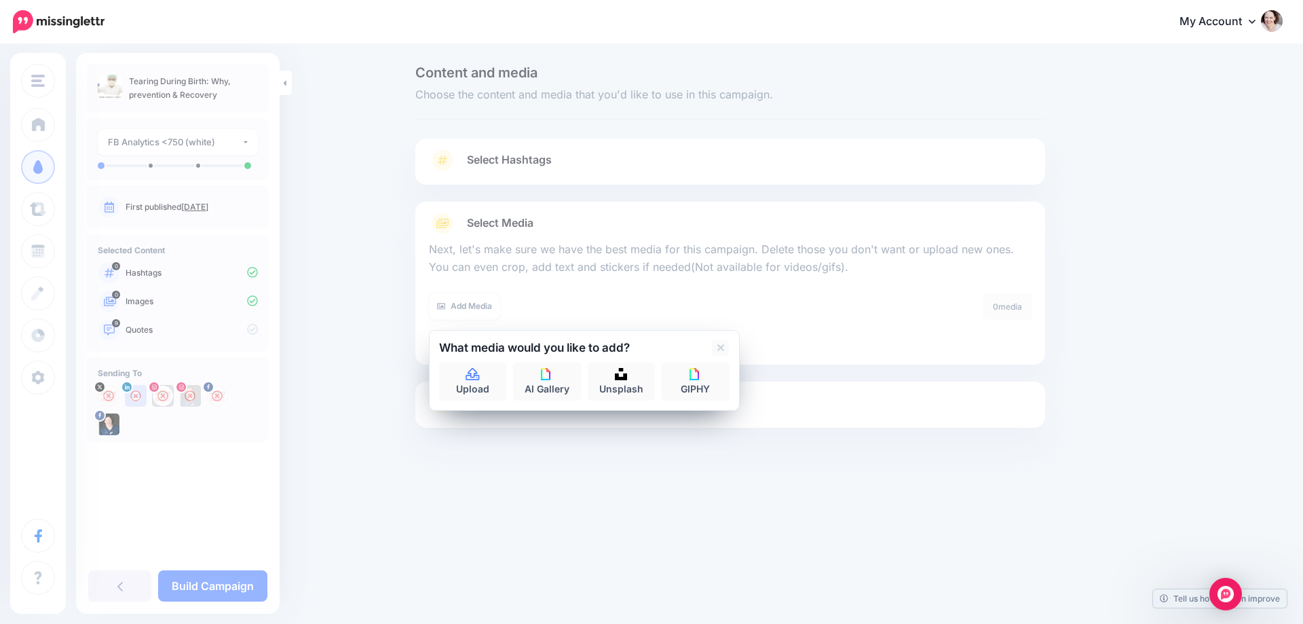
click at [464, 405] on div "What media would you like to add? Upload AI Gallery Unsplash GIPHY" at bounding box center [584, 370] width 311 height 81
click at [494, 384] on link "Upload" at bounding box center [473, 381] width 68 height 38
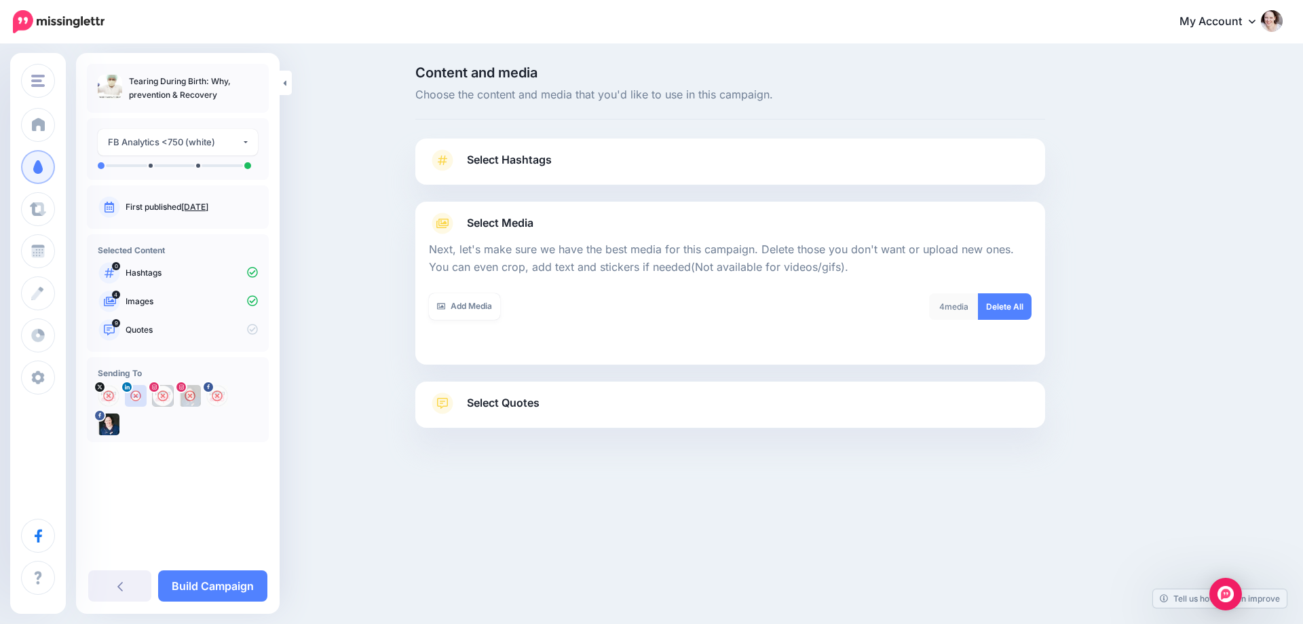
click at [510, 398] on span "Select Quotes" at bounding box center [503, 403] width 73 height 18
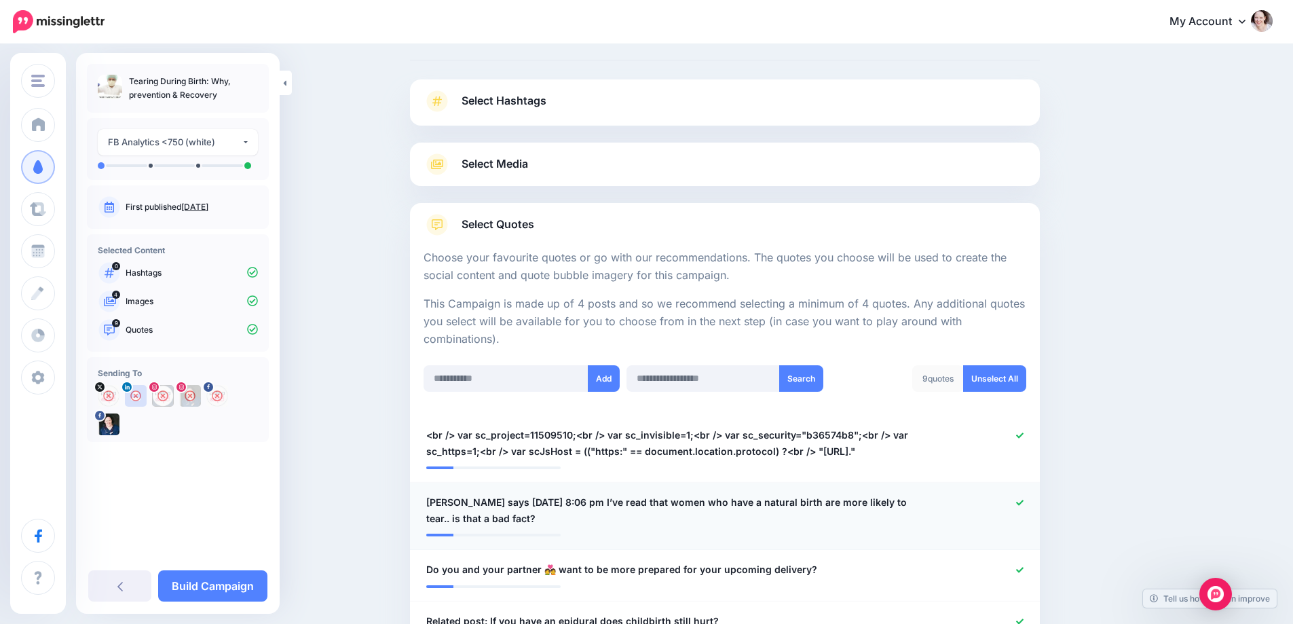
scroll to position [136, 0]
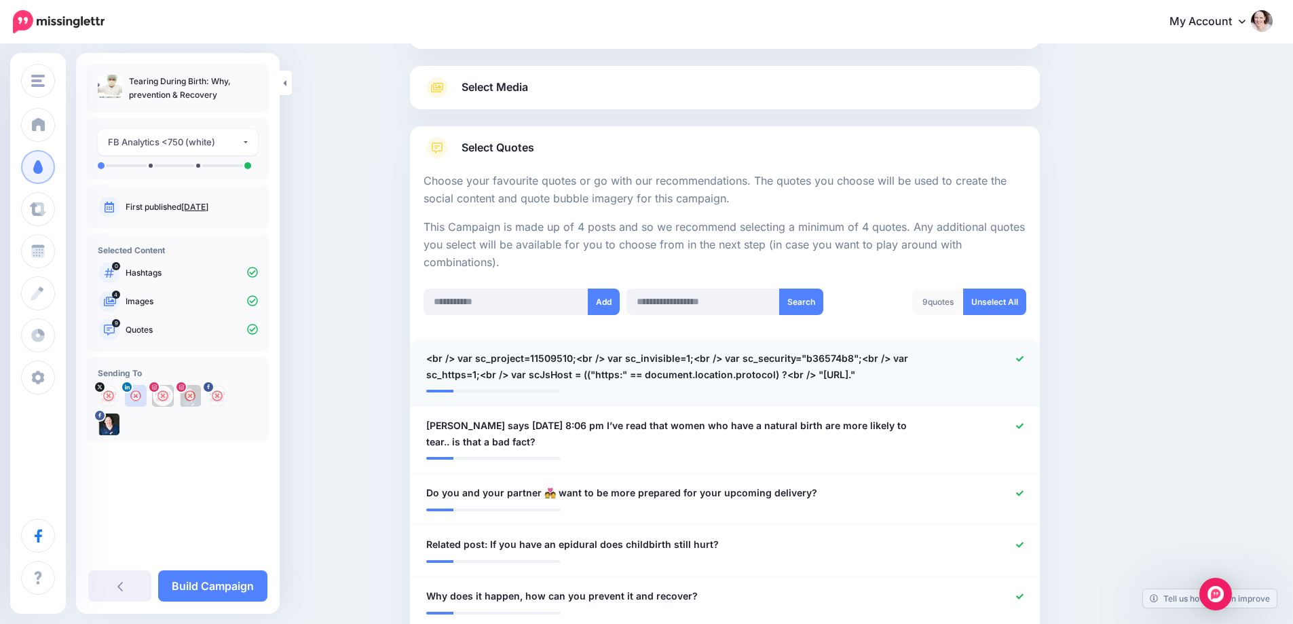
click at [1023, 358] on icon at bounding box center [1019, 358] width 7 height 7
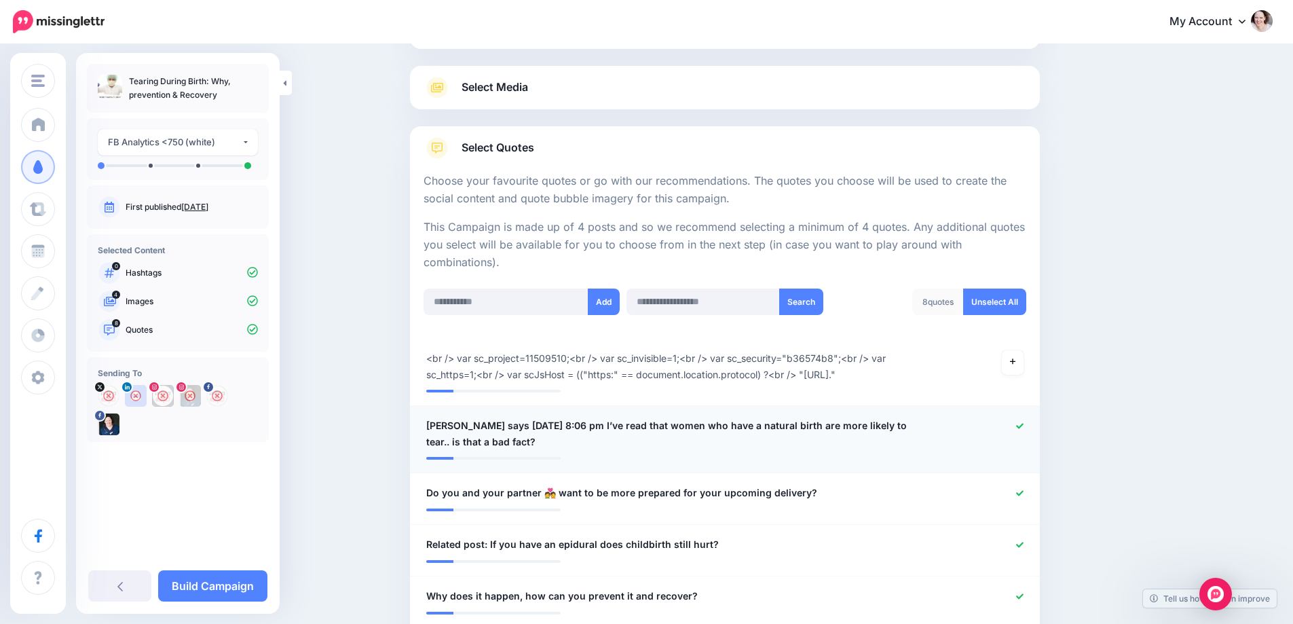
click at [1024, 426] on icon at bounding box center [1019, 425] width 7 height 7
click at [1024, 495] on icon at bounding box center [1019, 492] width 7 height 7
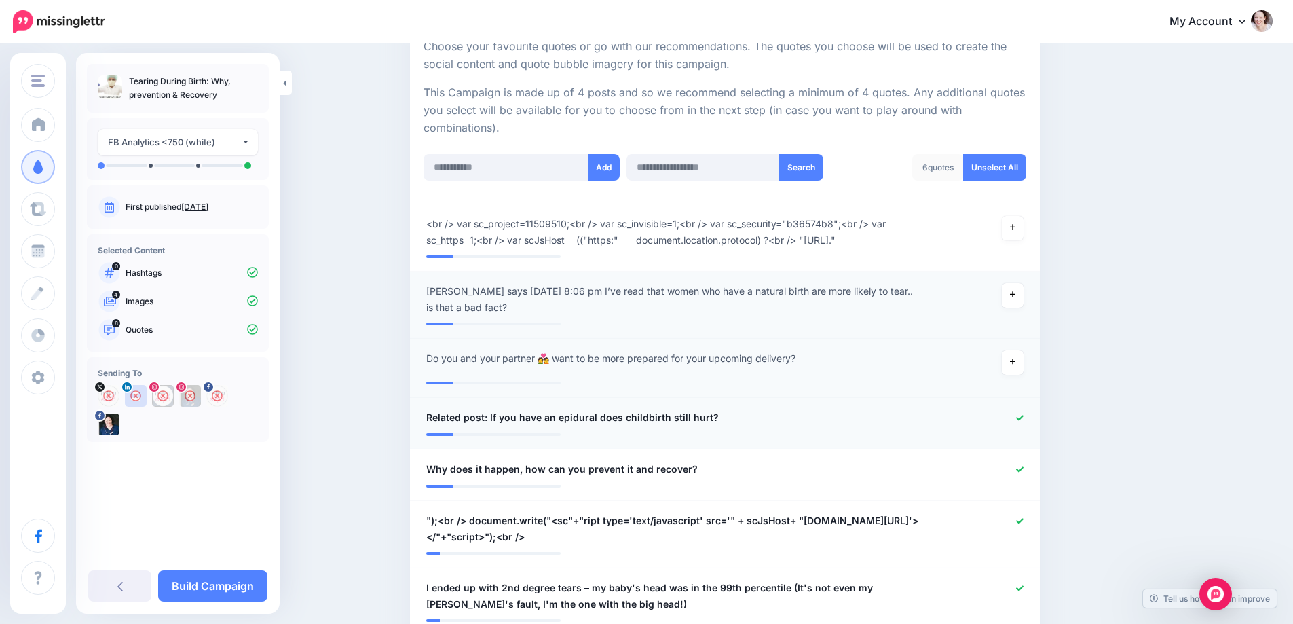
scroll to position [272, 0]
click at [1023, 417] on icon at bounding box center [1019, 415] width 7 height 5
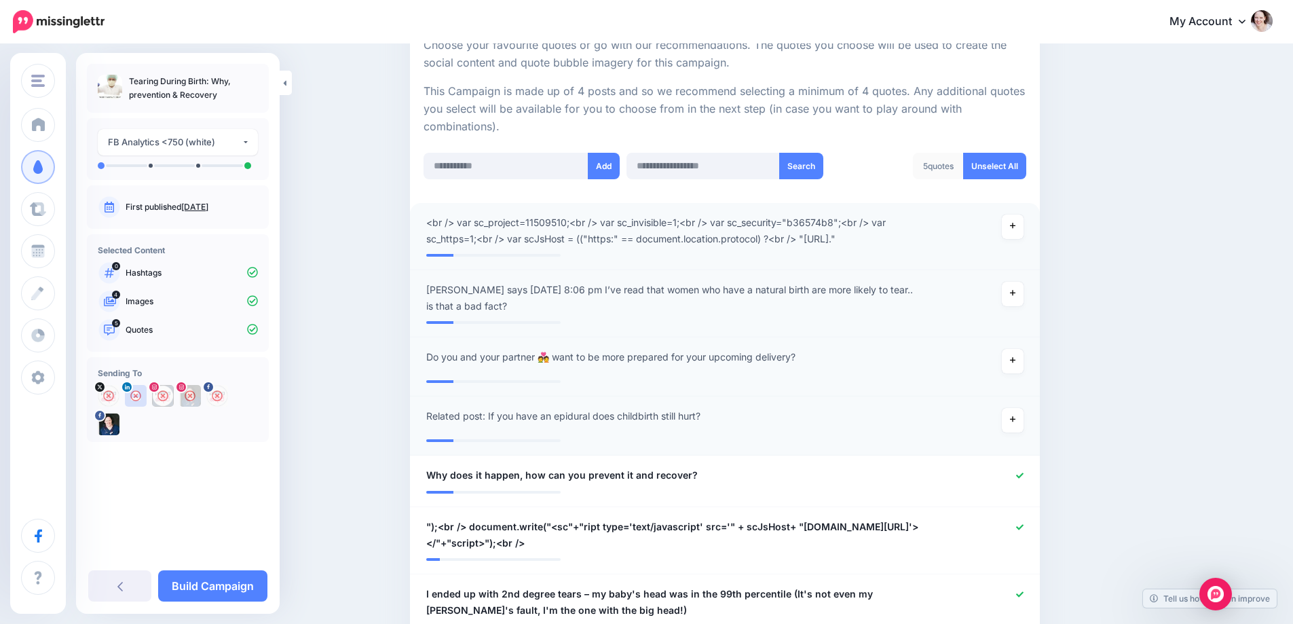
scroll to position [0, 0]
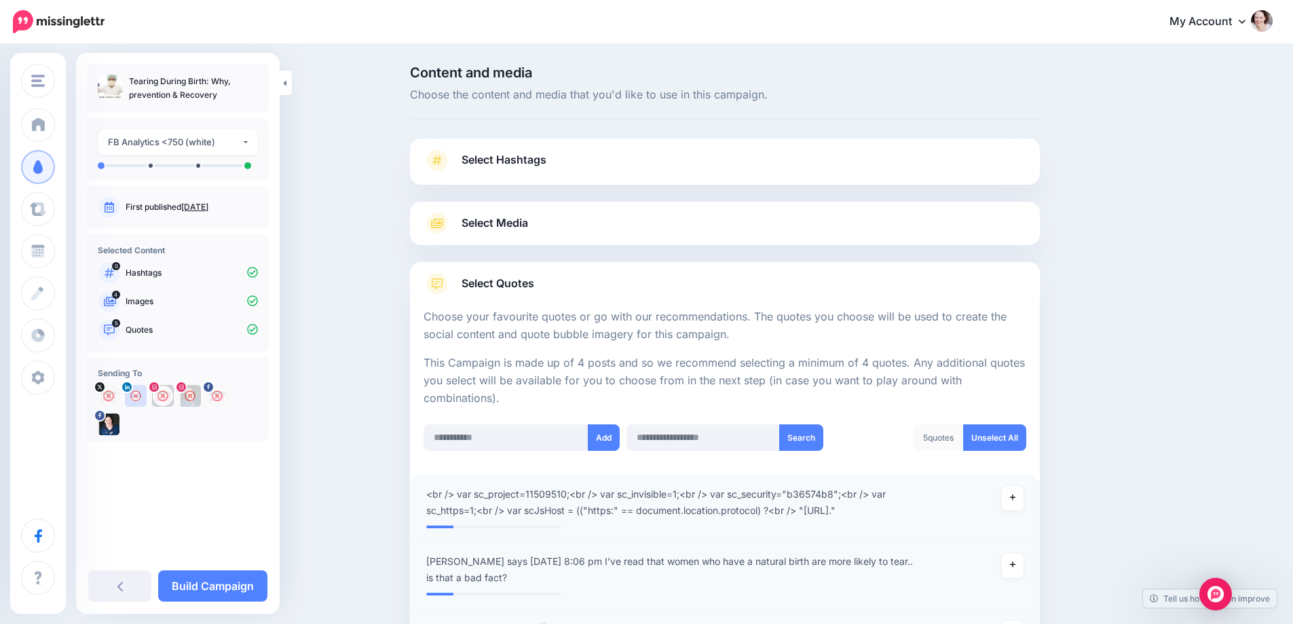
click at [1024, 525] on div at bounding box center [725, 526] width 618 height 3
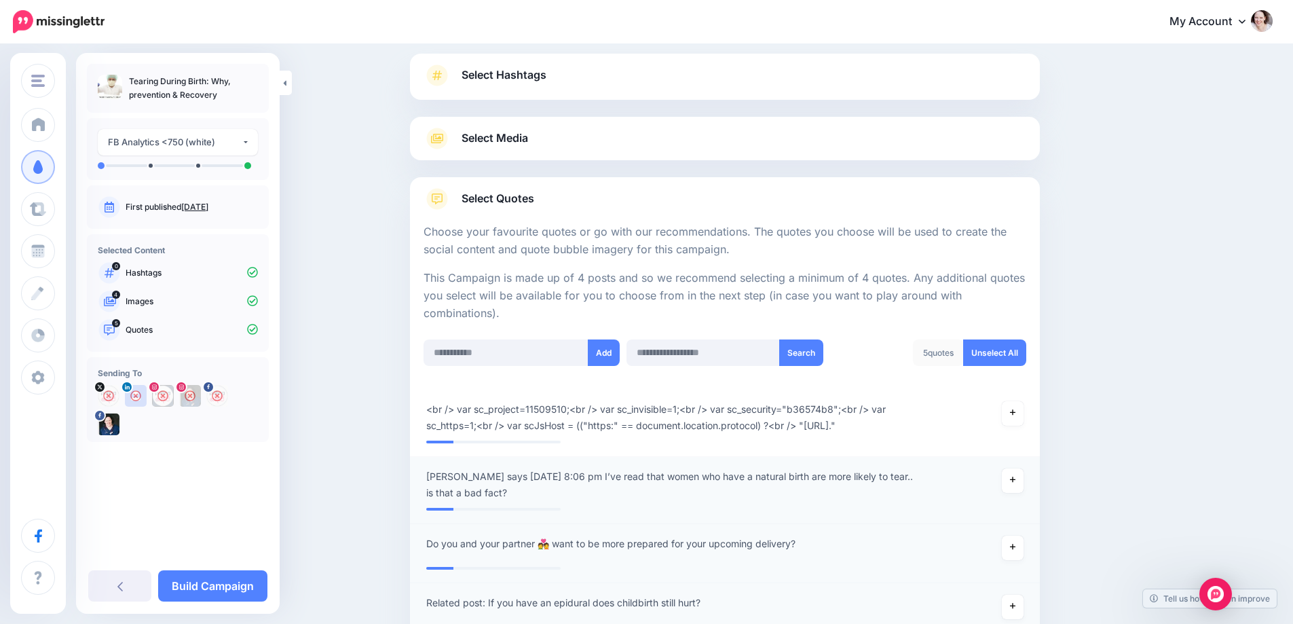
scroll to position [272, 0]
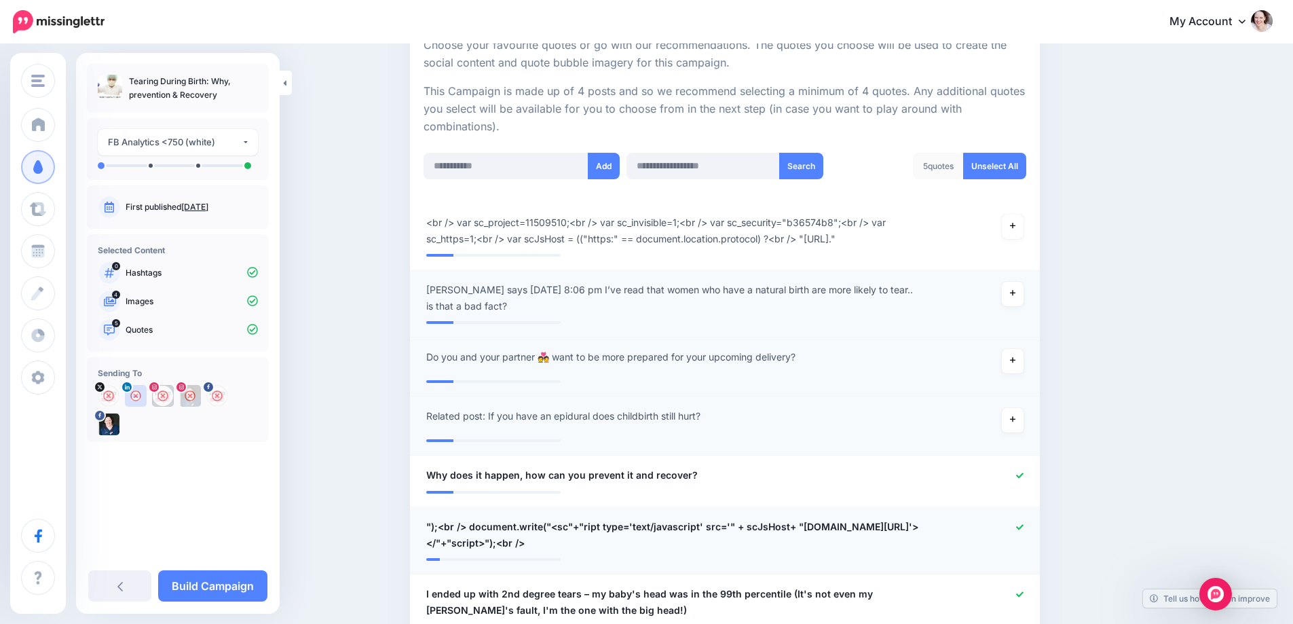
click at [1023, 526] on icon at bounding box center [1019, 526] width 7 height 7
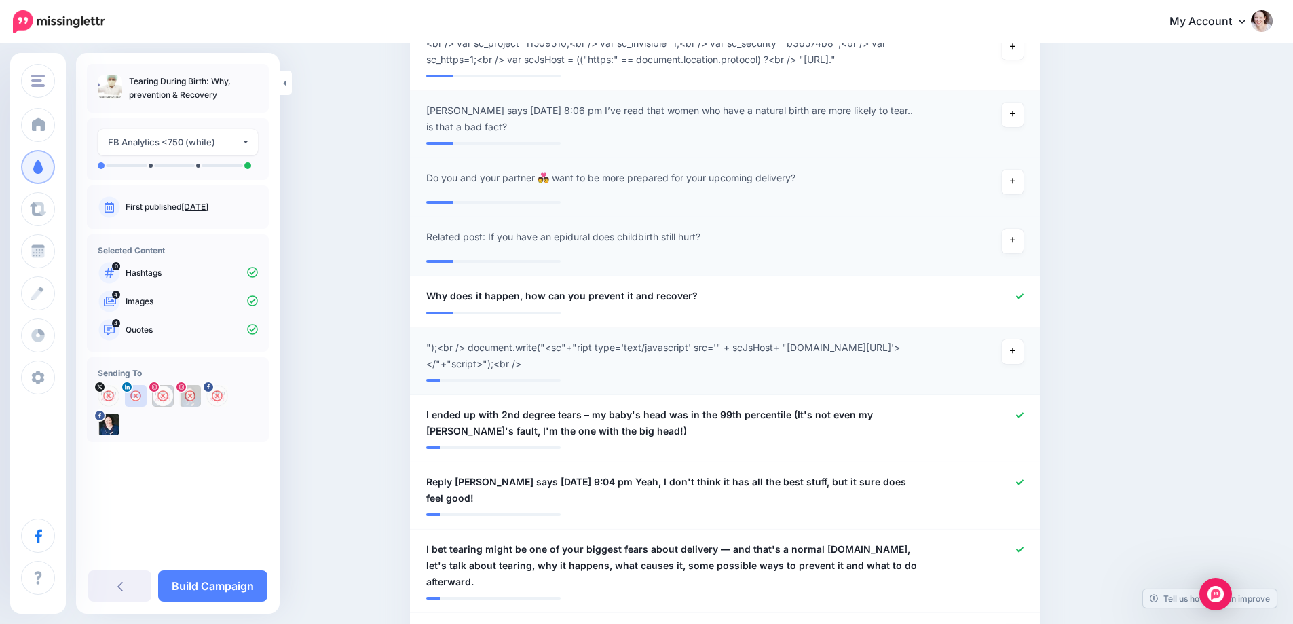
scroll to position [475, 0]
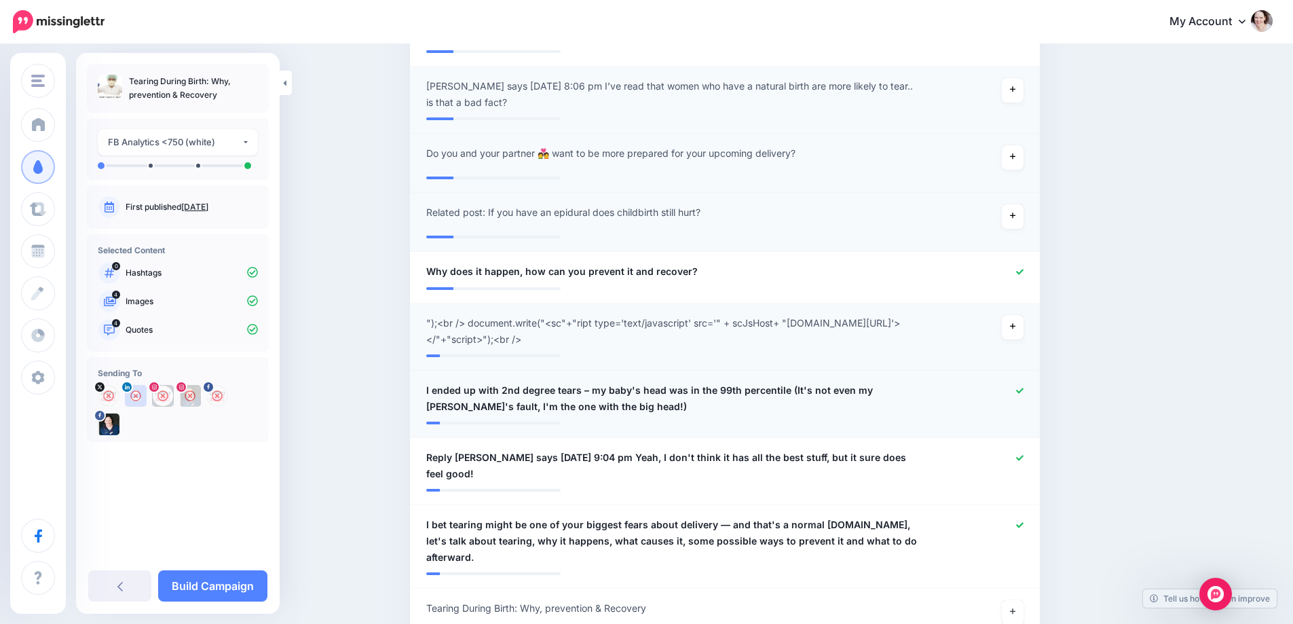
click at [1022, 392] on icon at bounding box center [1019, 390] width 7 height 7
click at [1019, 455] on div at bounding box center [982, 465] width 103 height 33
click at [1024, 458] on icon at bounding box center [1019, 457] width 7 height 7
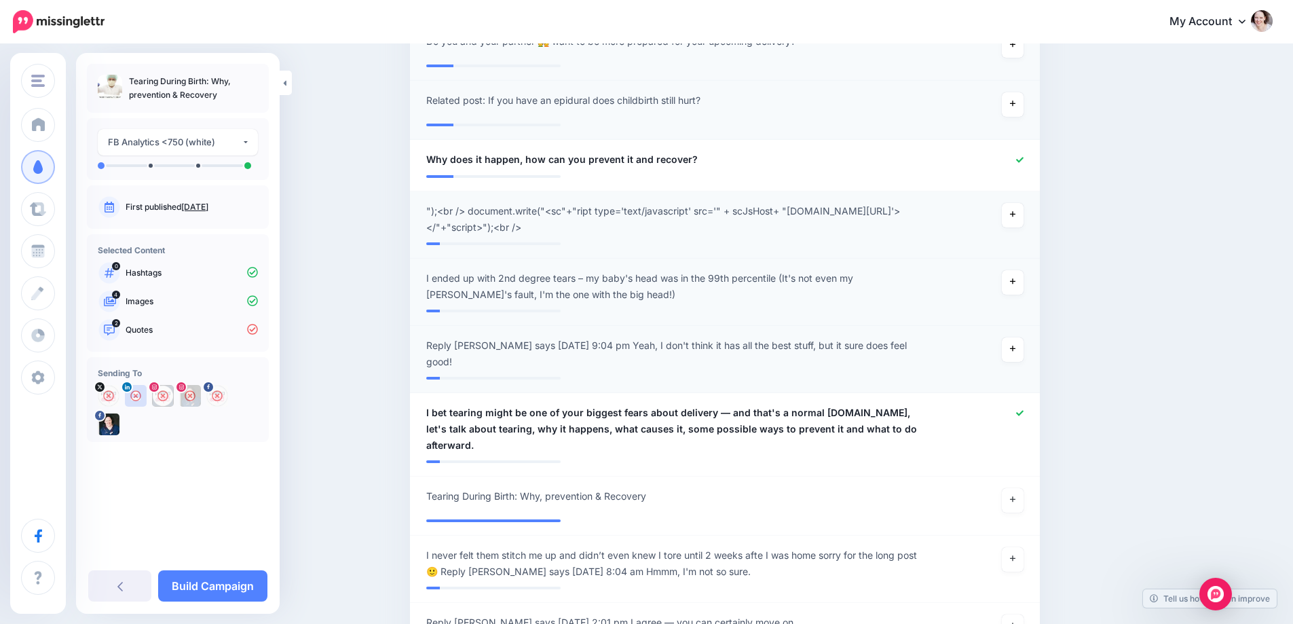
scroll to position [611, 0]
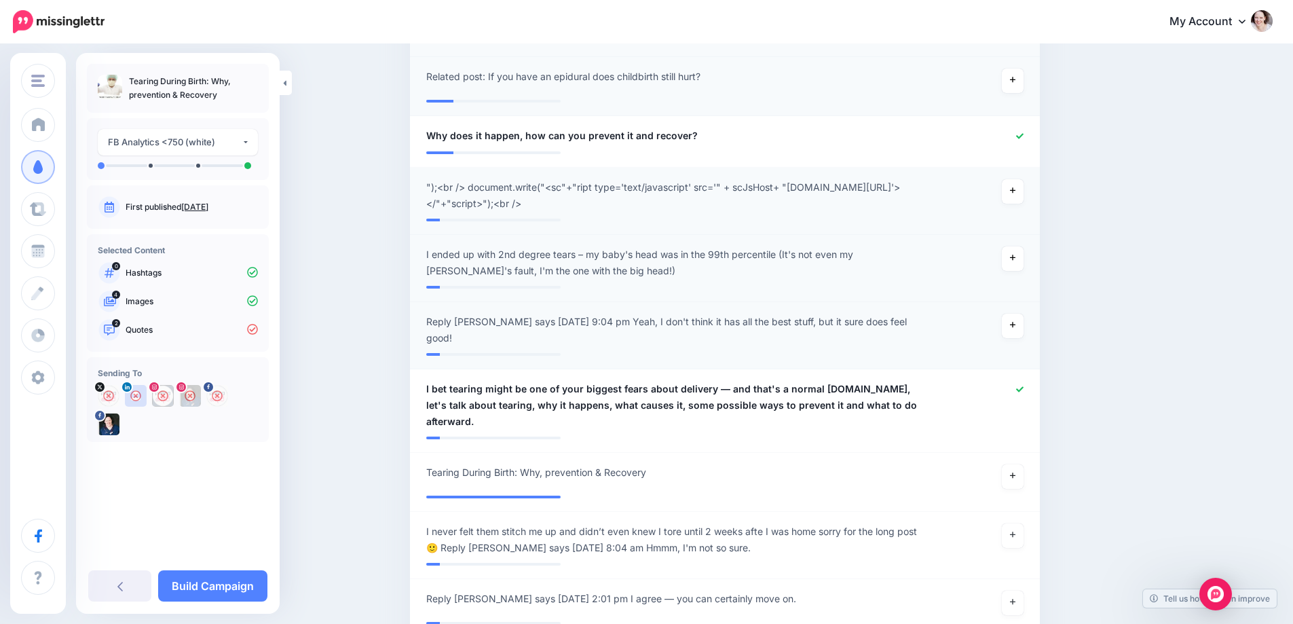
click at [1023, 464] on link at bounding box center [1013, 476] width 22 height 24
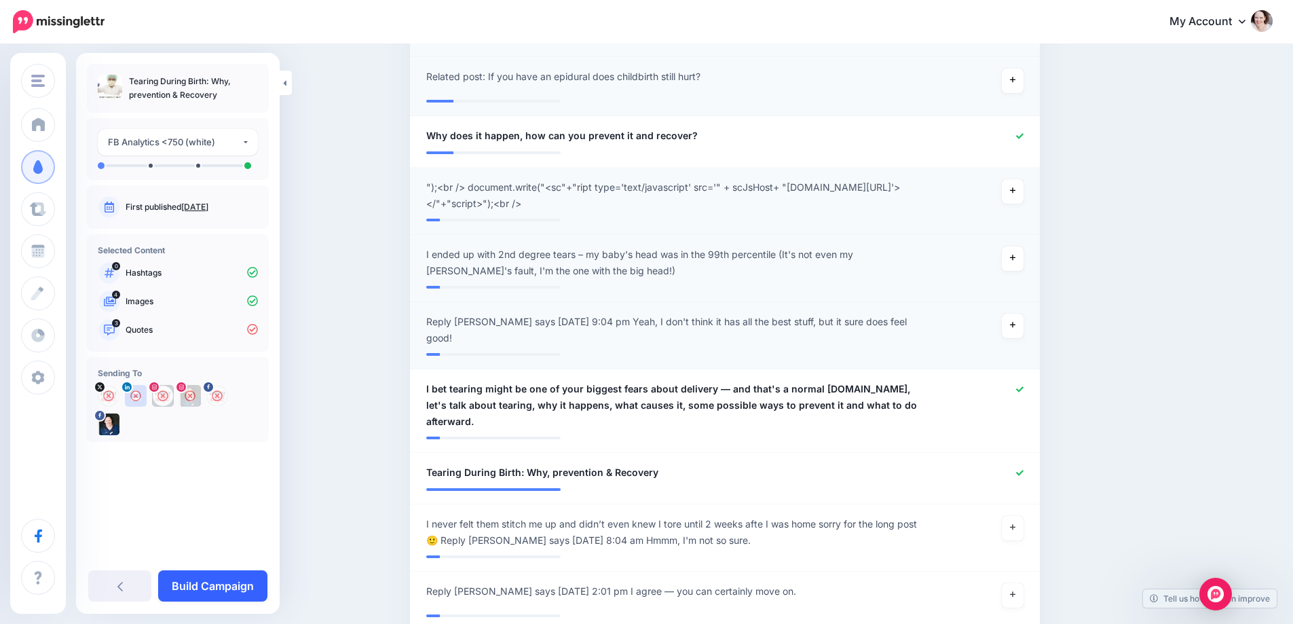
click at [191, 585] on link "Build Campaign" at bounding box center [212, 585] width 109 height 31
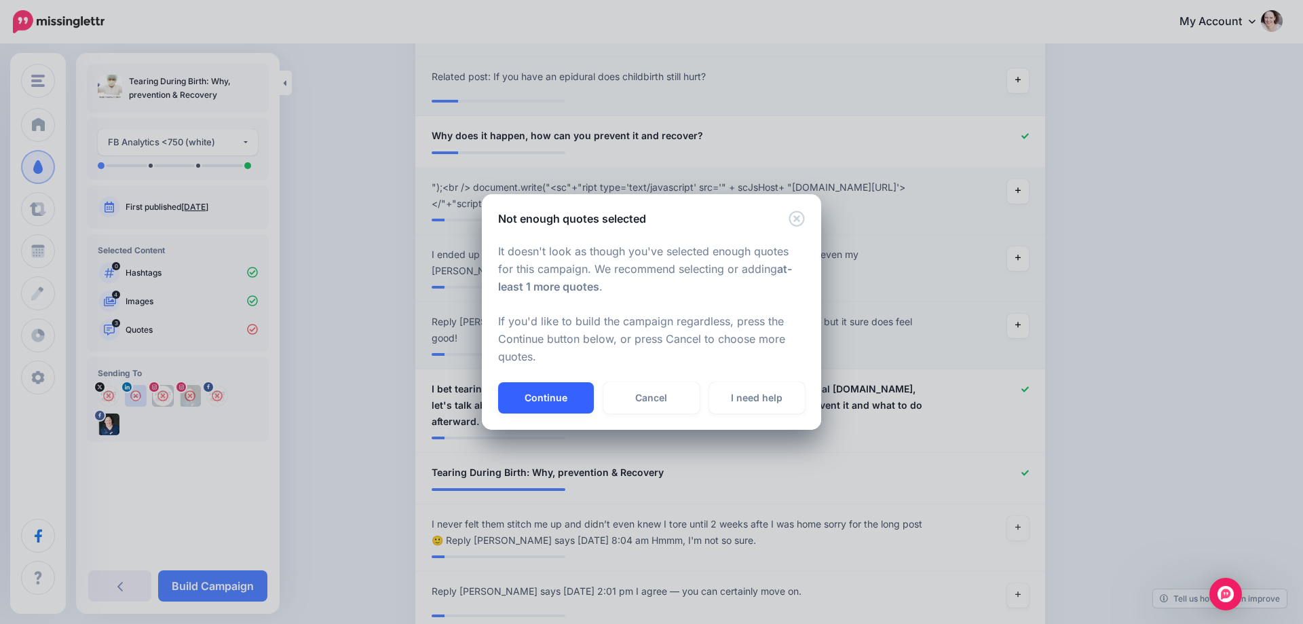
click at [536, 404] on button "Continue" at bounding box center [546, 397] width 96 height 31
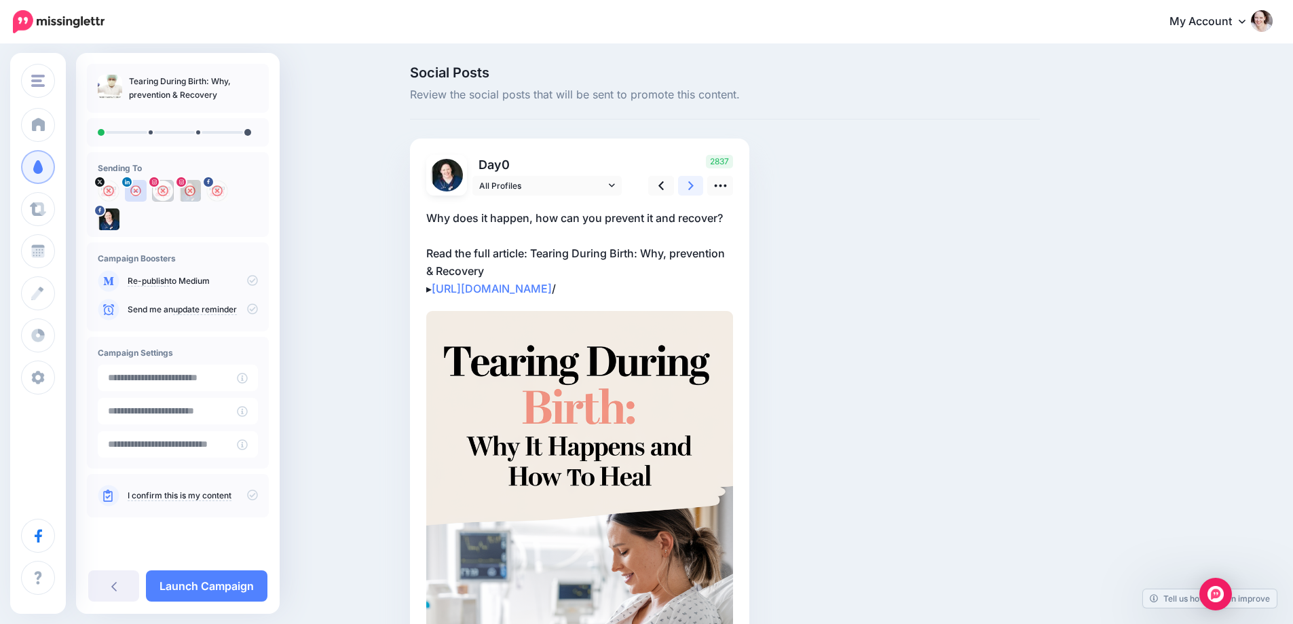
click at [691, 187] on link at bounding box center [691, 186] width 26 height 20
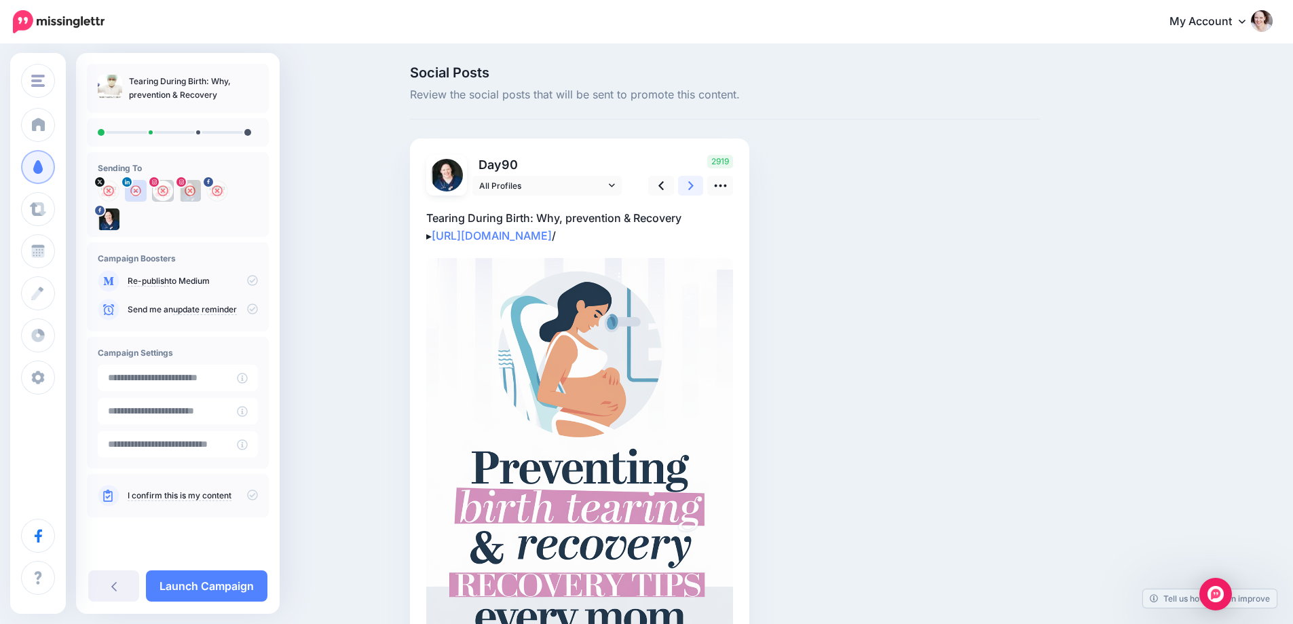
click at [702, 187] on link at bounding box center [691, 186] width 26 height 20
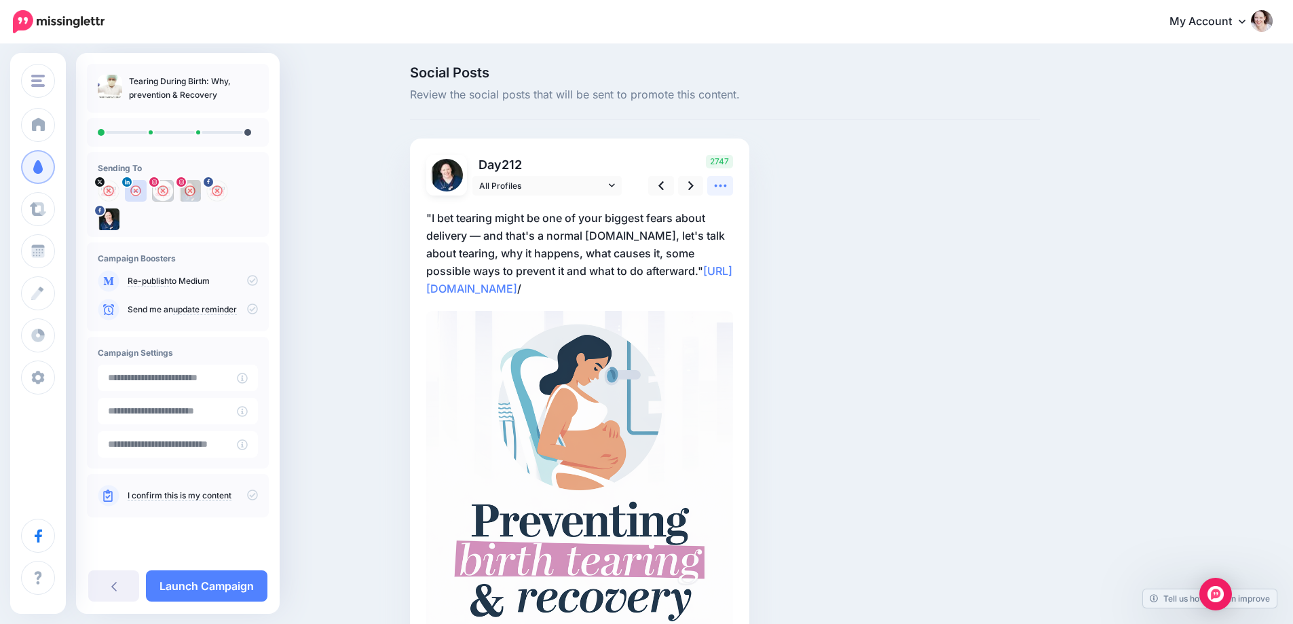
click at [722, 185] on icon at bounding box center [720, 186] width 14 height 14
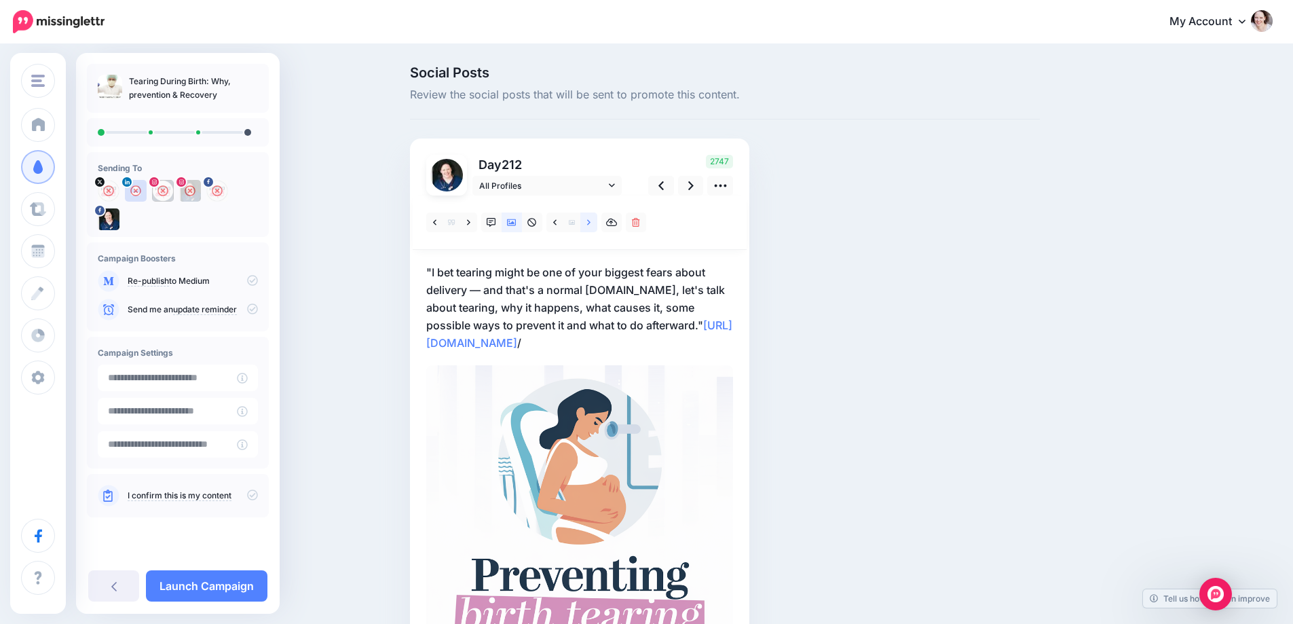
click at [591, 225] on link at bounding box center [588, 222] width 17 height 20
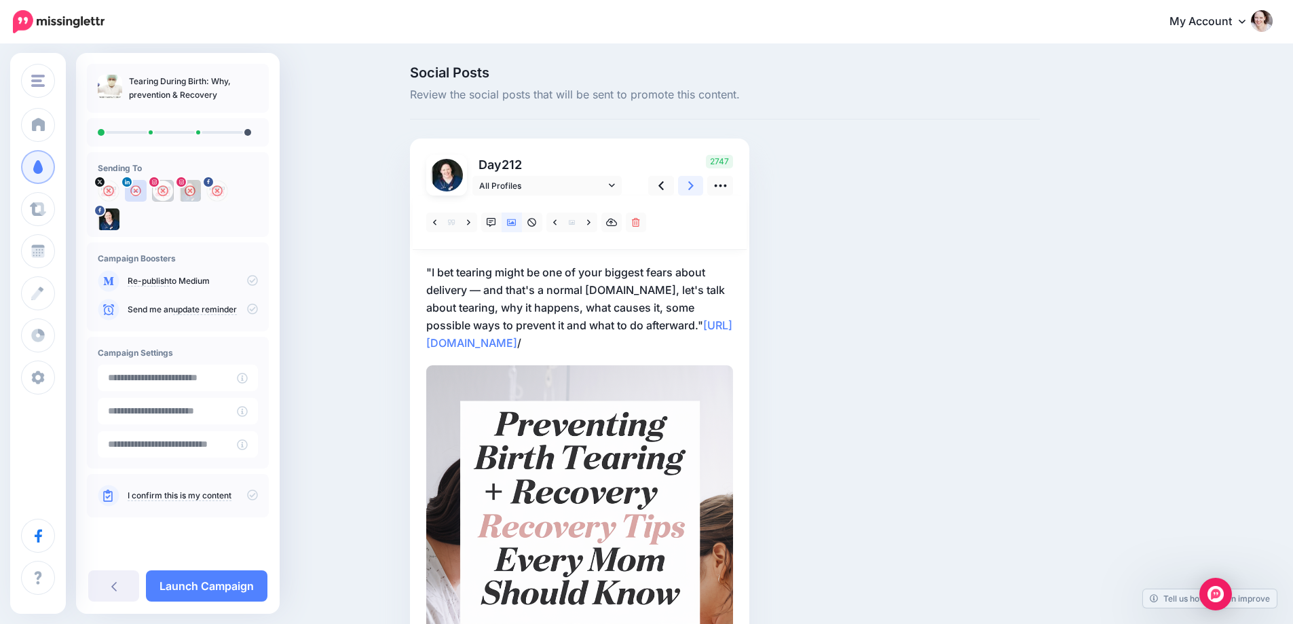
click at [694, 182] on icon at bounding box center [690, 185] width 5 height 9
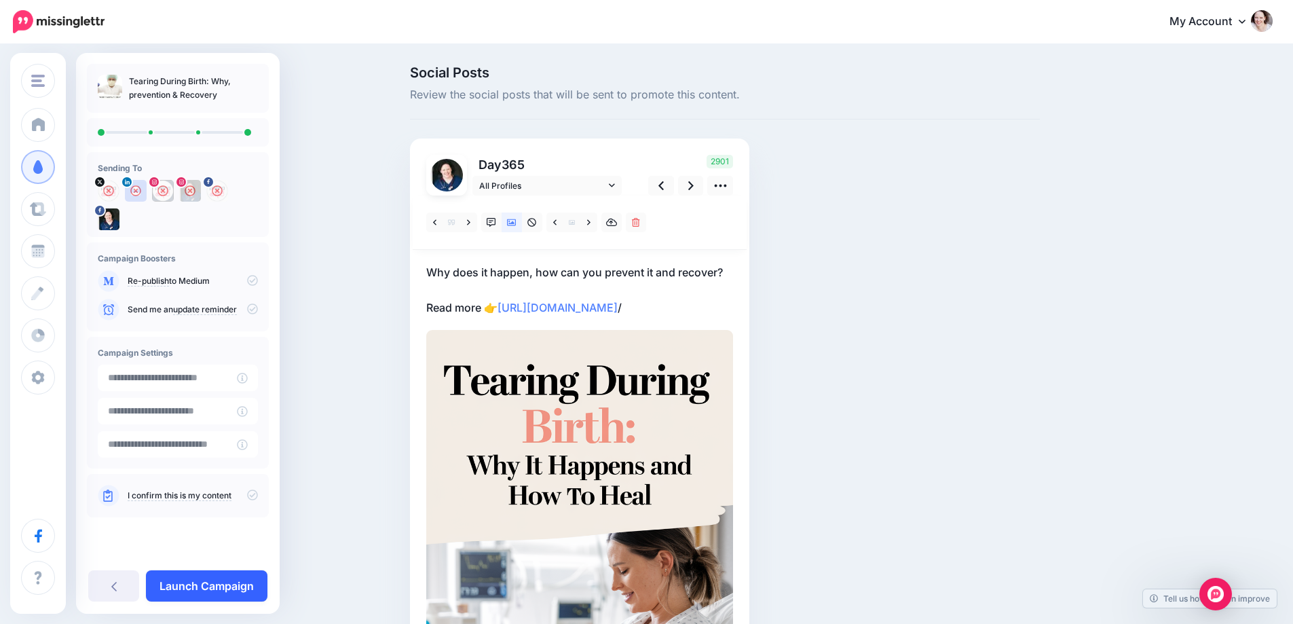
click at [210, 588] on link "Launch Campaign" at bounding box center [207, 585] width 122 height 31
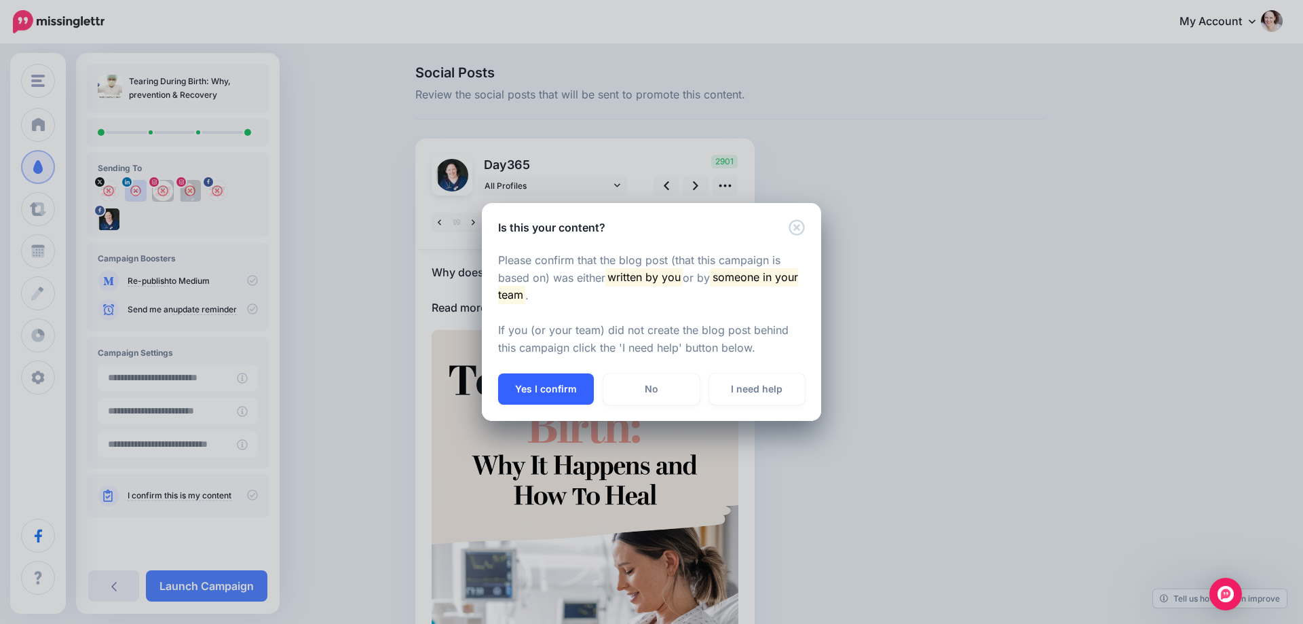
click at [515, 385] on button "Yes I confirm" at bounding box center [546, 388] width 96 height 31
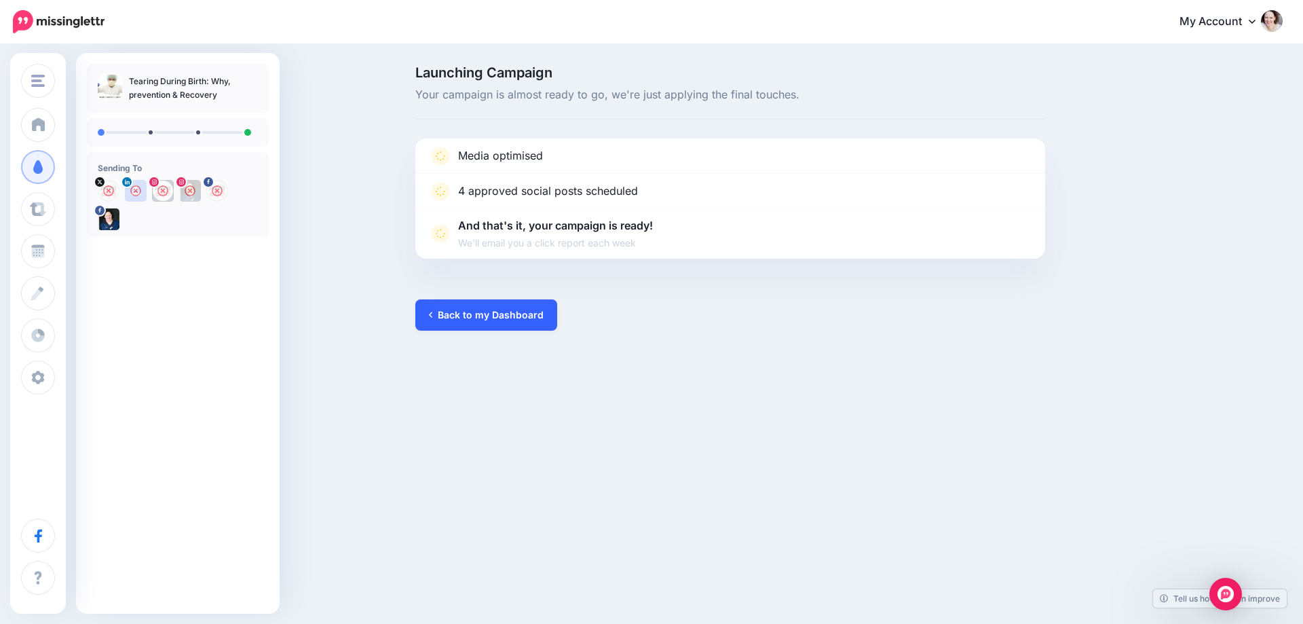
click at [486, 320] on link "Back to my Dashboard" at bounding box center [486, 314] width 142 height 31
